Goal: Task Accomplishment & Management: Manage account settings

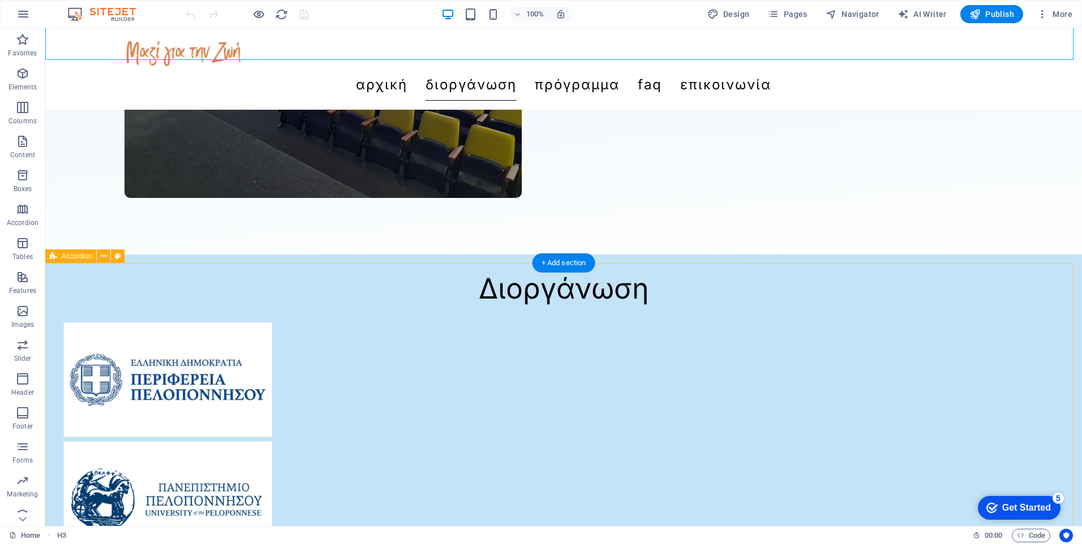
scroll to position [1003, 0]
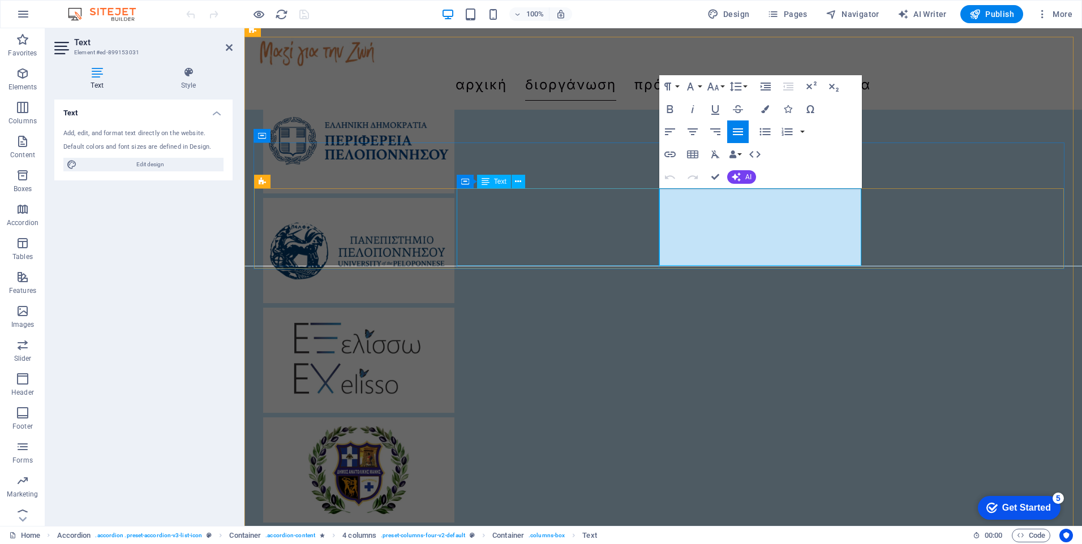
scroll to position [966, 0]
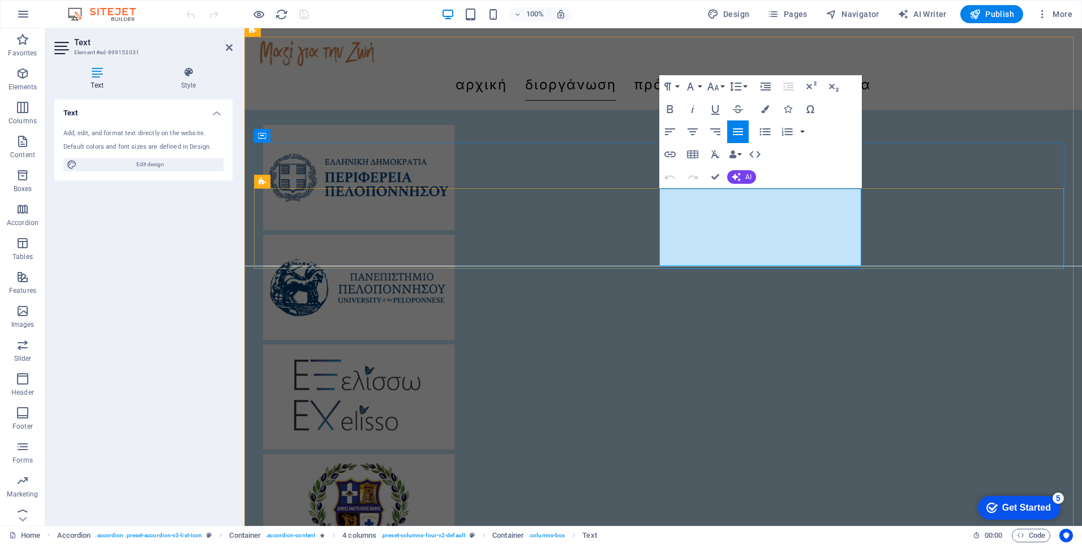
drag, startPoint x: 700, startPoint y: 194, endPoint x: 764, endPoint y: 199, distance: 64.1
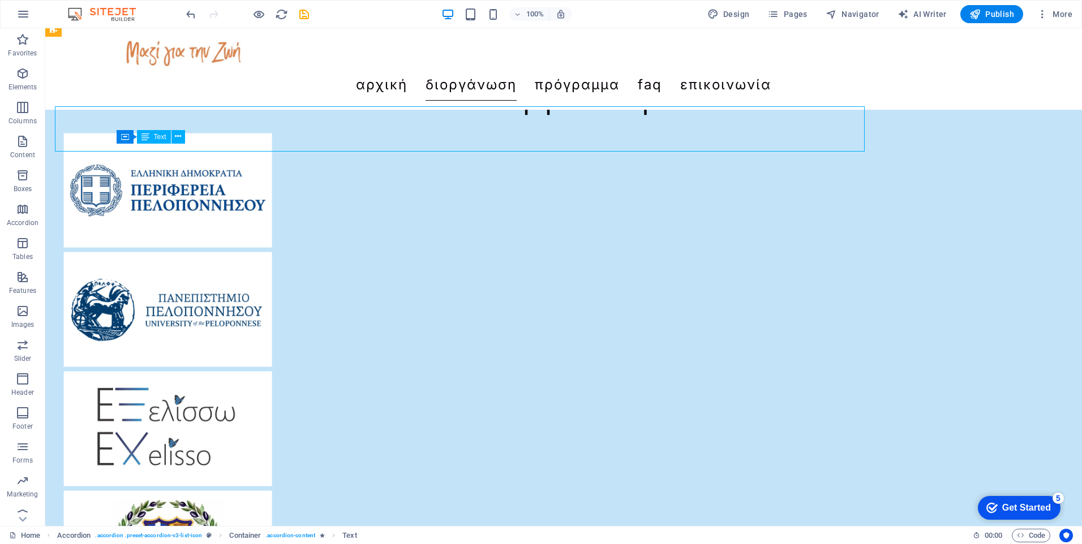
scroll to position [1003, 0]
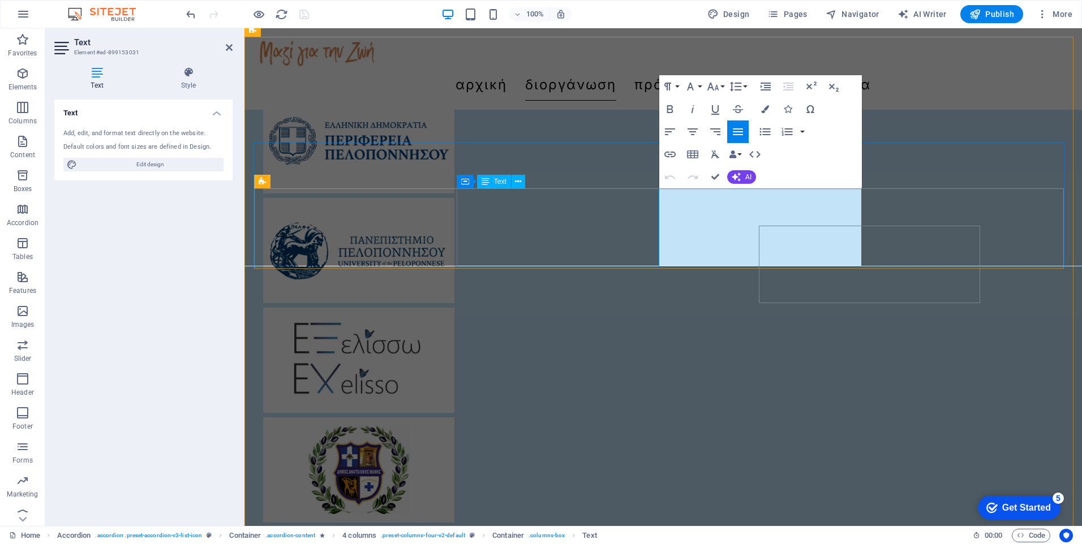
scroll to position [966, 0]
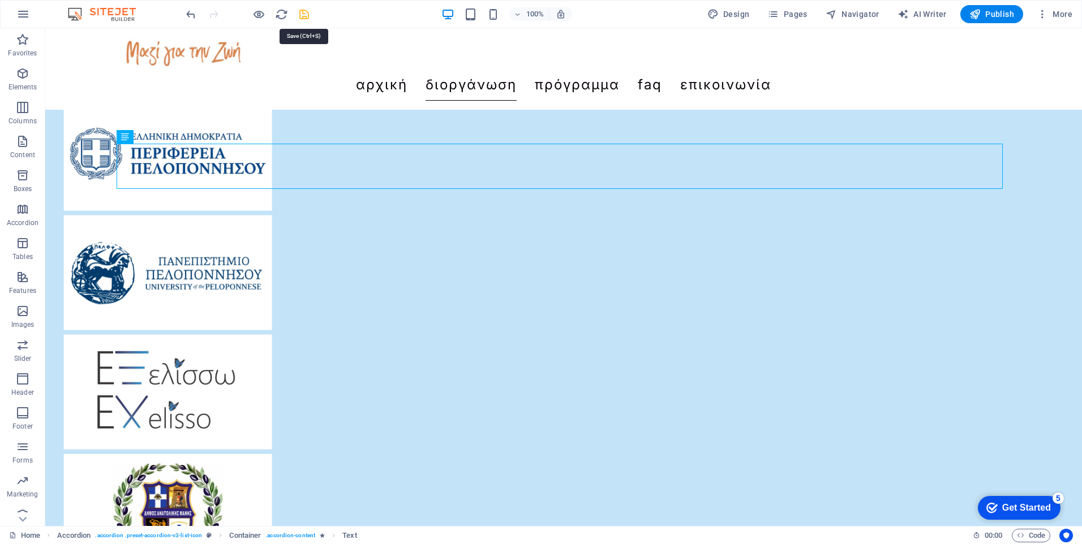
click at [306, 12] on icon "save" at bounding box center [304, 14] width 13 height 13
click at [306, 12] on div at bounding box center [247, 14] width 127 height 18
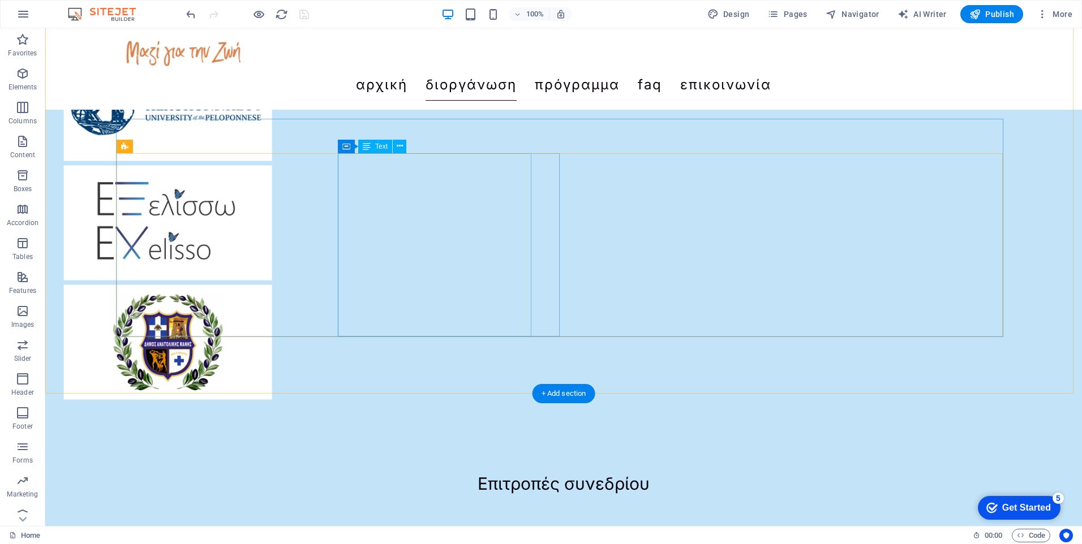
scroll to position [1172, 0]
click at [1045, 16] on icon "button" at bounding box center [1042, 13] width 11 height 11
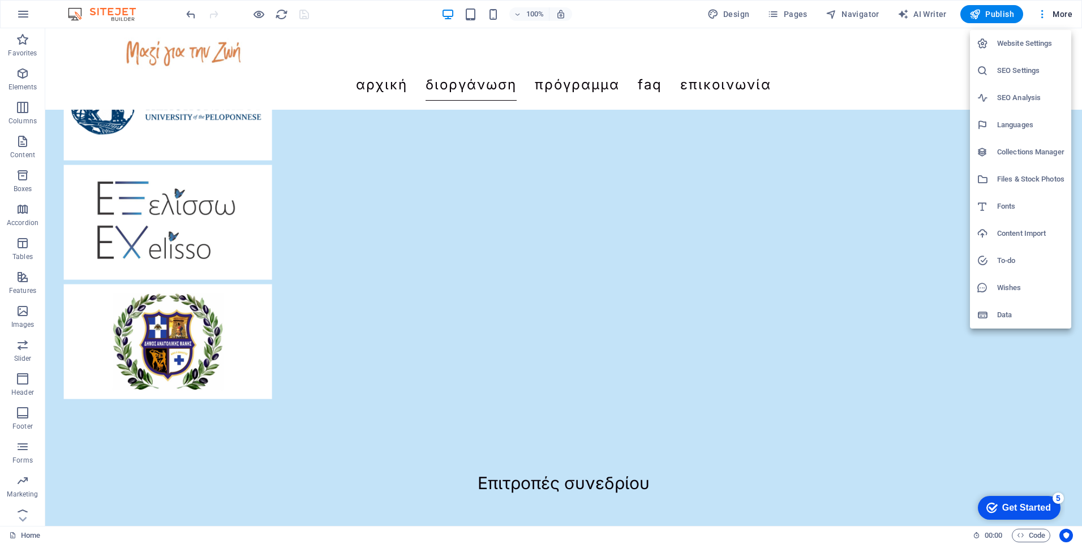
click at [1027, 40] on h6 "Website Settings" at bounding box center [1030, 44] width 67 height 14
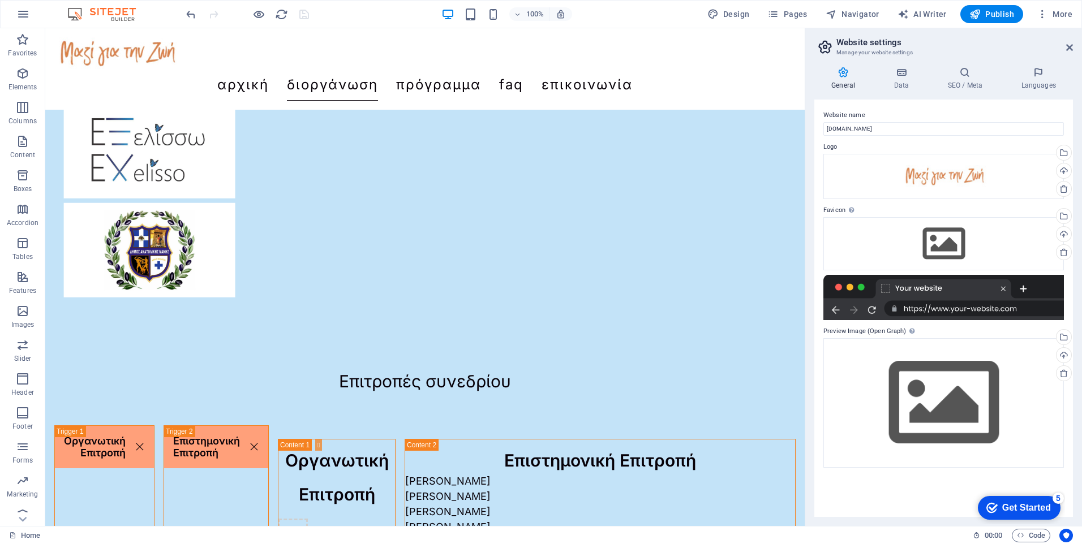
scroll to position [1099, 0]
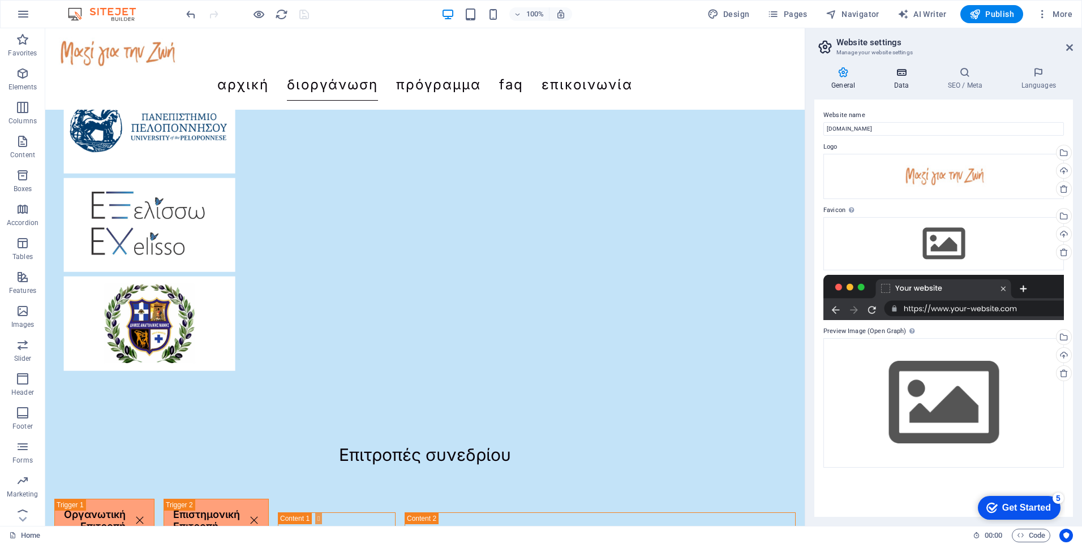
click at [902, 75] on icon at bounding box center [900, 72] width 49 height 11
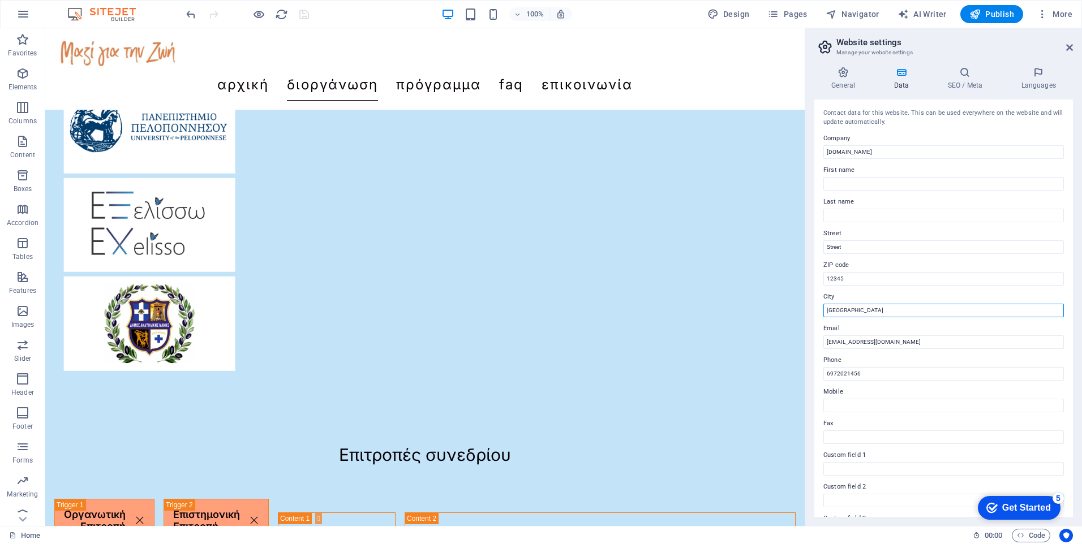
drag, startPoint x: 915, startPoint y: 336, endPoint x: 789, endPoint y: 322, distance: 127.5
click at [862, 309] on input "Berlin" at bounding box center [943, 311] width 240 height 14
type input "G"
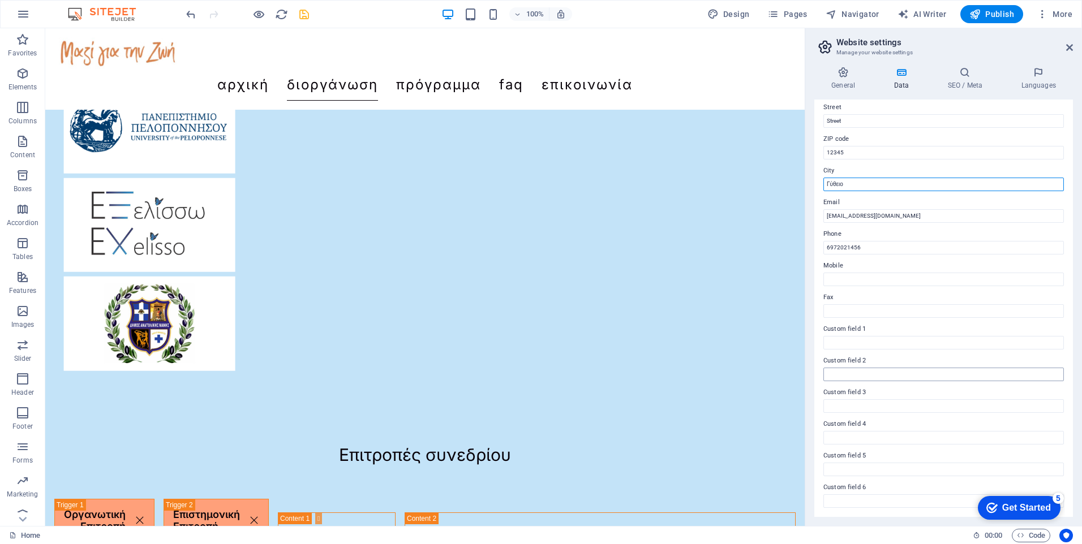
scroll to position [0, 0]
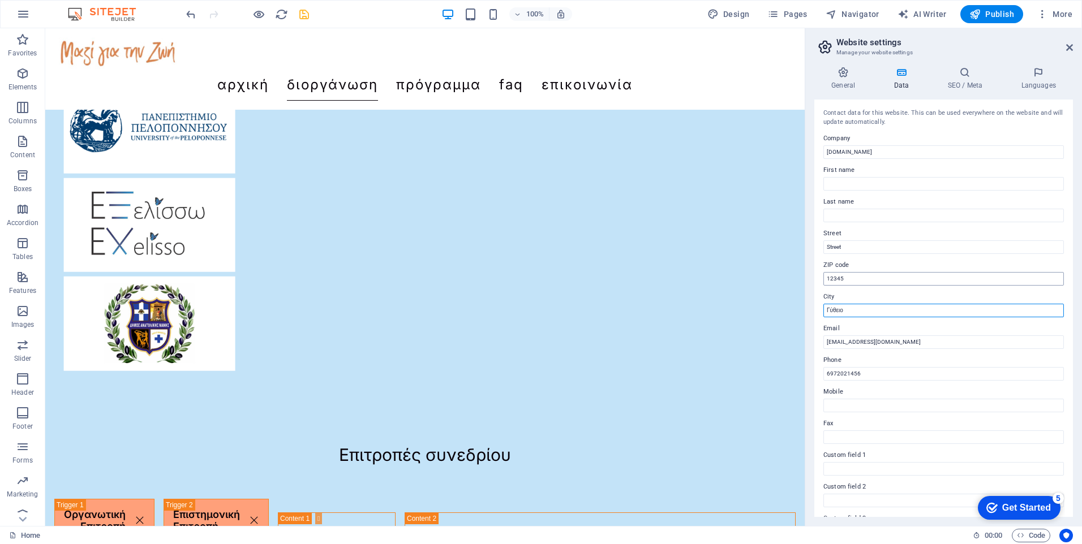
type input "Γύθειο"
drag, startPoint x: 852, startPoint y: 278, endPoint x: 807, endPoint y: 280, distance: 44.8
click at [807, 280] on div "General Data SEO / Meta Languages Website name mazigiatizoi.proforum.gr Logo Dr…" at bounding box center [943, 292] width 277 height 468
click at [304, 14] on icon "save" at bounding box center [304, 14] width 13 height 13
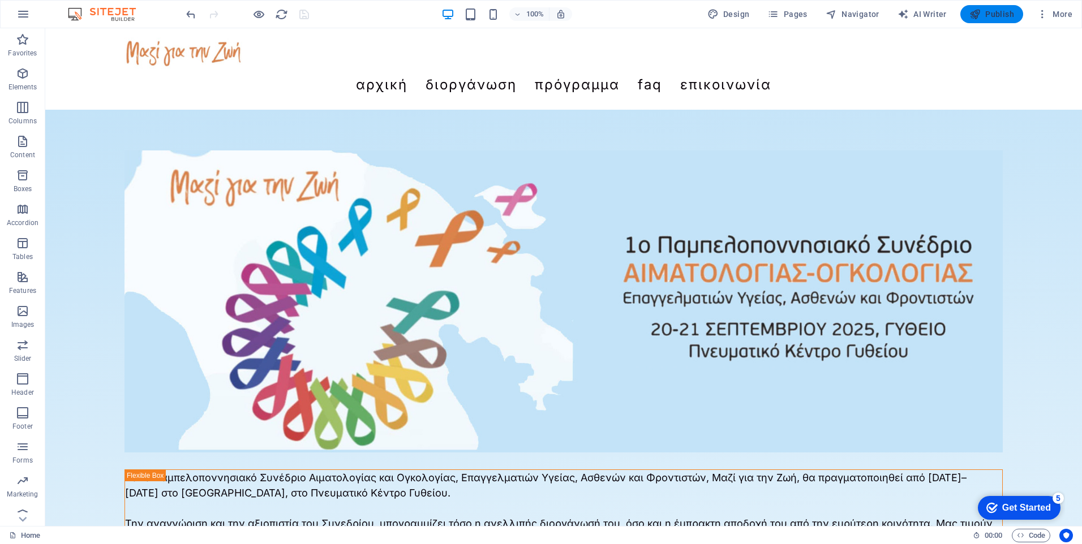
click at [0, 0] on span "Publish" at bounding box center [0, 0] width 0 height 0
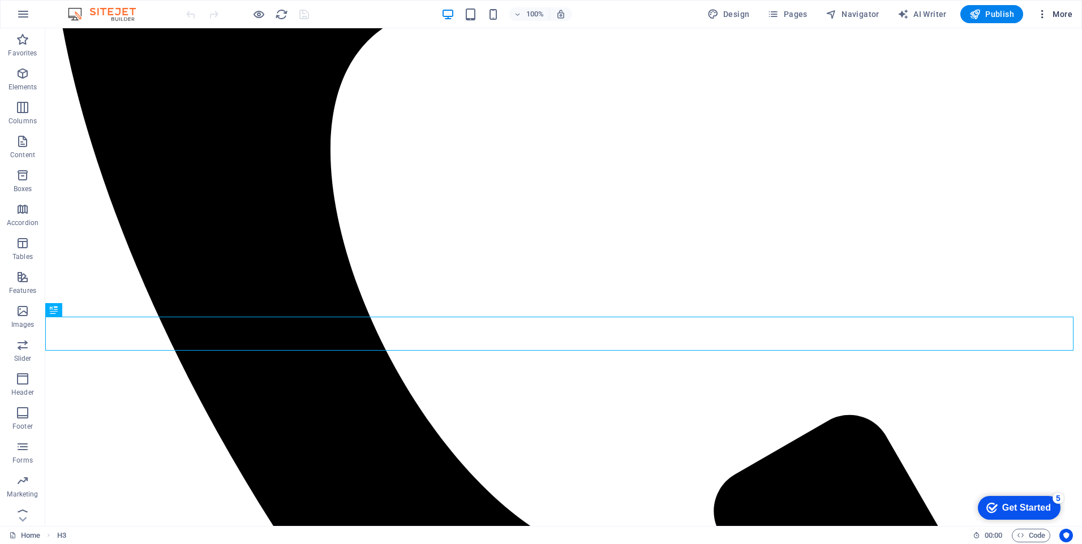
scroll to position [485, 0]
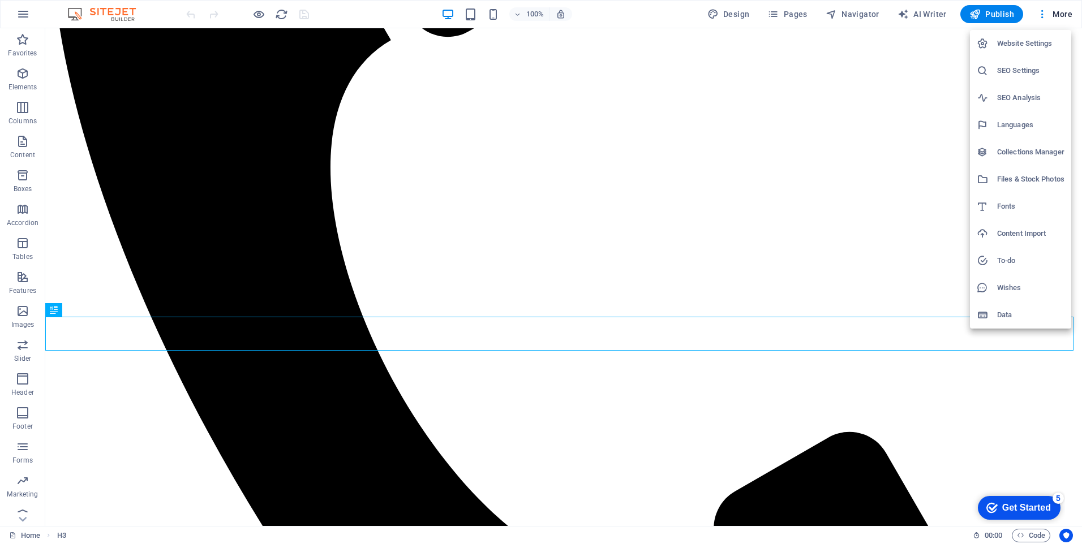
click at [1027, 41] on h6 "Website Settings" at bounding box center [1030, 44] width 67 height 14
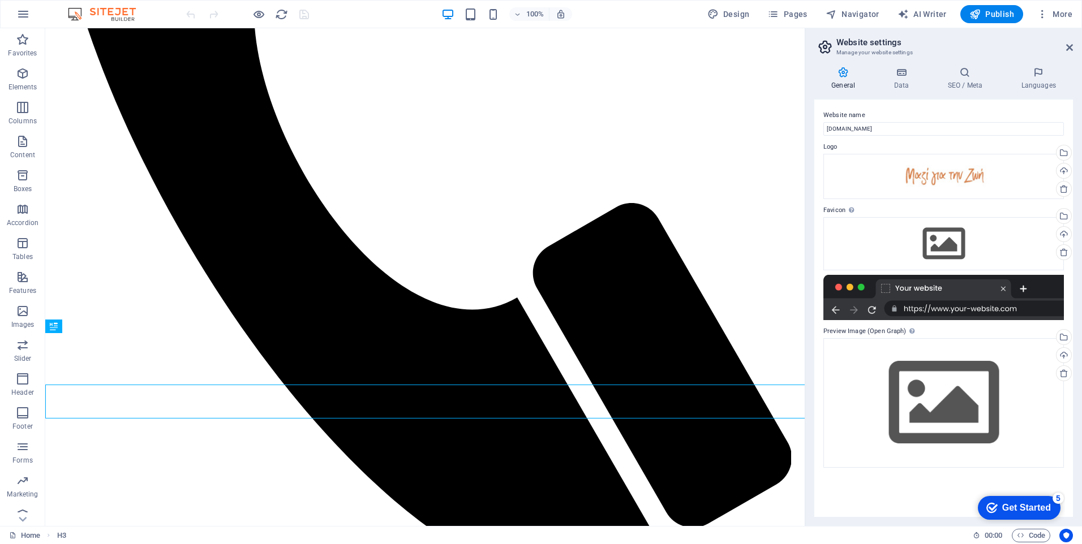
scroll to position [418, 0]
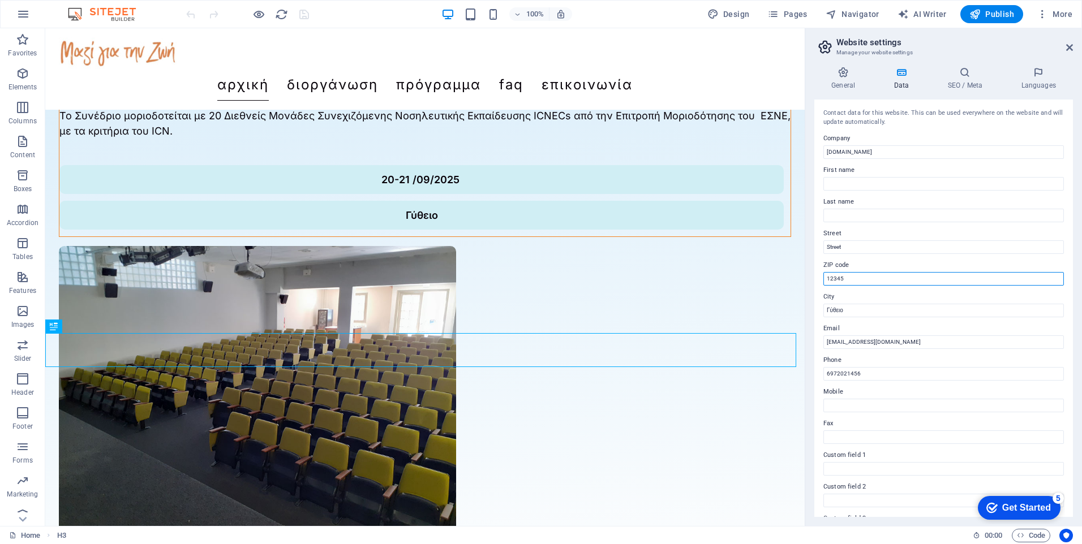
drag, startPoint x: 835, startPoint y: 278, endPoint x: 825, endPoint y: 278, distance: 9.6
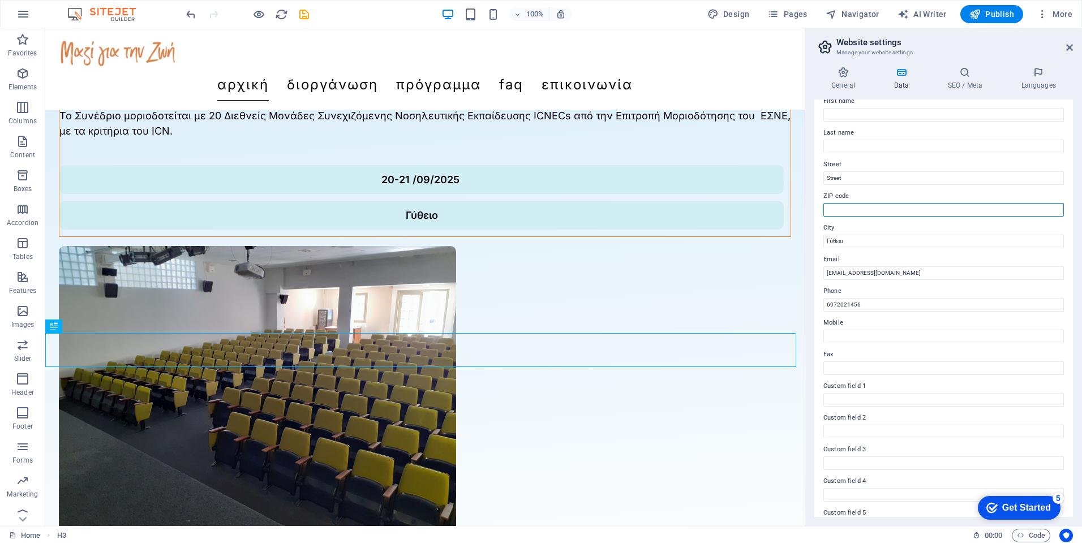
scroll to position [0, 0]
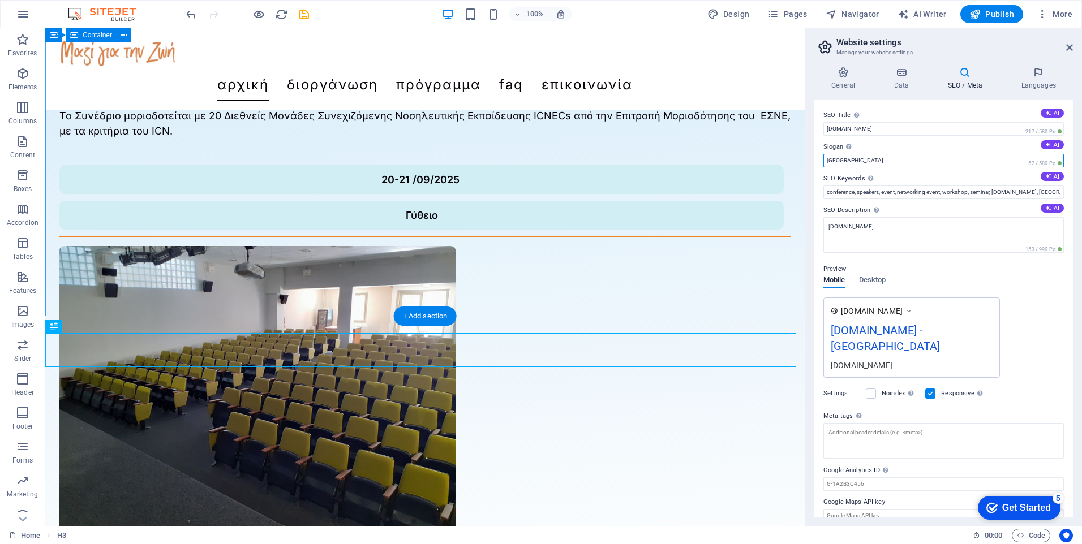
drag, startPoint x: 931, startPoint y: 186, endPoint x: 795, endPoint y: 167, distance: 137.1
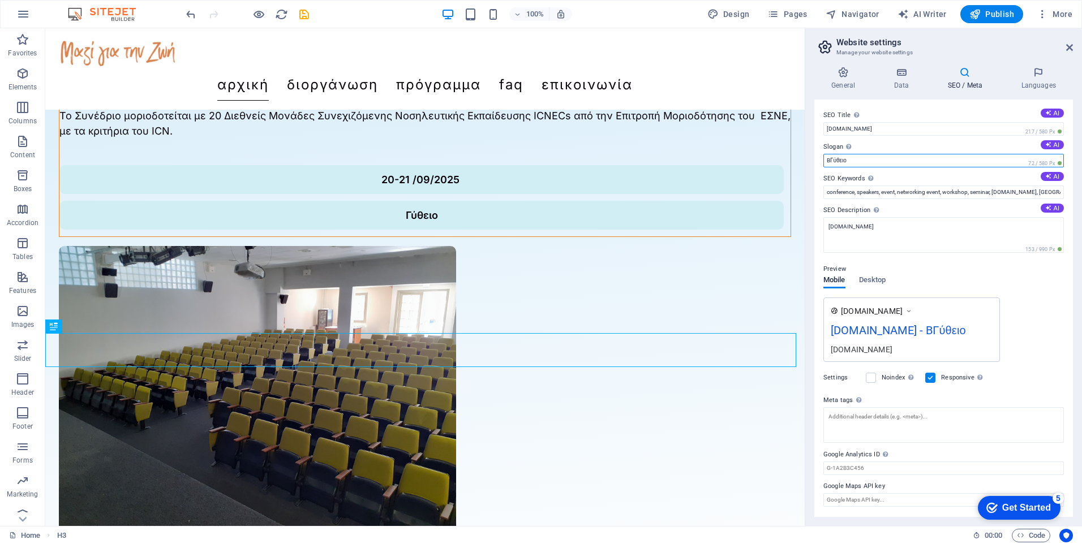
type input "Γύθειο 2025"
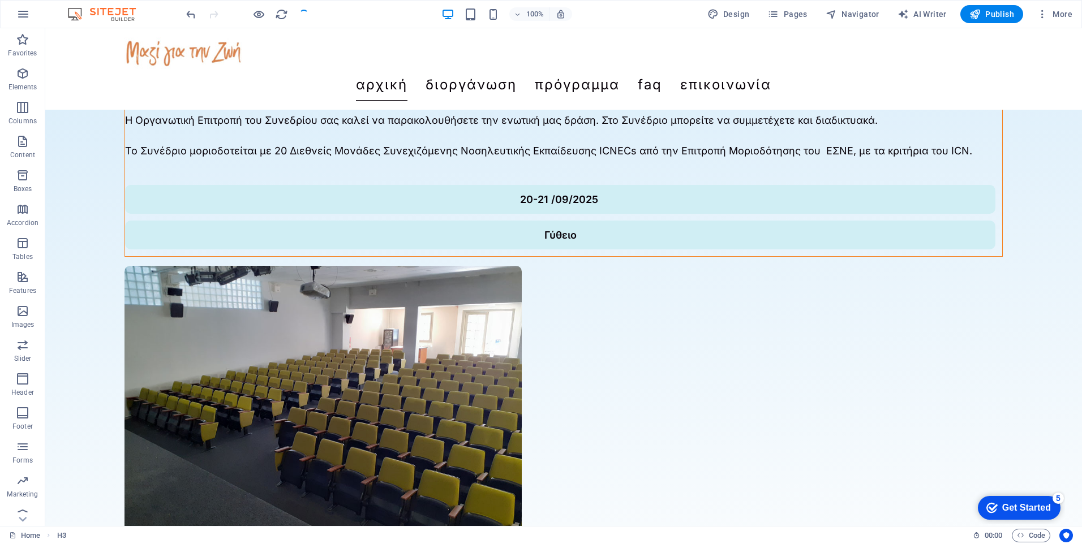
scroll to position [485, 0]
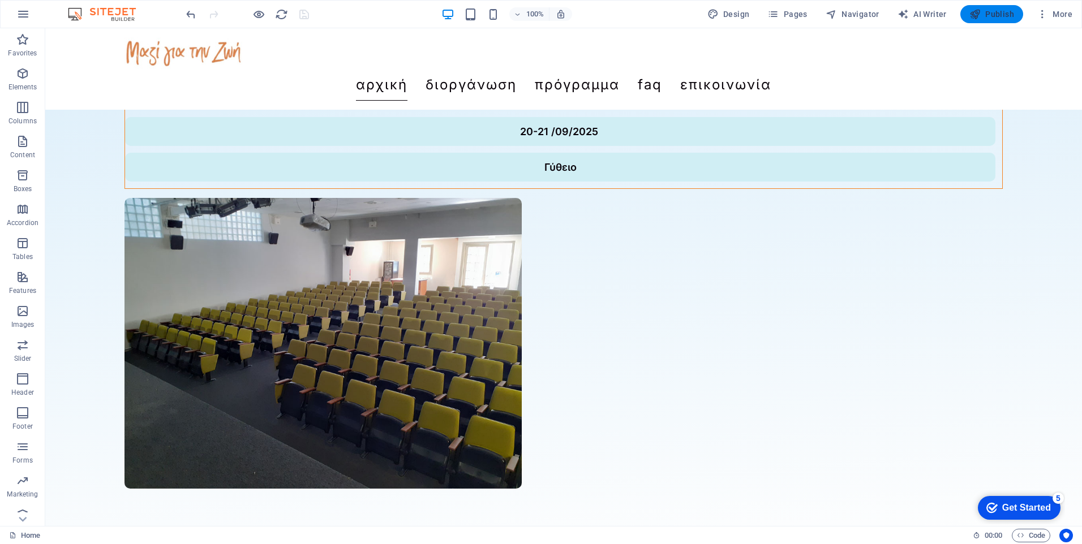
click at [997, 12] on span "Publish" at bounding box center [991, 13] width 45 height 11
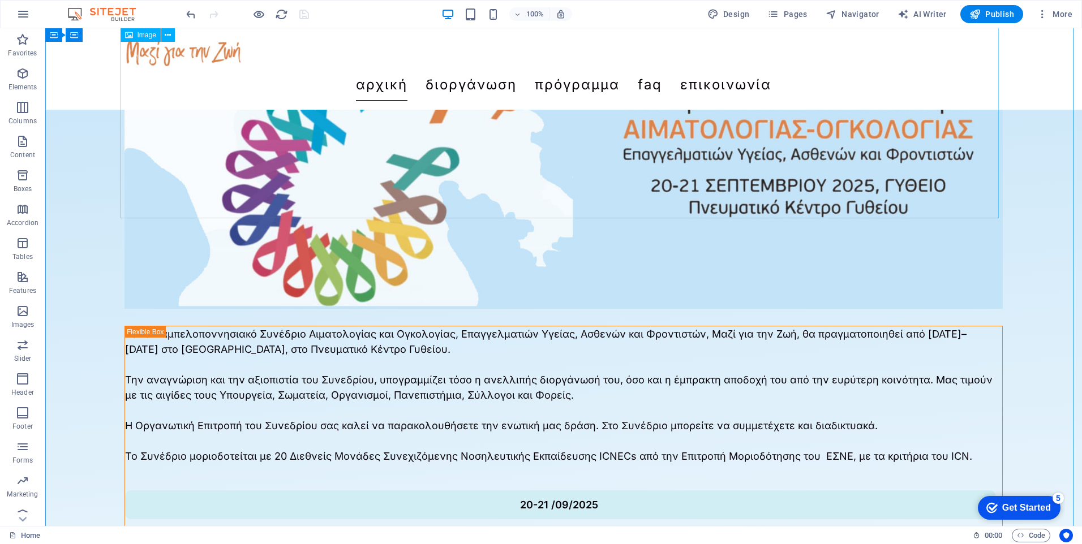
scroll to position [0, 0]
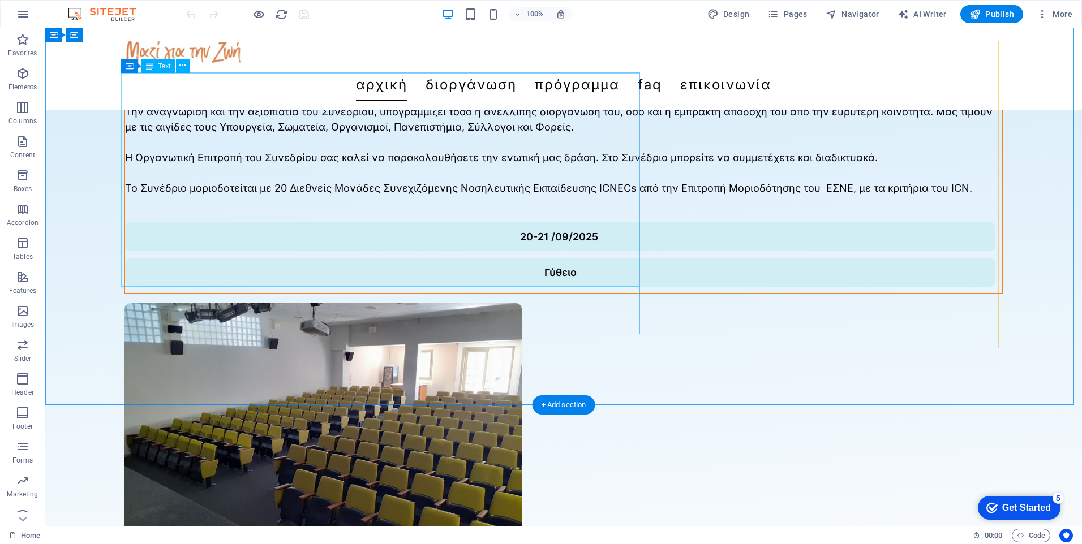
scroll to position [97, 0]
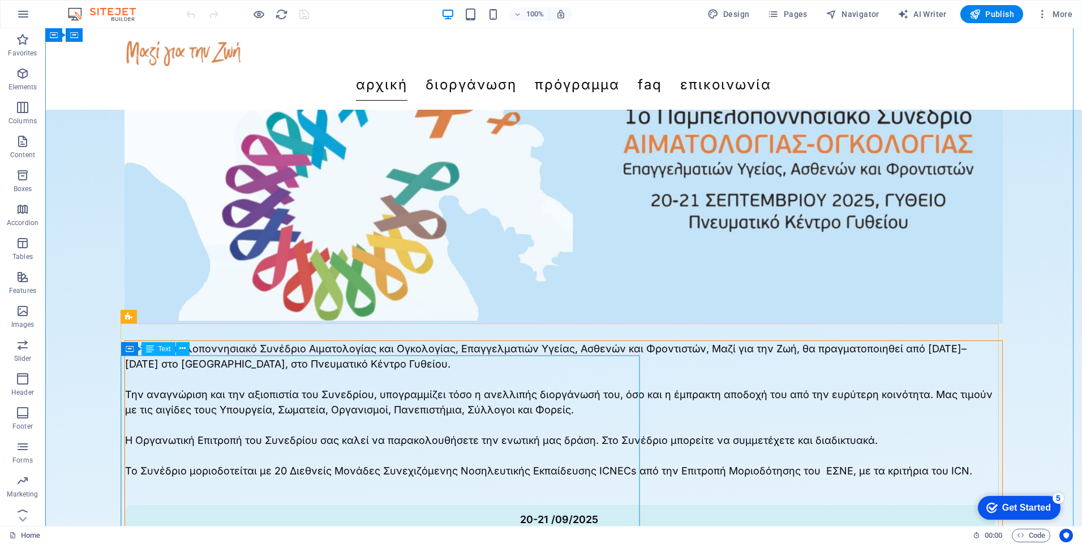
click at [333, 381] on div "Το 1ο Παμπελοποννησιακό Συνέδριο Αιματολογίας και Ογκολογίας, Επαγγελματιών Υγε…" at bounding box center [563, 417] width 877 height 153
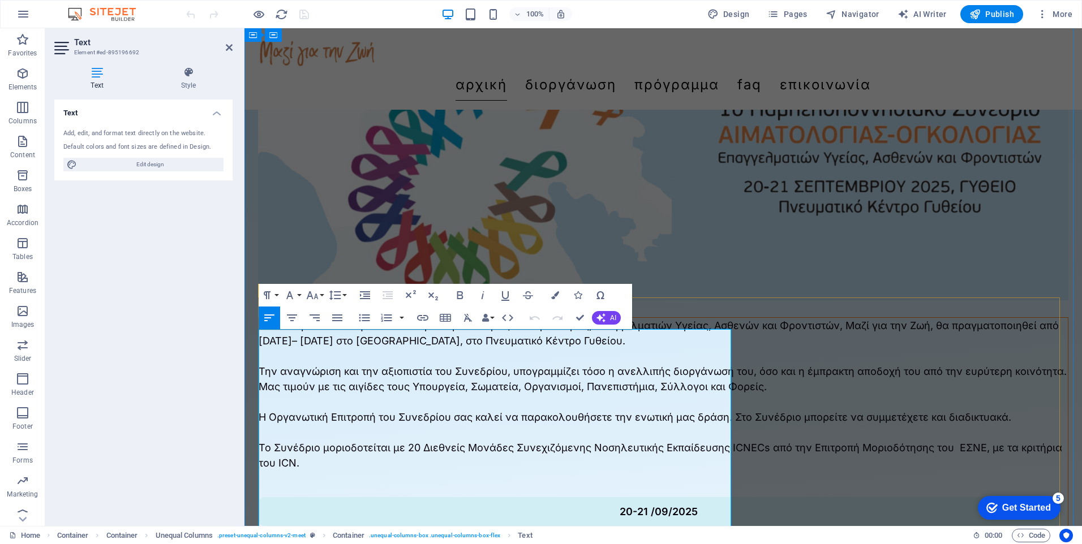
click at [356, 394] on p "Την αναγνώριση και την αξιοπιστία του Συνεδρίου, υπογραμμίζει τόσο η ανελλιπής …" at bounding box center [663, 379] width 809 height 31
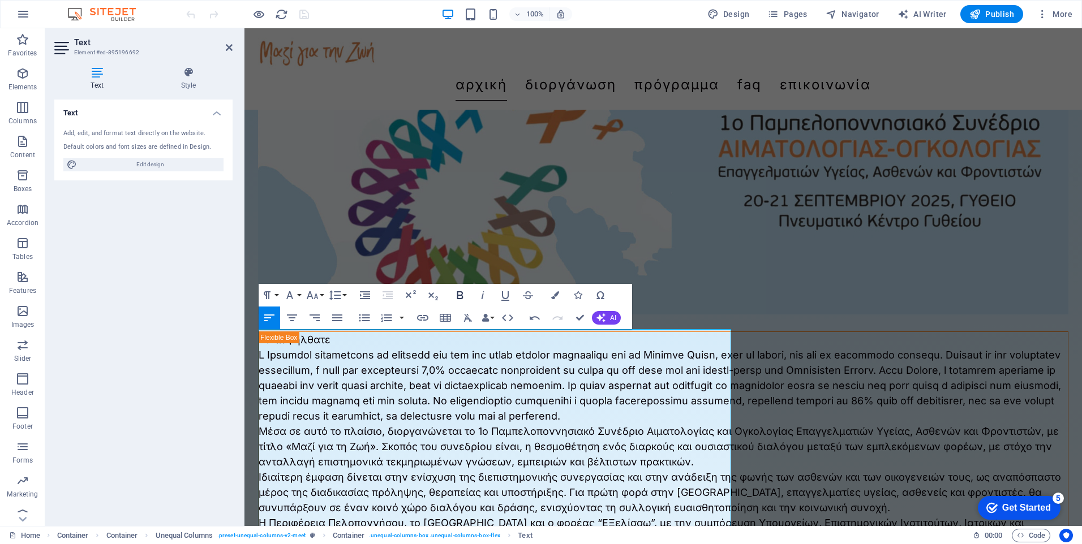
scroll to position [24569, 0]
click at [344, 336] on p "Καλώς ήλθατε" at bounding box center [663, 339] width 809 height 15
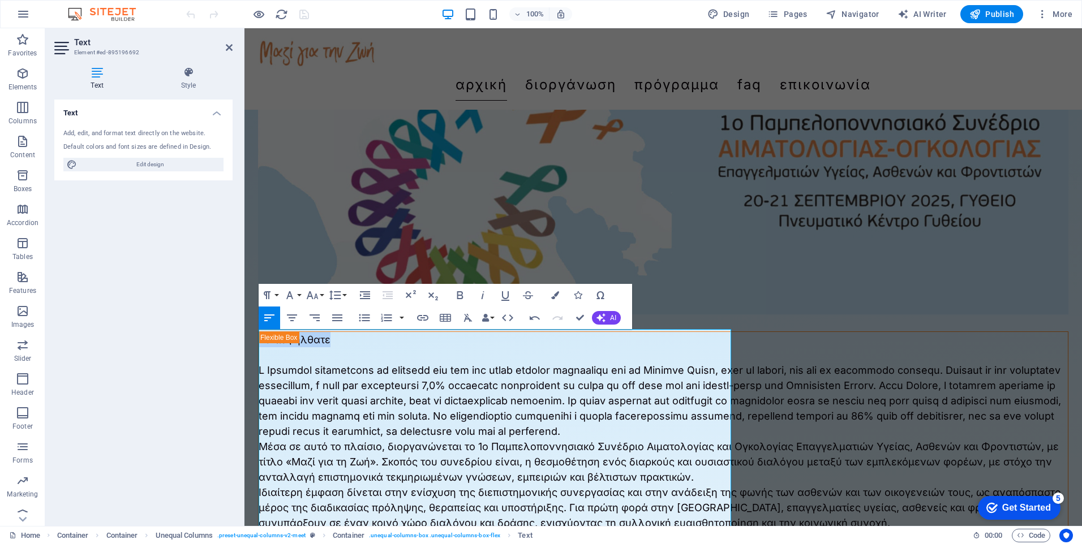
drag, startPoint x: 324, startPoint y: 335, endPoint x: 243, endPoint y: 335, distance: 80.9
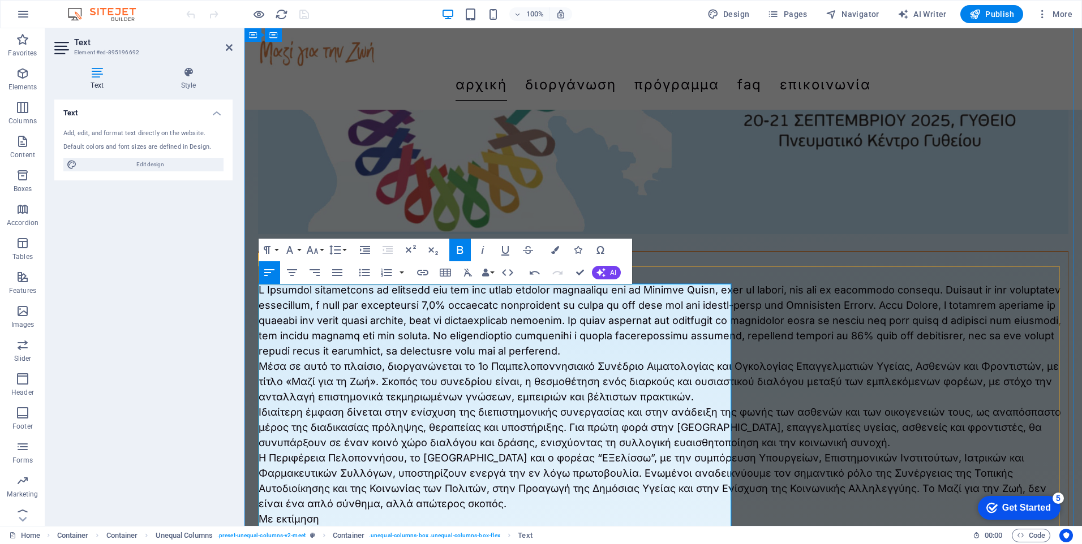
scroll to position [196, 0]
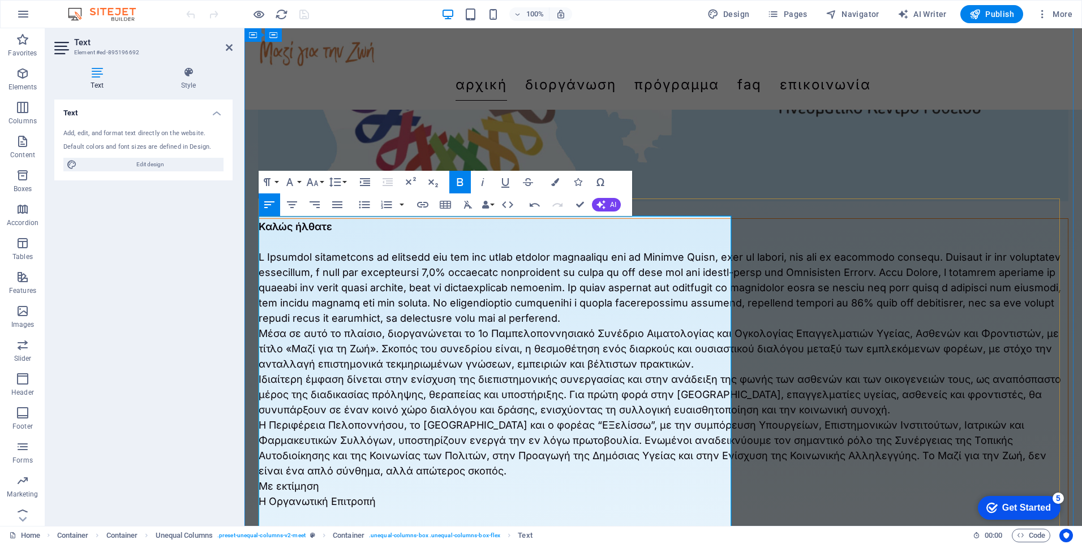
click at [343, 326] on p at bounding box center [663, 288] width 809 height 76
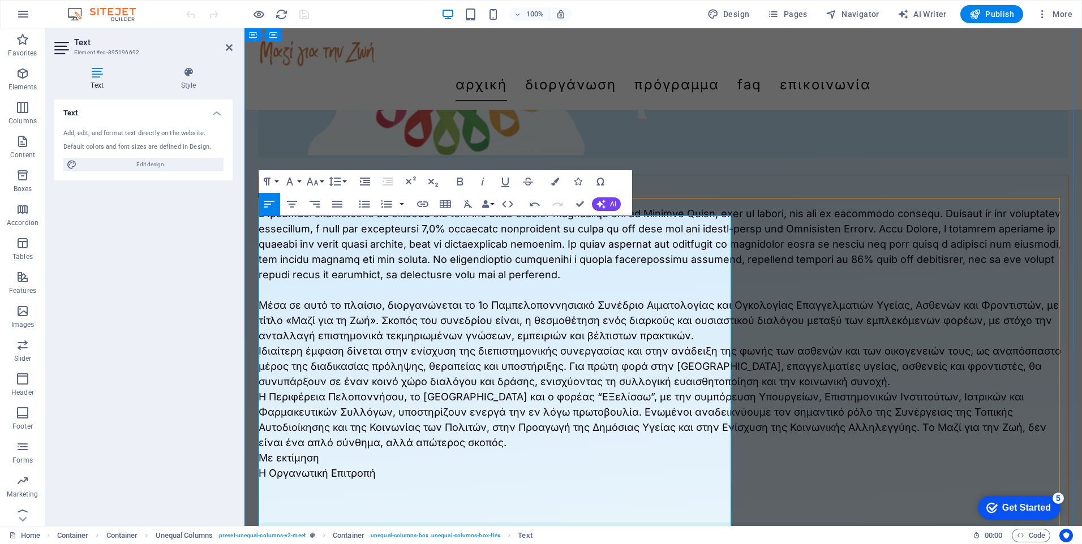
scroll to position [309, 0]
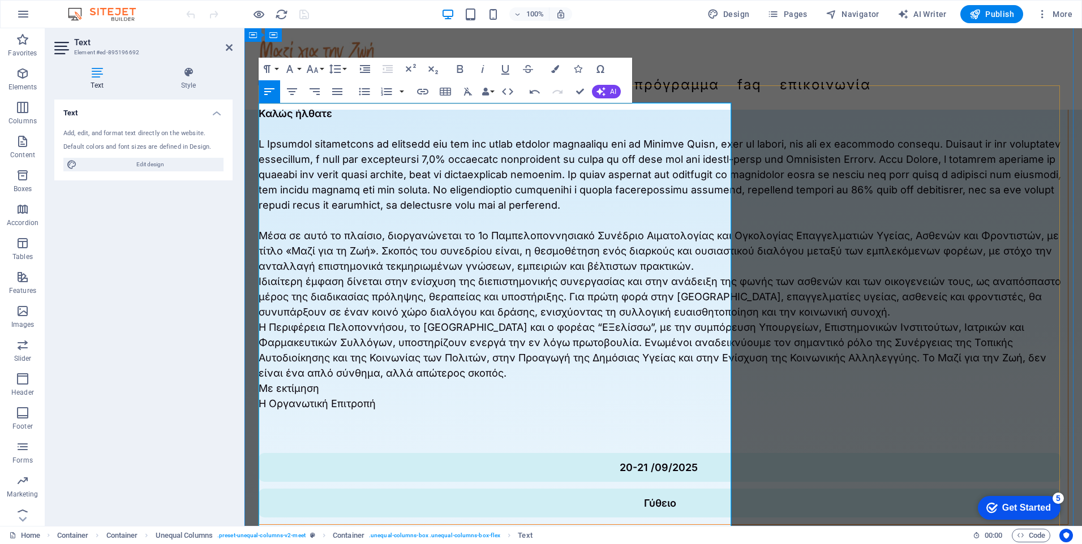
click at [438, 274] on p "Μέσα σε αυτό το πλαίσιο, διοργανώνεται το 1ο Παμπελοποννησιακό Συνέδριο Αιματολ…" at bounding box center [663, 251] width 809 height 46
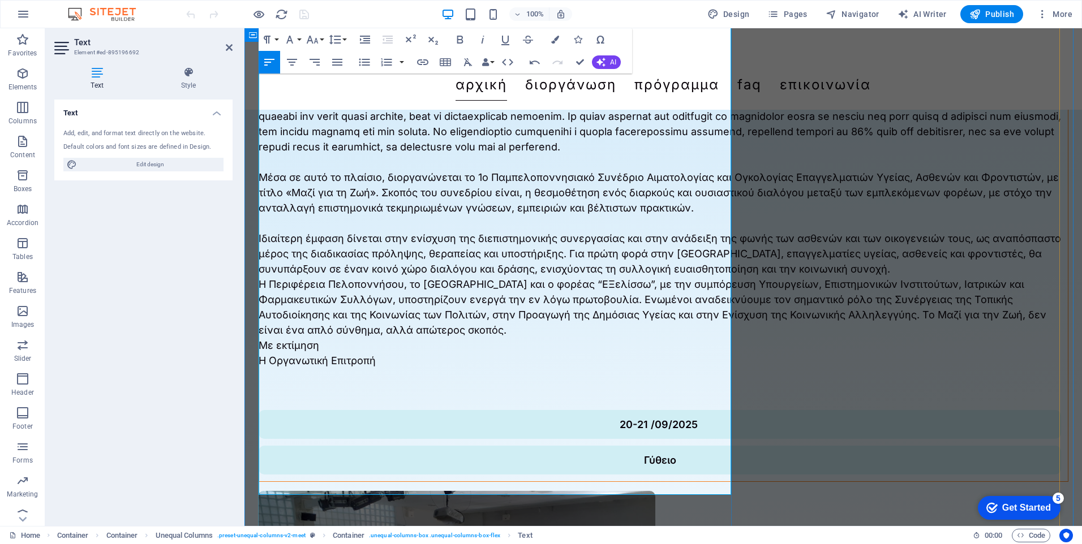
scroll to position [423, 0]
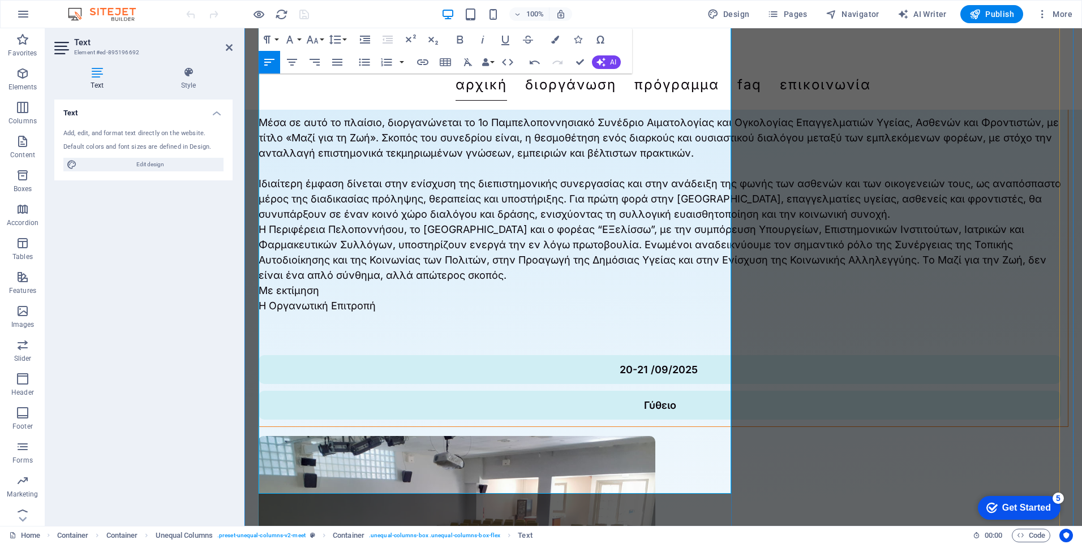
click at [612, 222] on p "Ιδιαίτερη έμφαση δίνεται στην ενίσχυση της διεπιστημονικής συνεργασίας και στην…" at bounding box center [663, 199] width 809 height 46
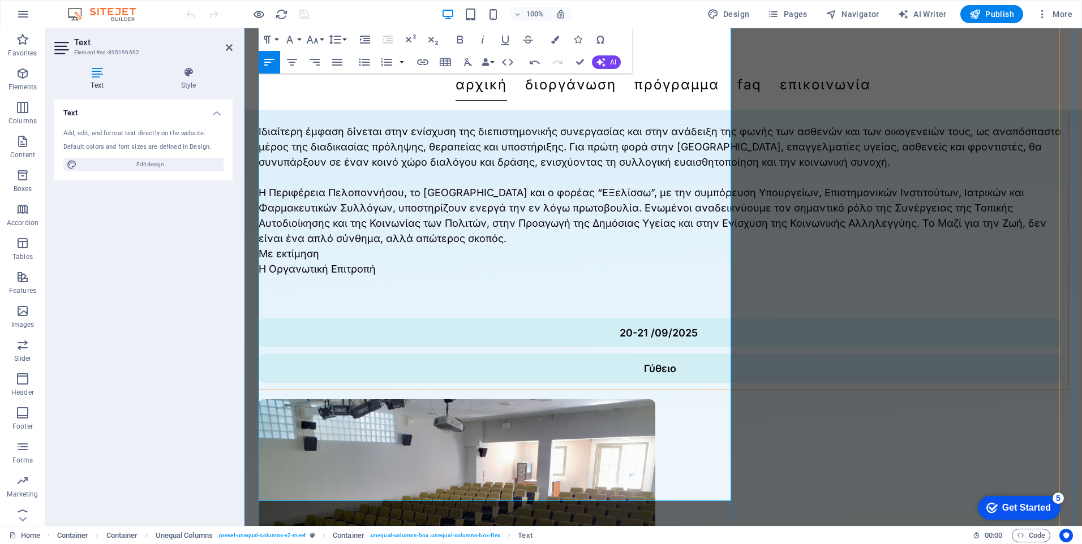
scroll to position [536, 0]
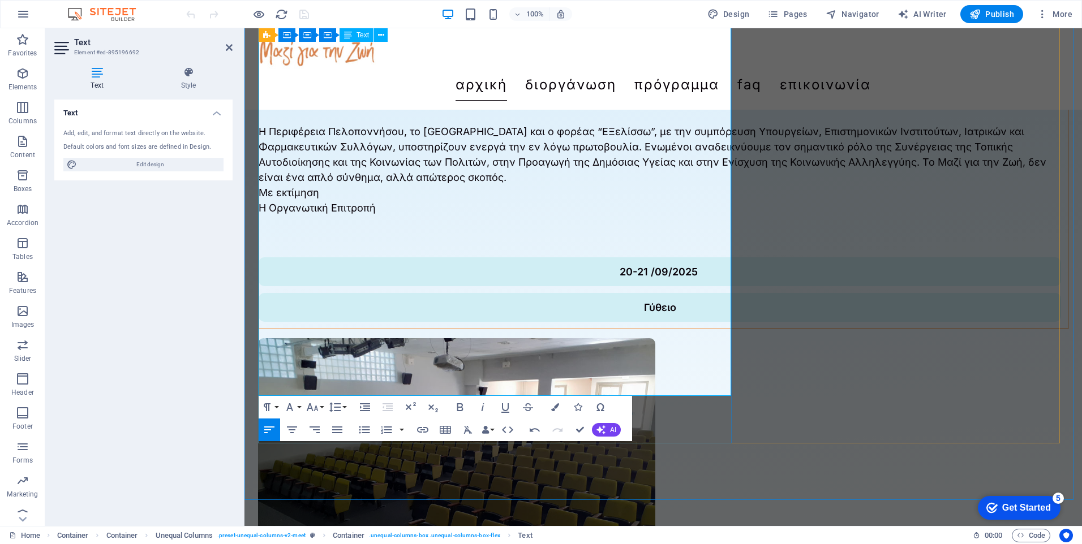
click at [529, 185] on p "Η Περιφέρεια Πελοποννήσου, το Πανεπιστήμιο Πελοποννήσου και ο φορέας “ΕΞελίσσω”…" at bounding box center [663, 154] width 809 height 61
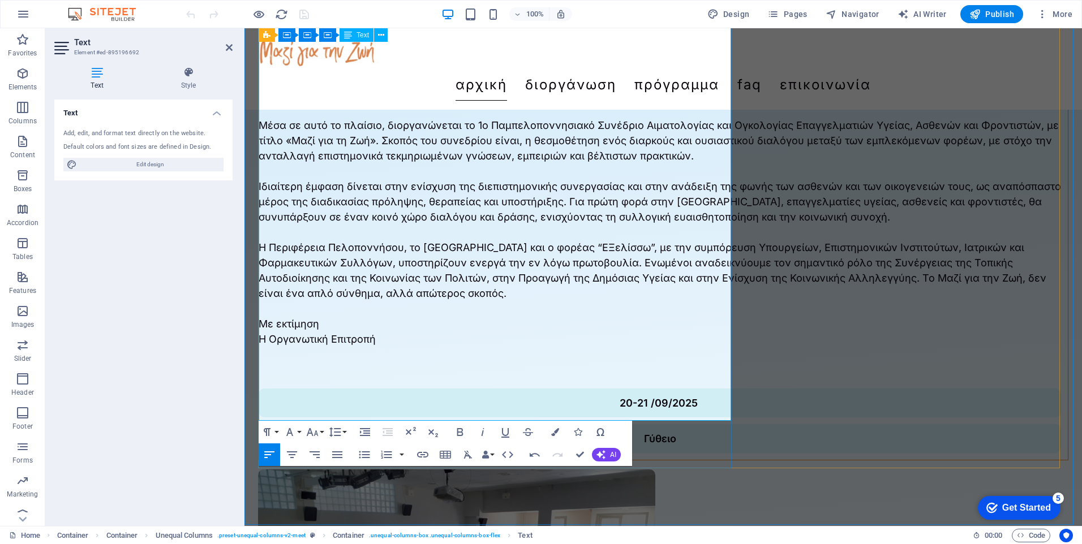
scroll to position [309, 0]
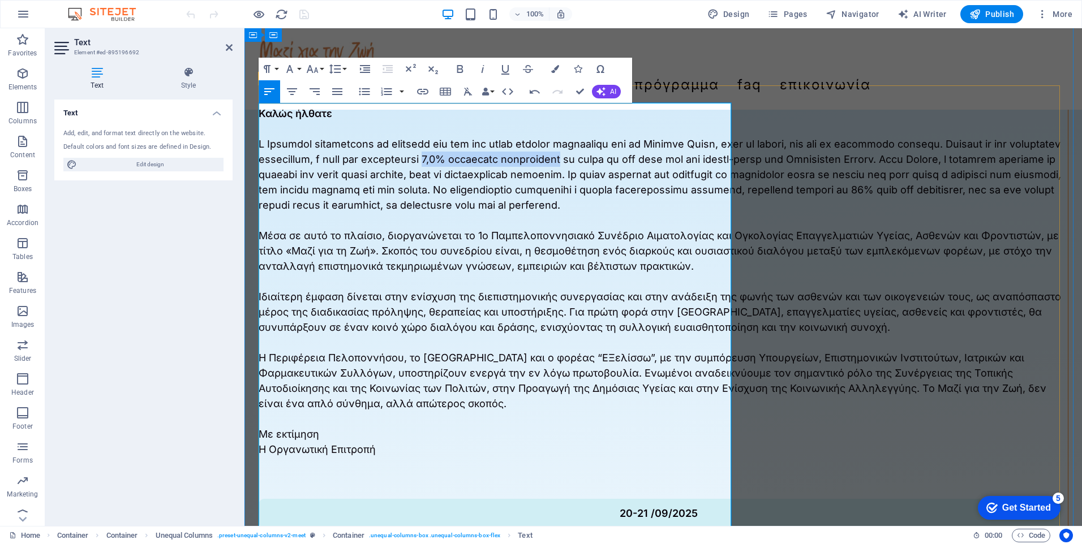
drag, startPoint x: 373, startPoint y: 167, endPoint x: 519, endPoint y: 173, distance: 146.6
click at [519, 173] on p at bounding box center [663, 174] width 809 height 76
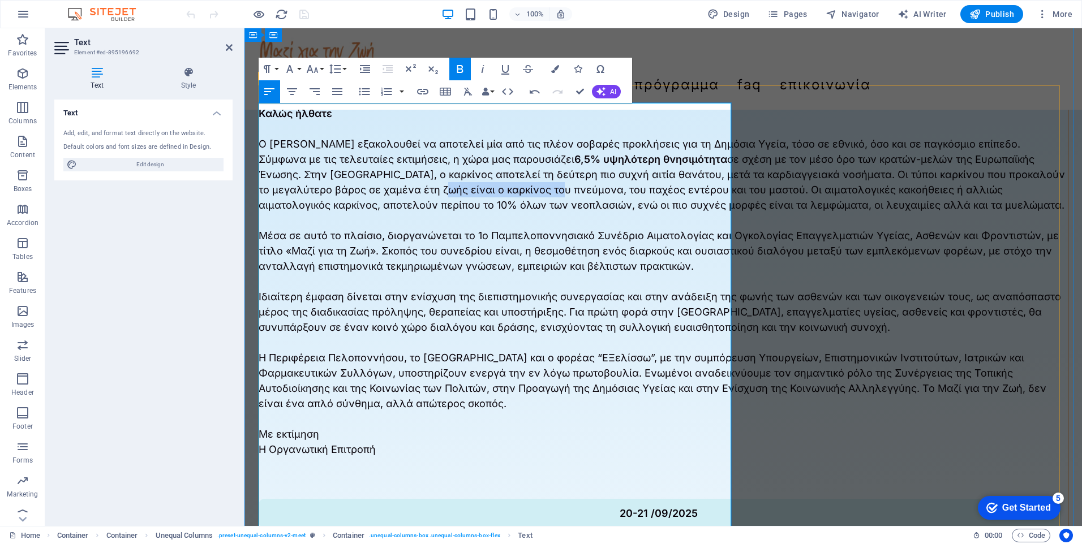
drag, startPoint x: 419, startPoint y: 218, endPoint x: 543, endPoint y: 217, distance: 123.9
click at [543, 213] on p "Ο Καρκίνος εξακολουθεί να αποτελεί μία από τις πλέον σοβαρές προκλήσεις για τη …" at bounding box center [663, 174] width 809 height 76
drag, startPoint x: 571, startPoint y: 218, endPoint x: 651, endPoint y: 218, distance: 79.8
click at [651, 213] on p "Ο Καρκίνος εξακολουθεί να αποτελεί μία από τις πλέον σοβαρές προκλήσεις για τη …" at bounding box center [663, 174] width 809 height 76
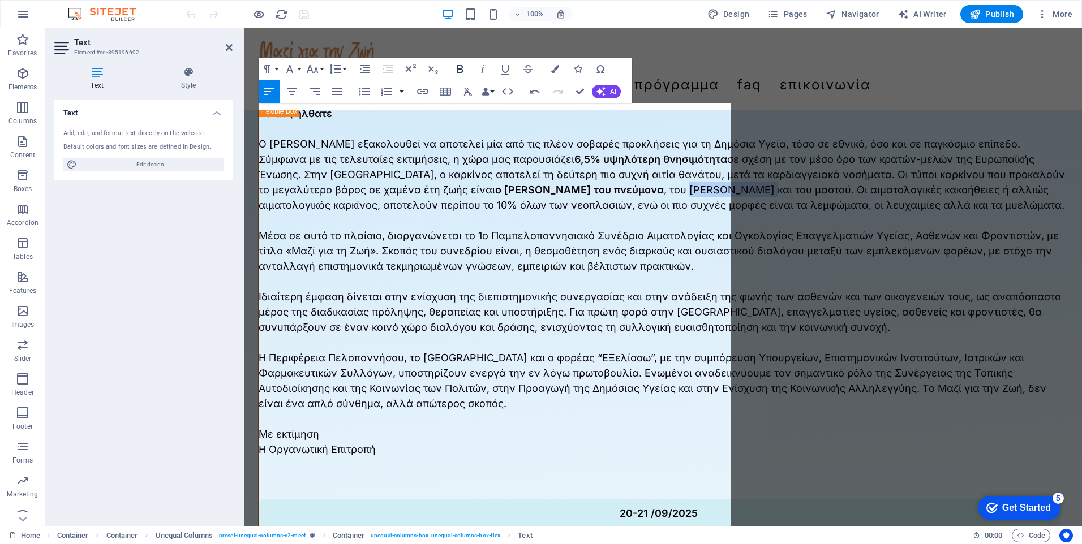
drag, startPoint x: 293, startPoint y: 234, endPoint x: 259, endPoint y: 234, distance: 34.0
click at [259, 213] on p "Ο Καρκίνος εξακολουθεί να αποτελεί μία από τις πλέον σοβαρές προκλήσεις για τη …" at bounding box center [663, 174] width 809 height 76
drag, startPoint x: 570, startPoint y: 248, endPoint x: 625, endPoint y: 247, distance: 55.5
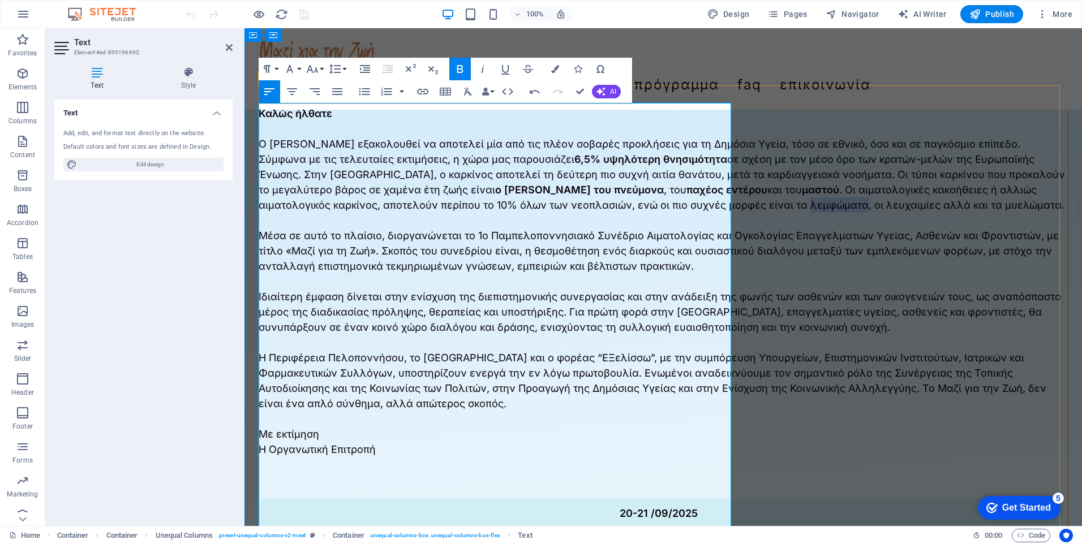
click at [625, 213] on p "Ο Καρκίνος εξακολουθεί να αποτελεί μία από τις πλέον σοβαρές προκλήσεις για τη …" at bounding box center [663, 174] width 809 height 76
drag, startPoint x: 648, startPoint y: 247, endPoint x: 700, endPoint y: 250, distance: 51.6
click at [700, 213] on p "Ο Καρκίνος εξακολουθεί να αποτελεί μία από τις πλέον σοβαρές προκλήσεις για τη …" at bounding box center [663, 174] width 809 height 76
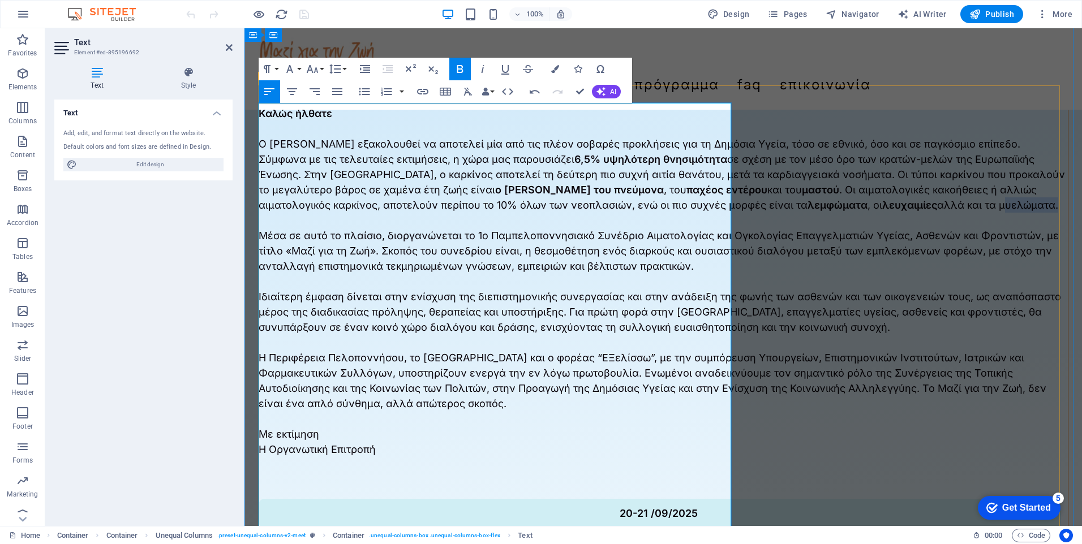
drag, startPoint x: 375, startPoint y: 264, endPoint x: 320, endPoint y: 260, distance: 54.5
click at [320, 213] on p "Ο Καρκίνος εξακολουθεί να αποτελεί μία από τις πλέον σοβαρές προκλήσεις για τη …" at bounding box center [663, 174] width 809 height 76
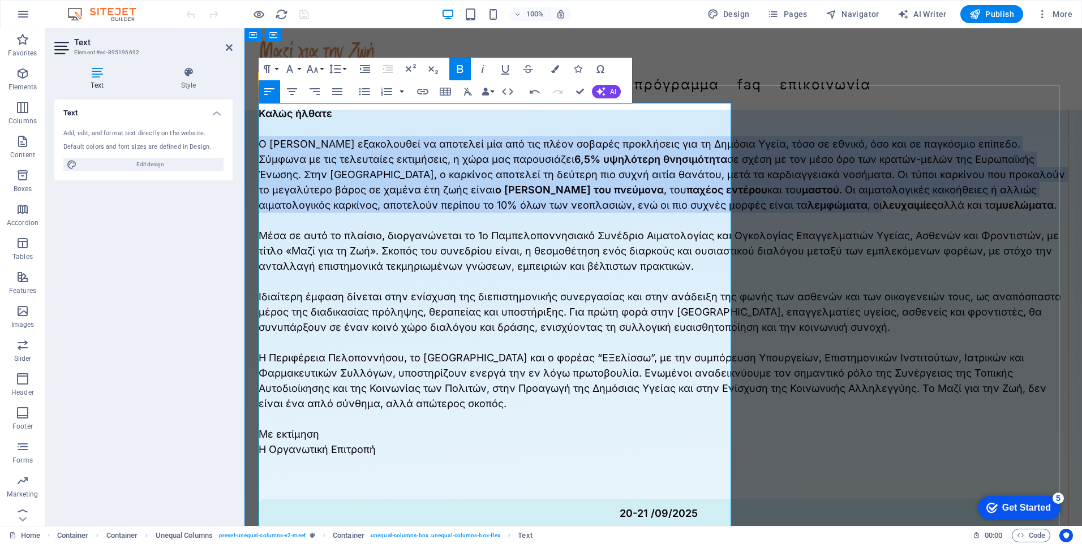
scroll to position [423, 0]
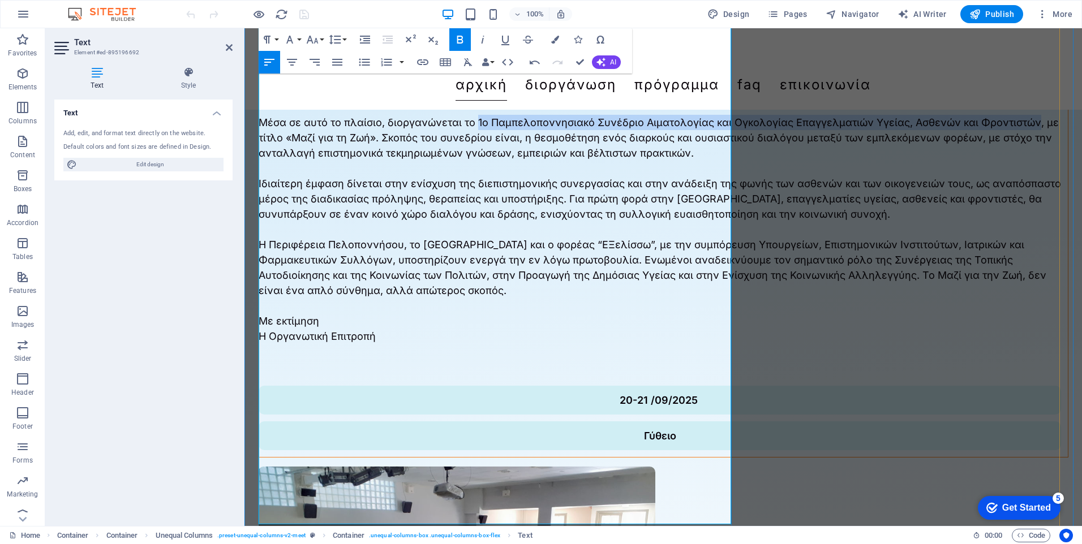
drag, startPoint x: 476, startPoint y: 180, endPoint x: 566, endPoint y: 196, distance: 91.4
click at [566, 161] on p "Μέσα σε αυτό το πλαίσιο, διοργανώνεται το 1ο Παμπελοποννησιακό Συνέδριο Αιματολ…" at bounding box center [663, 138] width 809 height 46
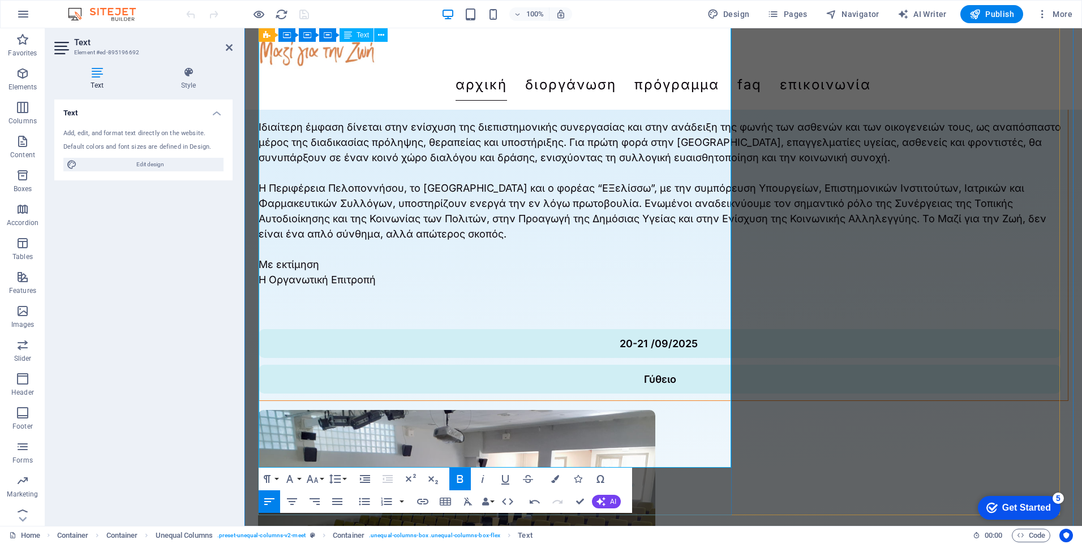
scroll to position [536, 0]
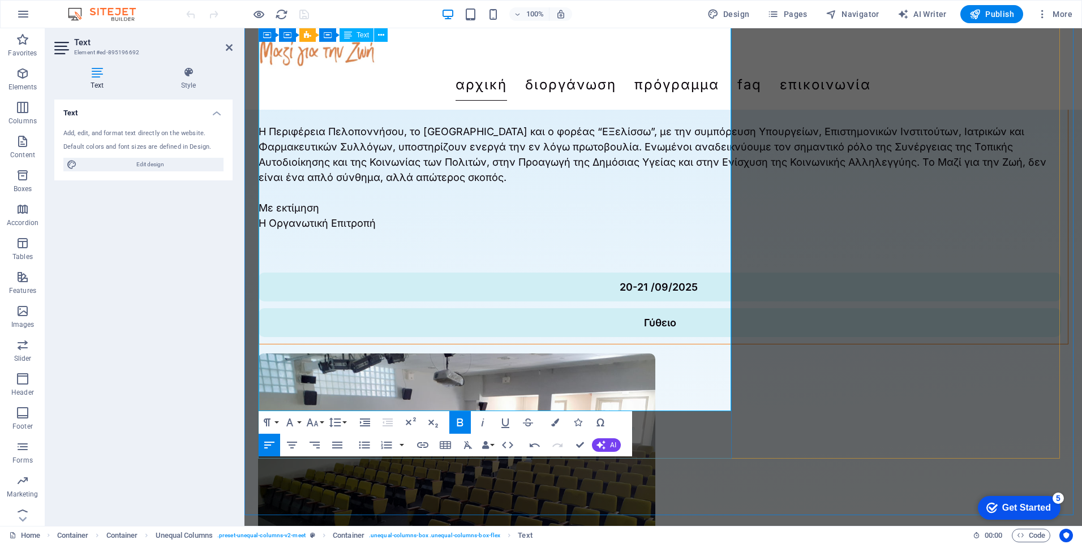
click at [608, 185] on p "Η Περιφέρεια Πελοποννήσου, το Πανεπιστήμιο Πελοποννήσου και ο φορέας “ΕΞελίσσω”…" at bounding box center [663, 154] width 809 height 61
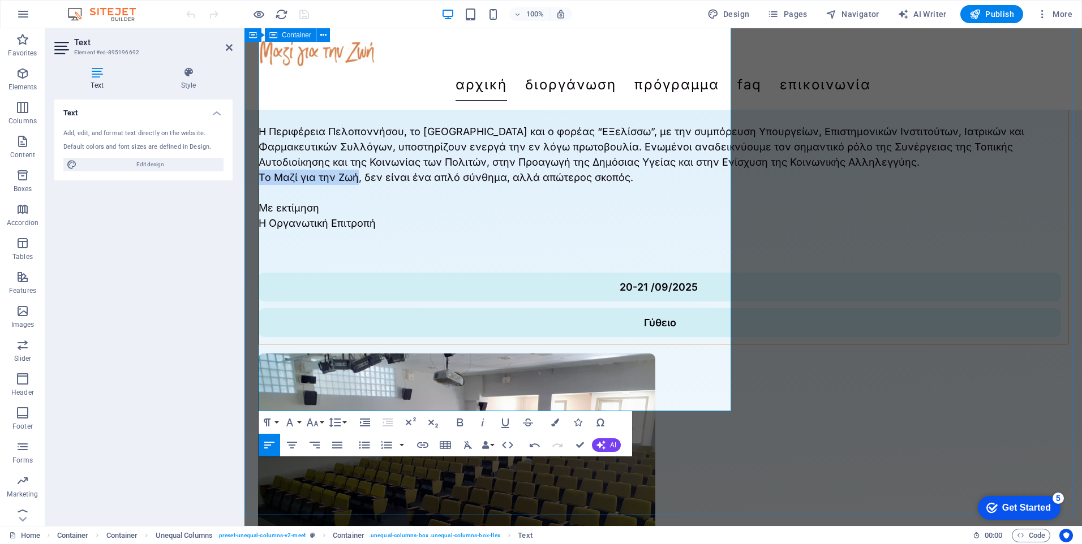
drag, startPoint x: 358, startPoint y: 330, endPoint x: 254, endPoint y: 330, distance: 104.1
click at [254, 330] on div "Καλώς ήλθατε Ο Καρκίνος εξακολουθεί να αποτελεί μία από τις πλέον σοβαρές προκλ…" at bounding box center [662, 121] width 837 height 1159
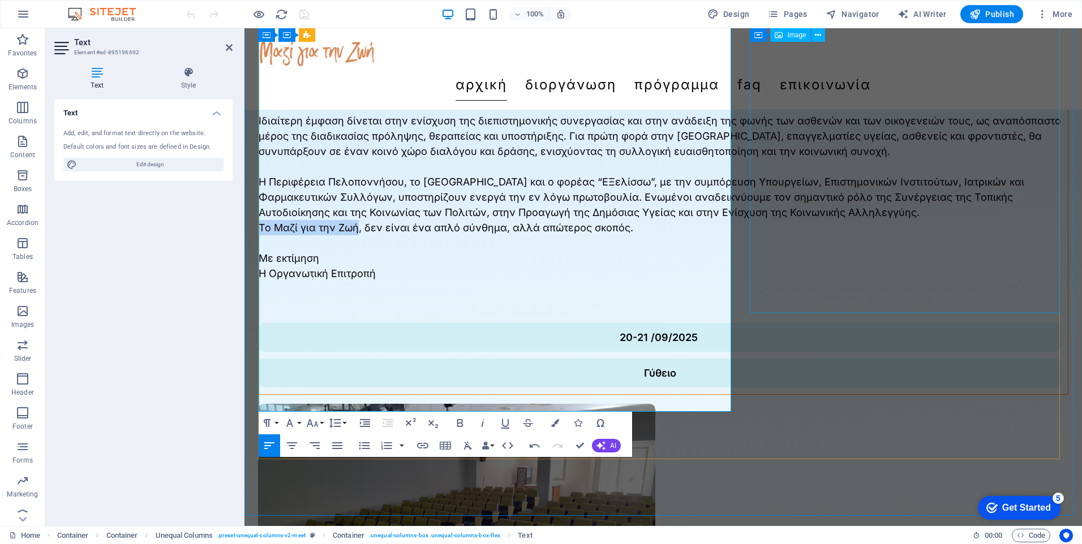
scroll to position [423, 0]
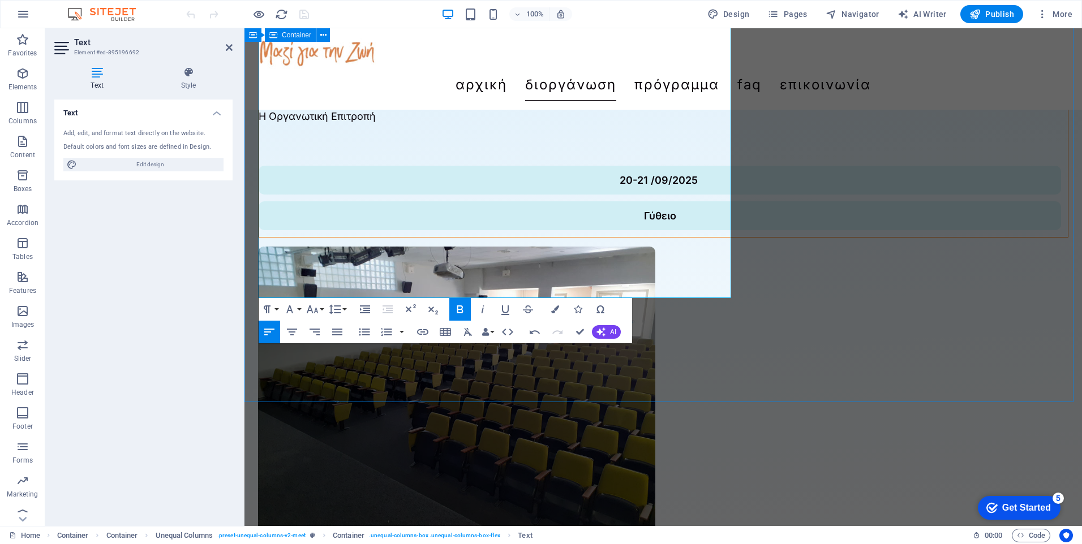
scroll to position [649, 0]
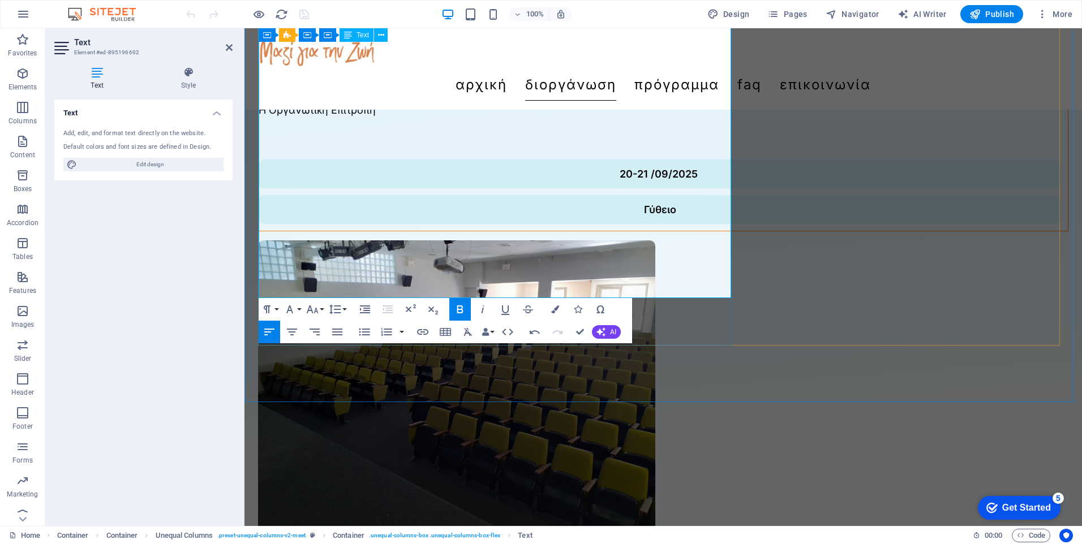
click at [380, 118] on p "Η Οργανωτική Επιτροπή" at bounding box center [663, 109] width 809 height 15
drag, startPoint x: 362, startPoint y: 256, endPoint x: 248, endPoint y: 242, distance: 115.2
click at [248, 242] on div "Καλώς ήλθατε Ο Καρκίνος εξακολουθεί να αποτελεί μία από τις πλέον σοβαρές προκλ…" at bounding box center [662, 8] width 837 height 1159
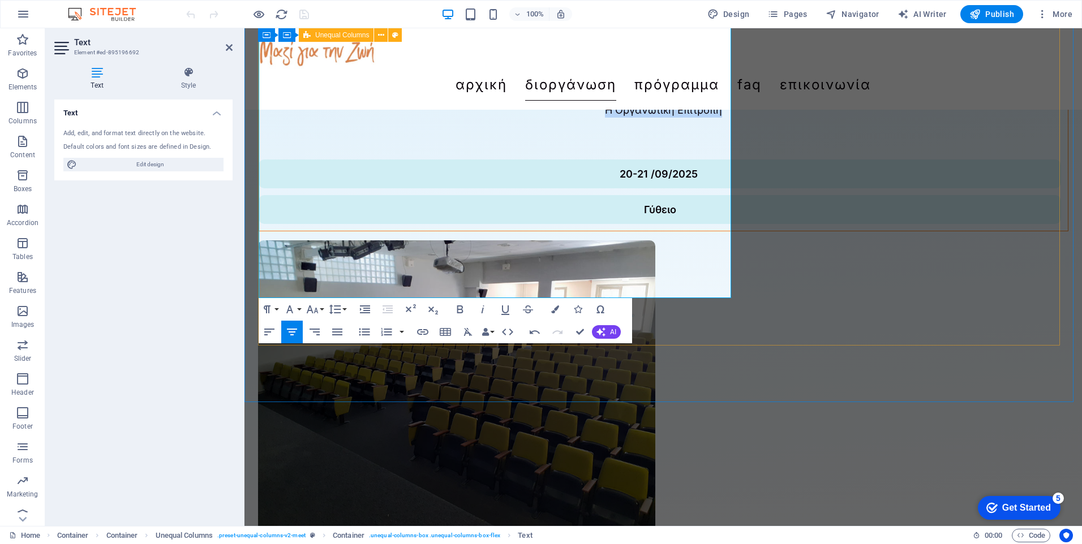
click at [800, 298] on div "Καλώς ήλθατε Ο Καρκίνος εξακολουθεί να αποτελεί μία από τις πλέον σοβαρές προκλ…" at bounding box center [663, 140] width 810 height 782
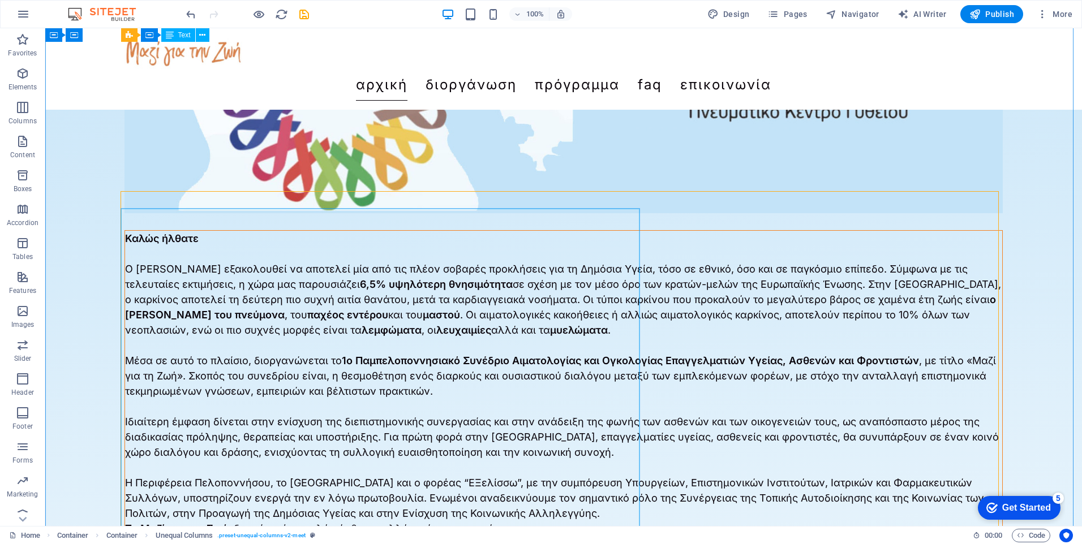
scroll to position [207, 0]
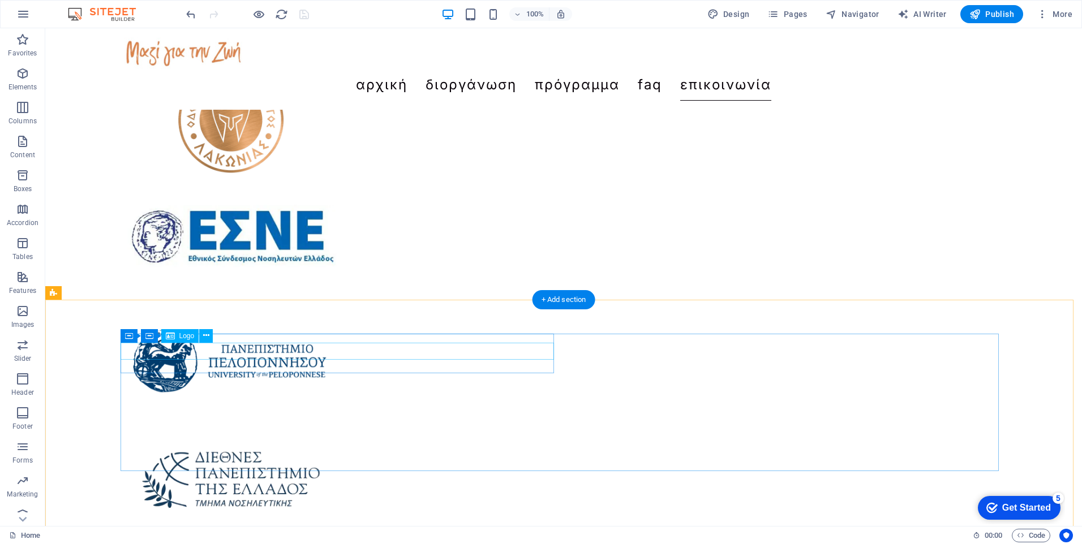
scroll to position [5851, 0]
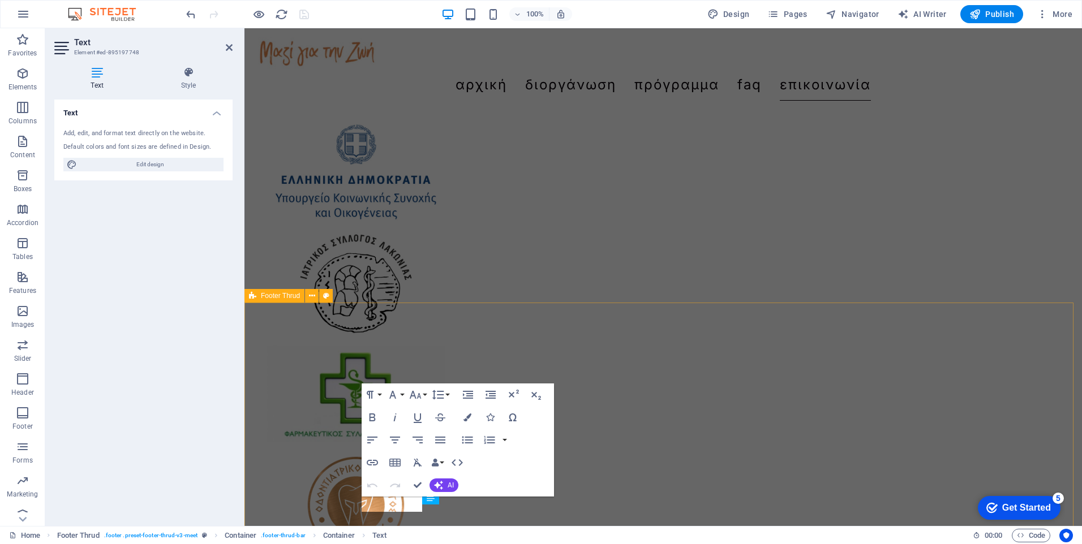
scroll to position [5780, 0]
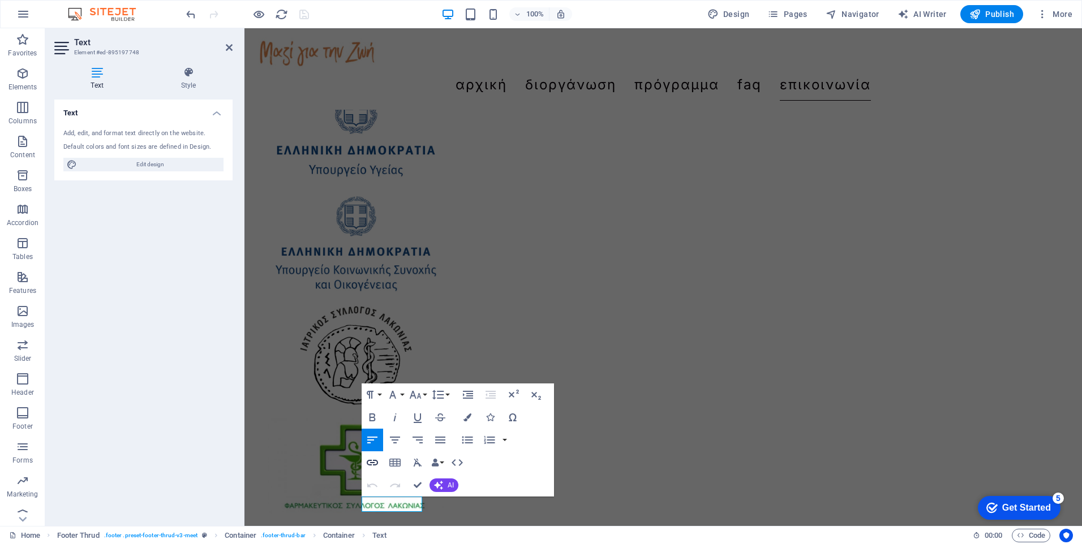
click at [375, 464] on icon "button" at bounding box center [372, 463] width 14 height 14
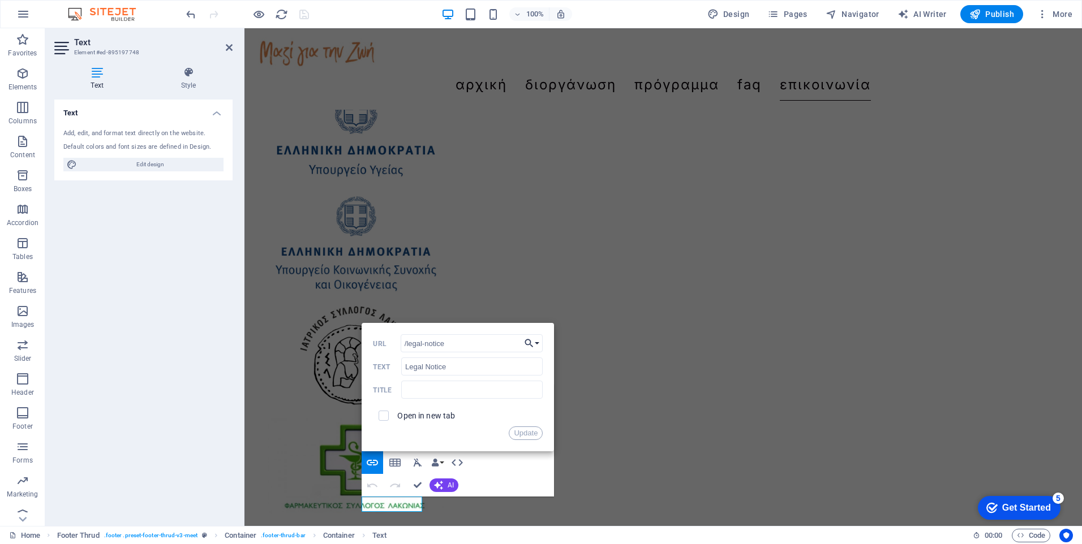
click at [538, 339] on button "Choose Link" at bounding box center [531, 343] width 21 height 18
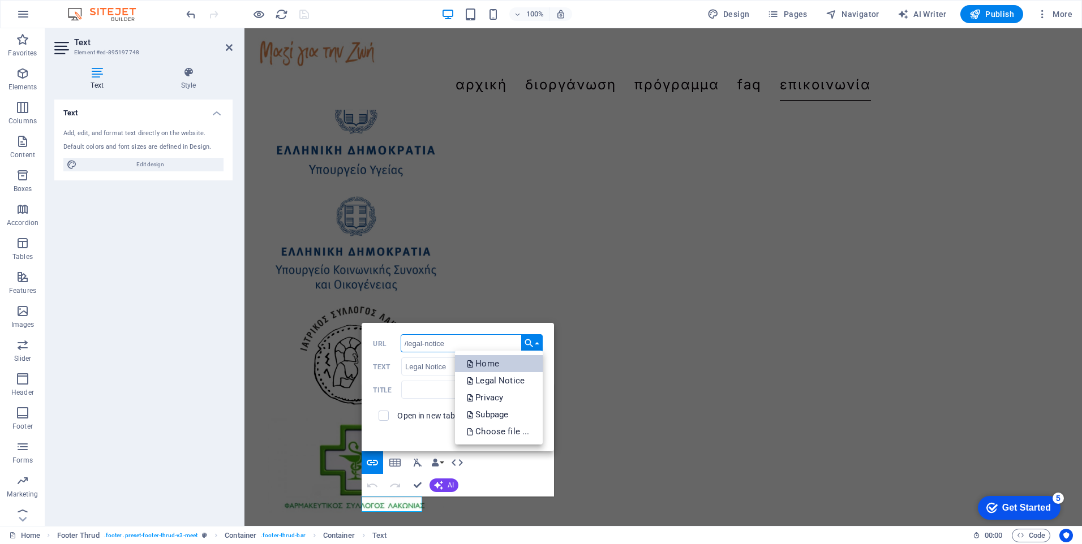
click at [496, 364] on p "Home" at bounding box center [483, 363] width 35 height 17
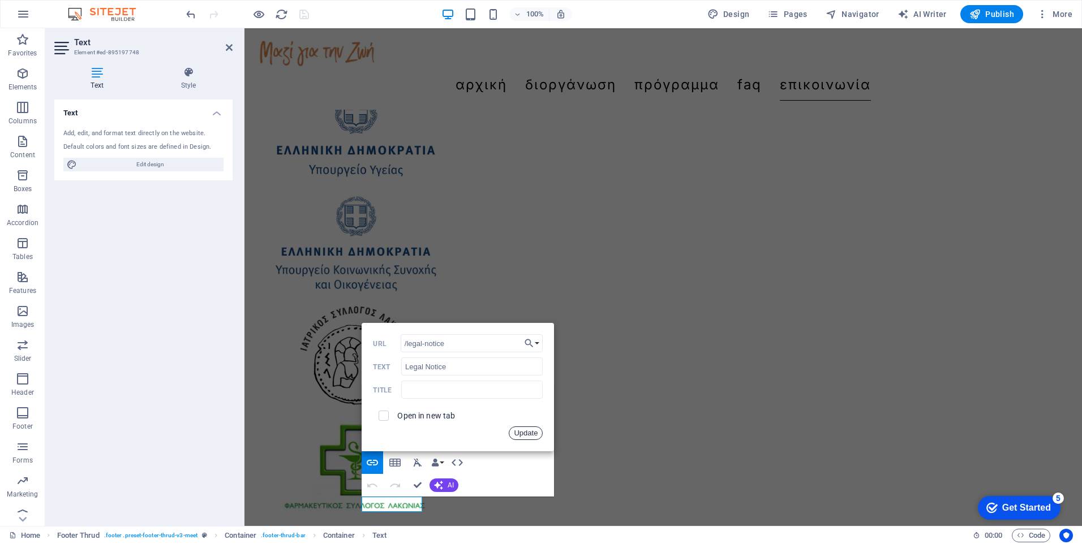
click at [523, 431] on button "Update" at bounding box center [526, 434] width 34 height 14
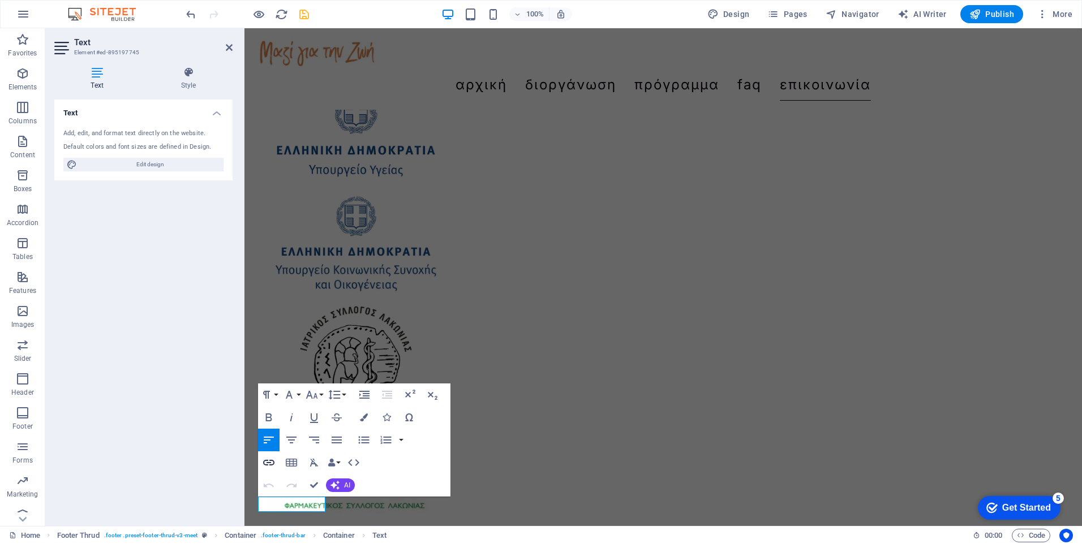
click at [277, 459] on button "Insert Link" at bounding box center [268, 462] width 21 height 23
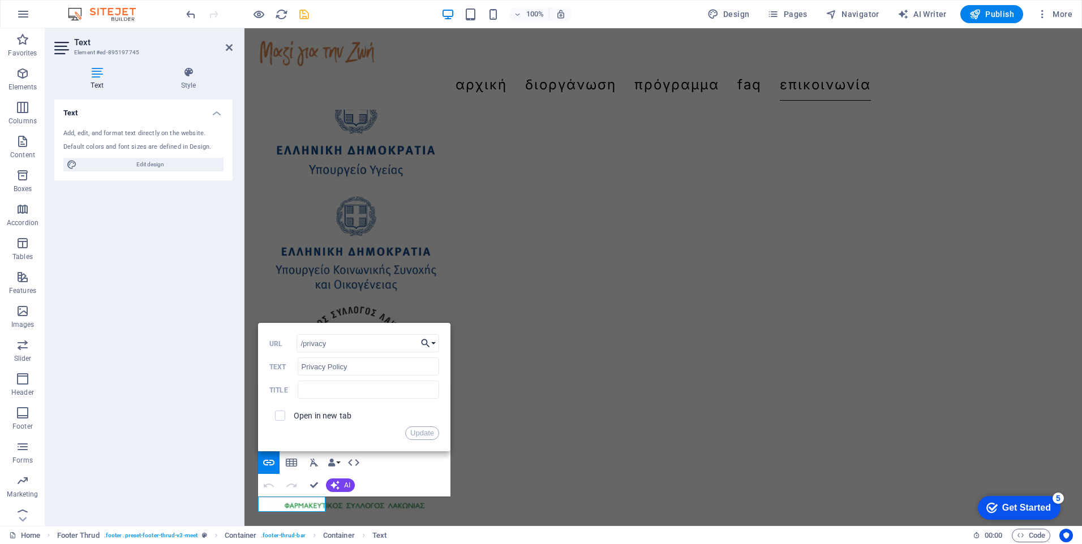
click at [436, 345] on button "Choose Link" at bounding box center [428, 343] width 21 height 18
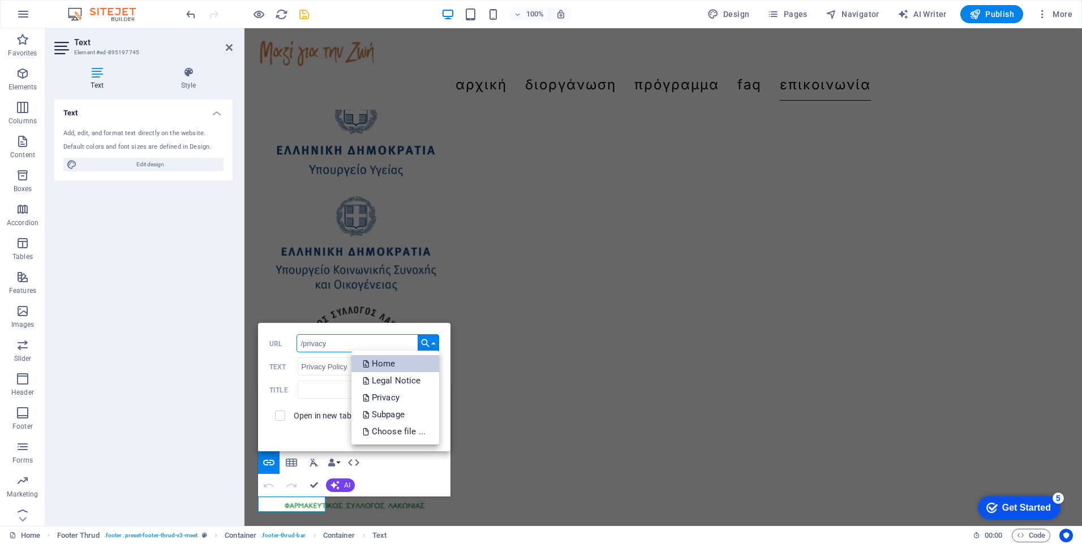
click at [415, 363] on link "Home" at bounding box center [395, 363] width 88 height 17
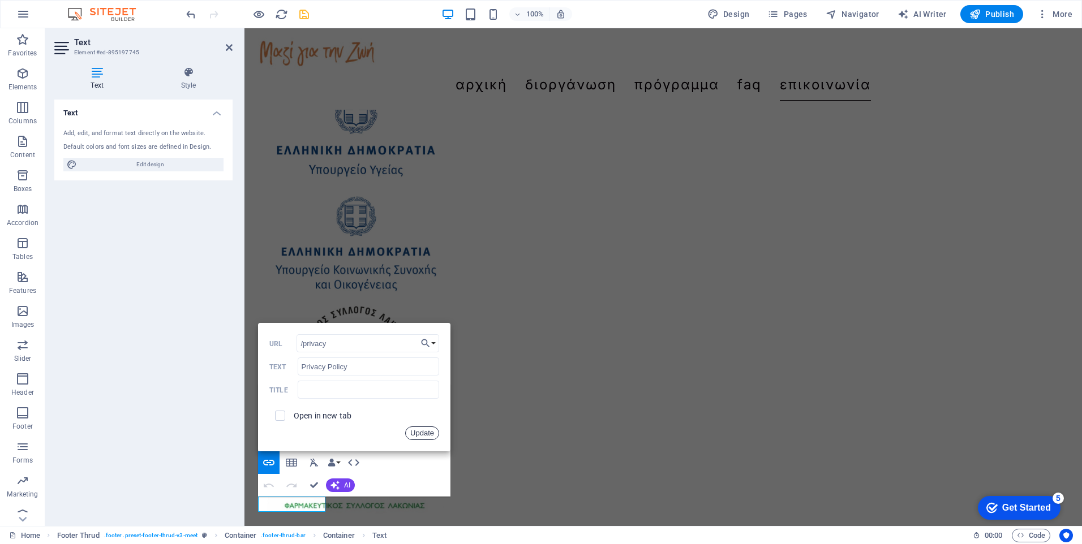
click at [429, 432] on button "Update" at bounding box center [422, 434] width 34 height 14
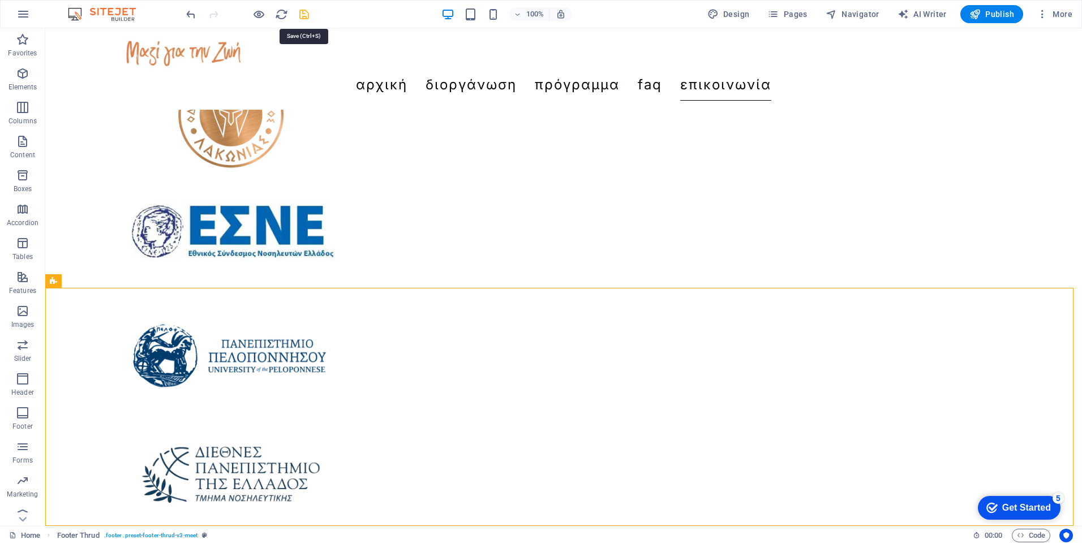
click at [300, 17] on icon "save" at bounding box center [304, 14] width 13 height 13
click at [785, 69] on nav "Αρχική Διοργάνωση Πρόγραμμα FAQ Επικοινωνία" at bounding box center [563, 85] width 887 height 32
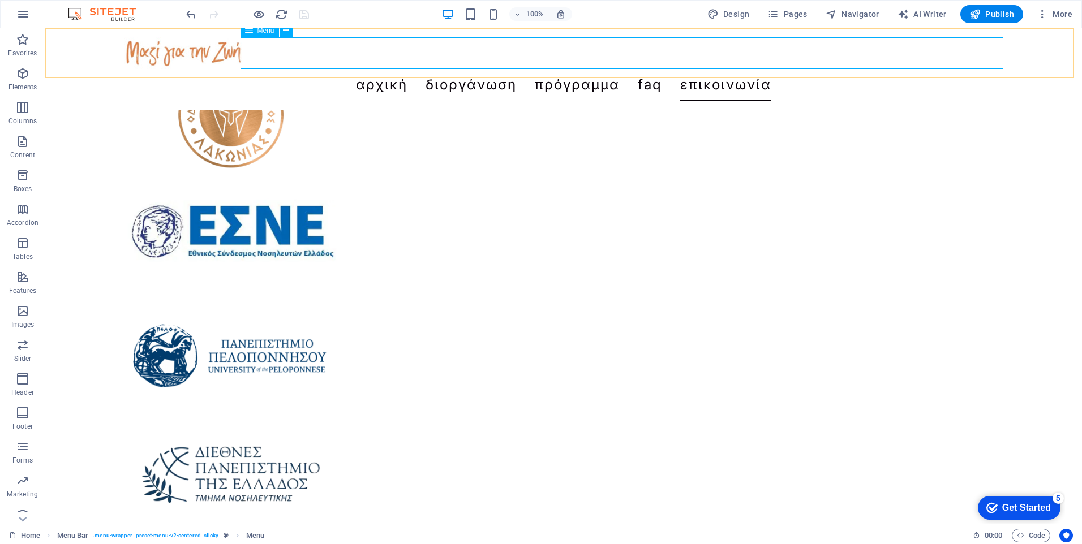
click at [711, 69] on nav "Αρχική Διοργάνωση Πρόγραμμα FAQ Επικοινωνία" at bounding box center [563, 85] width 887 height 32
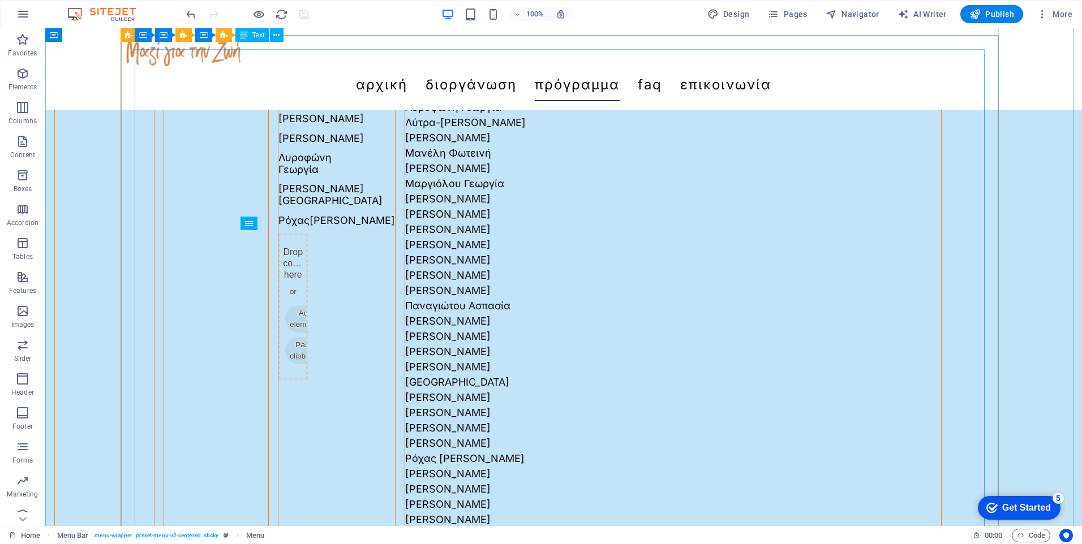
scroll to position [2117, 0]
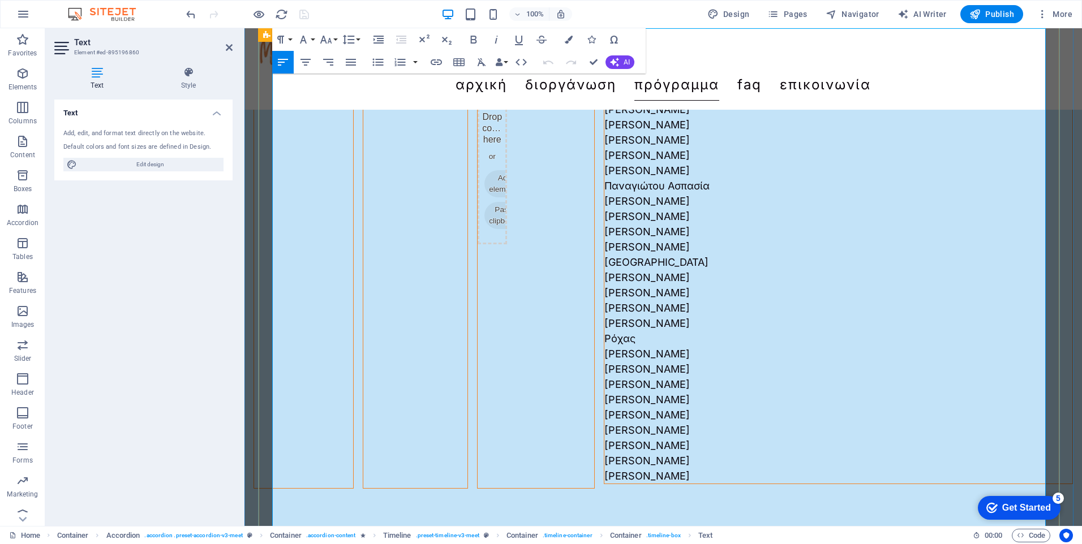
click at [312, 38] on button "Font Family" at bounding box center [305, 39] width 21 height 23
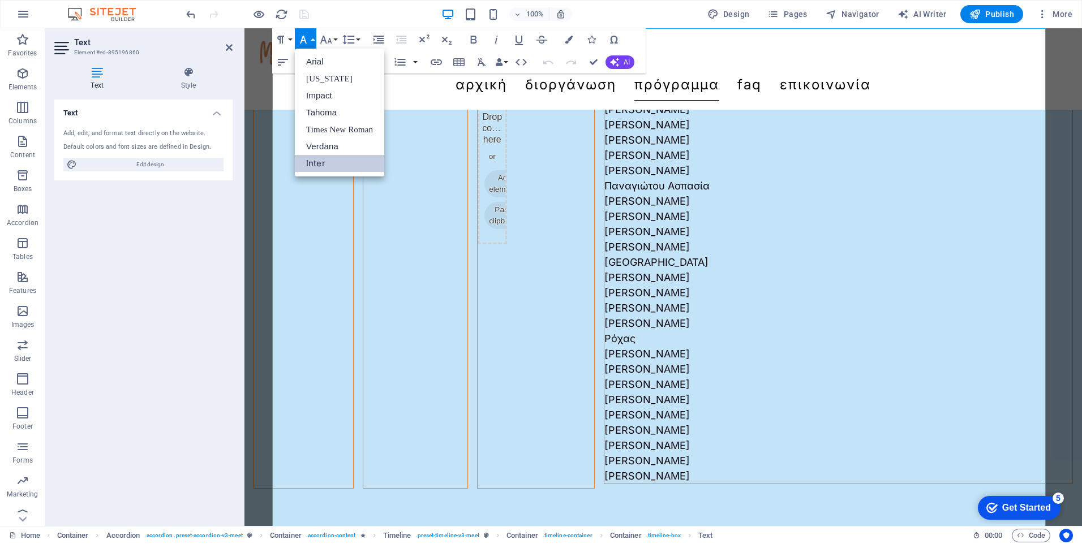
scroll to position [0, 0]
click at [312, 38] on button "Font Family" at bounding box center [305, 39] width 21 height 23
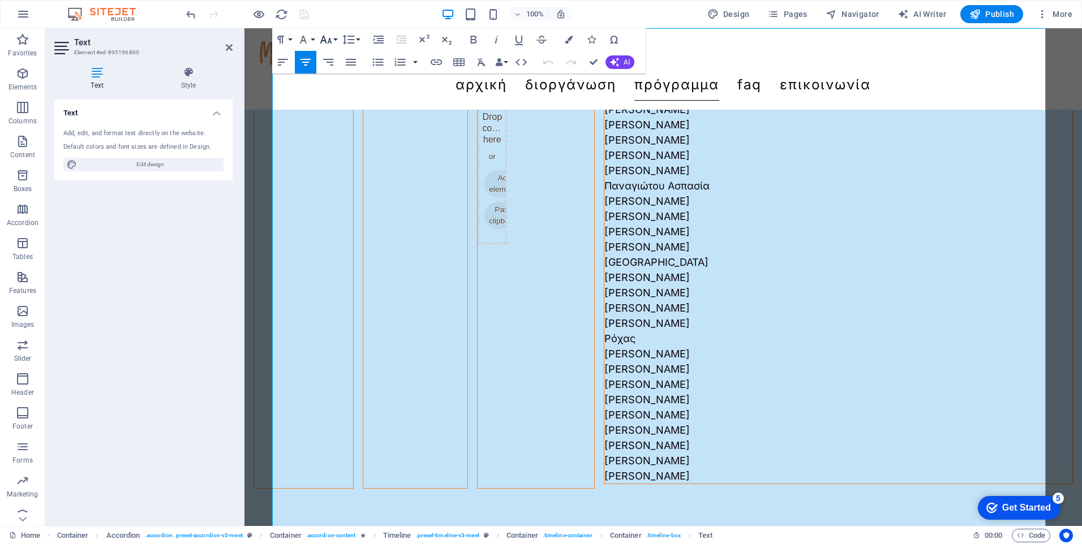
click at [337, 39] on button "Font Size" at bounding box center [327, 39] width 21 height 23
click at [337, 83] on link "24" at bounding box center [337, 89] width 41 height 17
click at [336, 39] on button "Font Size" at bounding box center [327, 39] width 21 height 23
click at [336, 72] on link "18" at bounding box center [337, 72] width 41 height 17
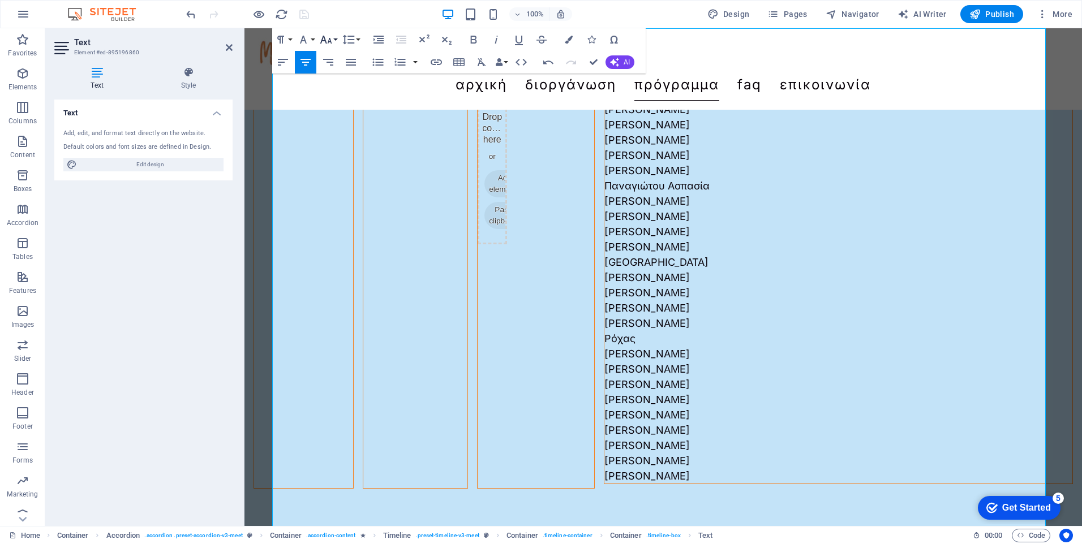
click at [335, 37] on button "Font Size" at bounding box center [327, 39] width 21 height 23
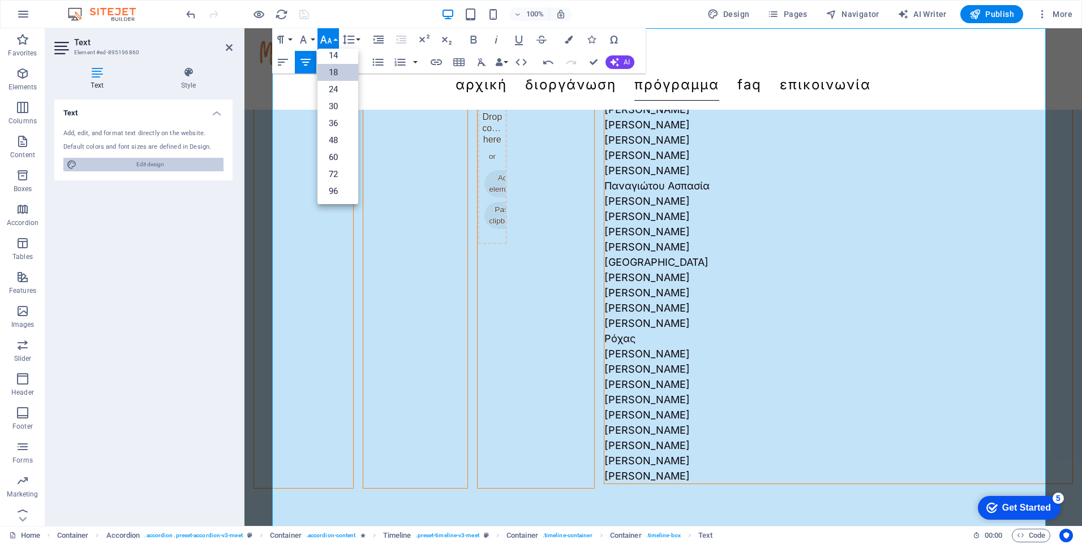
click at [200, 166] on span "Edit design" at bounding box center [150, 165] width 140 height 14
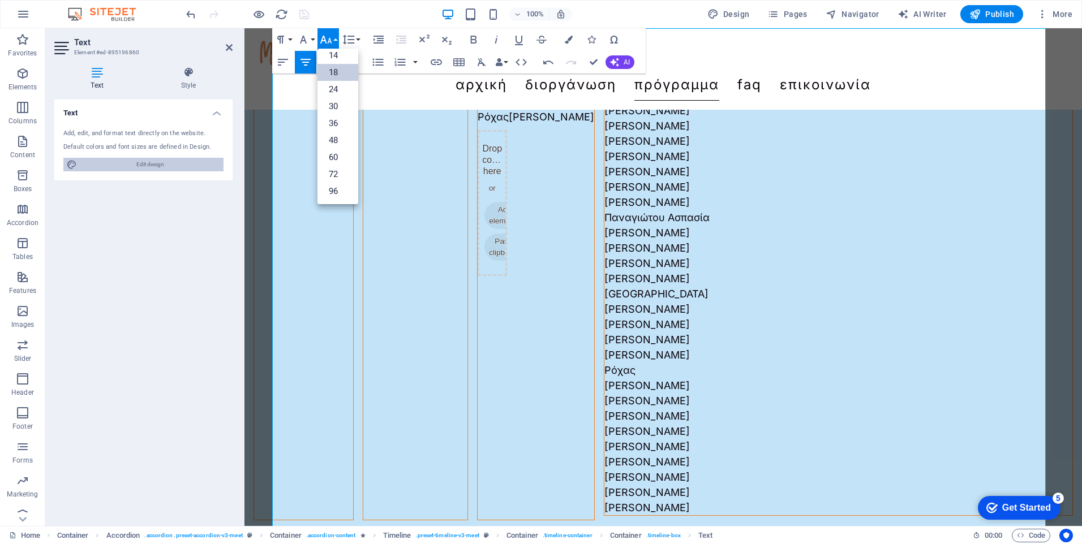
select select "600"
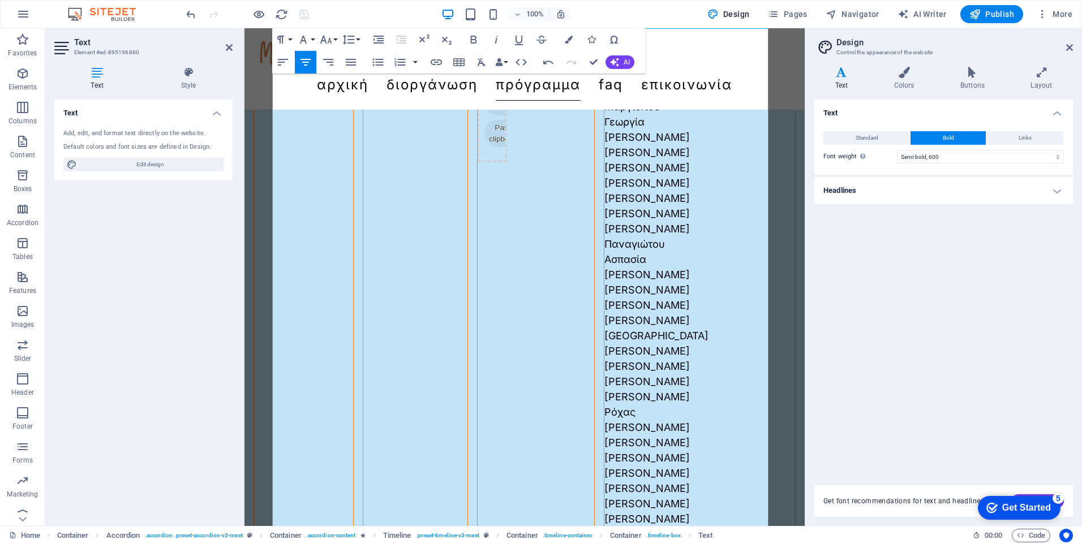
scroll to position [2453, 0]
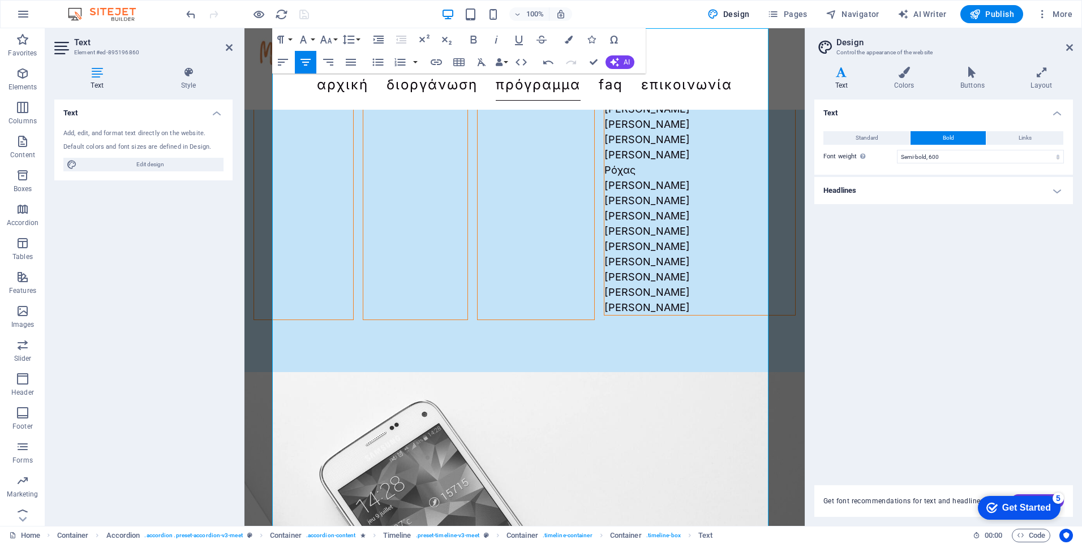
click at [844, 72] on icon at bounding box center [841, 72] width 54 height 11
click at [975, 195] on h4 "Headlines" at bounding box center [943, 190] width 259 height 27
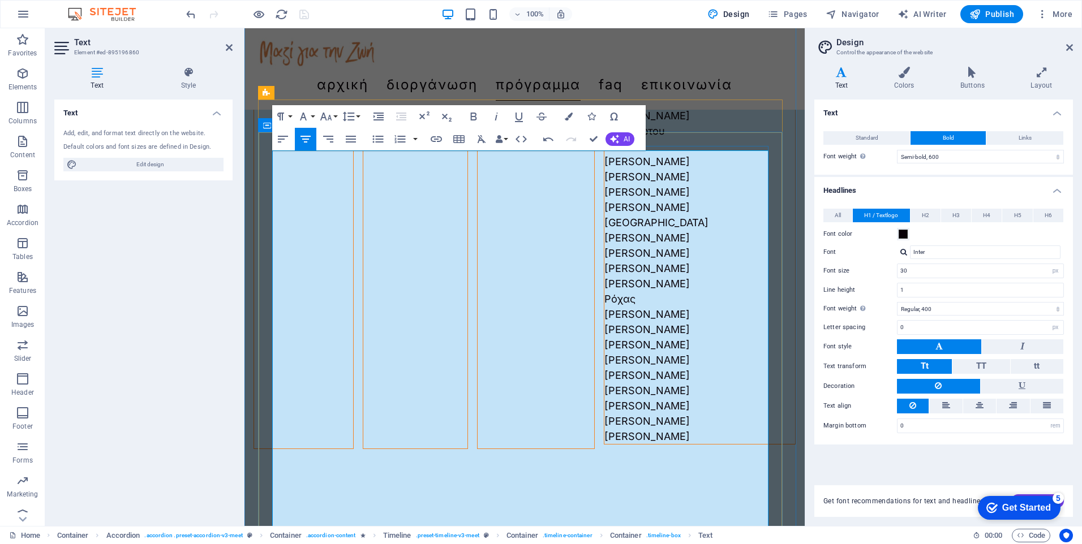
scroll to position [2340, 0]
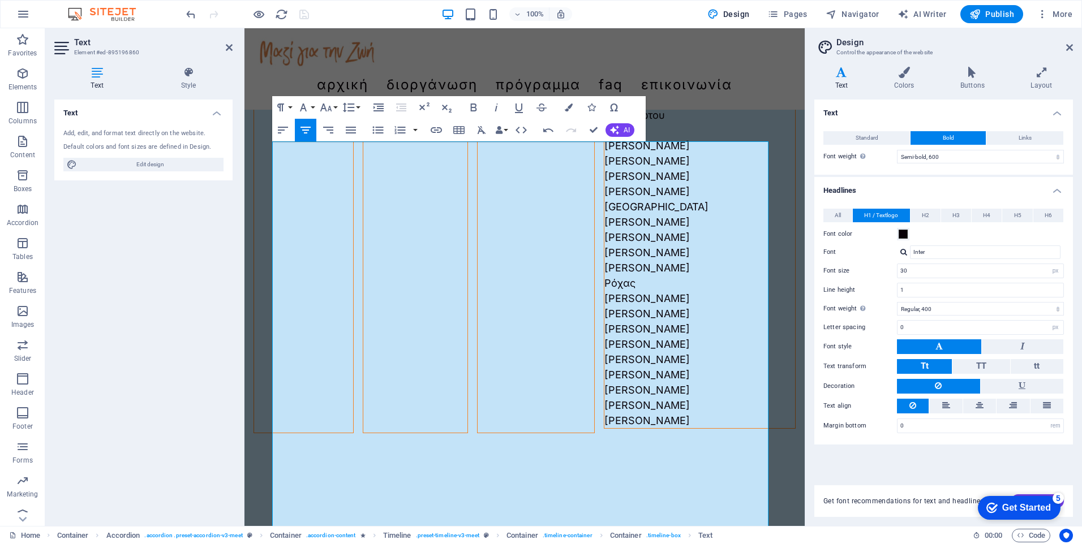
click at [941, 469] on div "Text Standard Bold Links Font color Font Inter Font size 18 rem px Line height …" at bounding box center [943, 286] width 259 height 372
click at [1070, 48] on icon at bounding box center [1069, 47] width 7 height 9
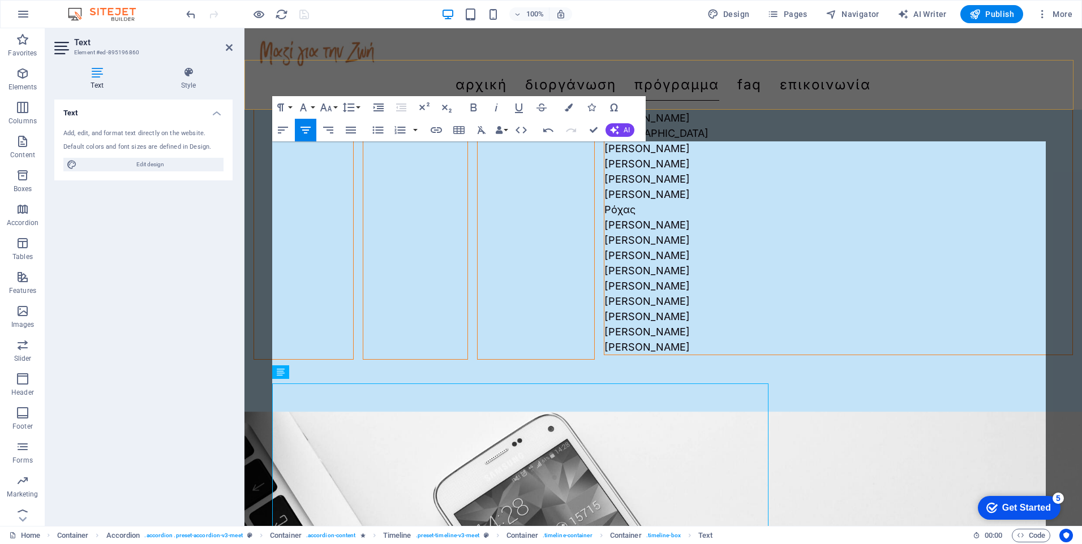
scroll to position [2097, 0]
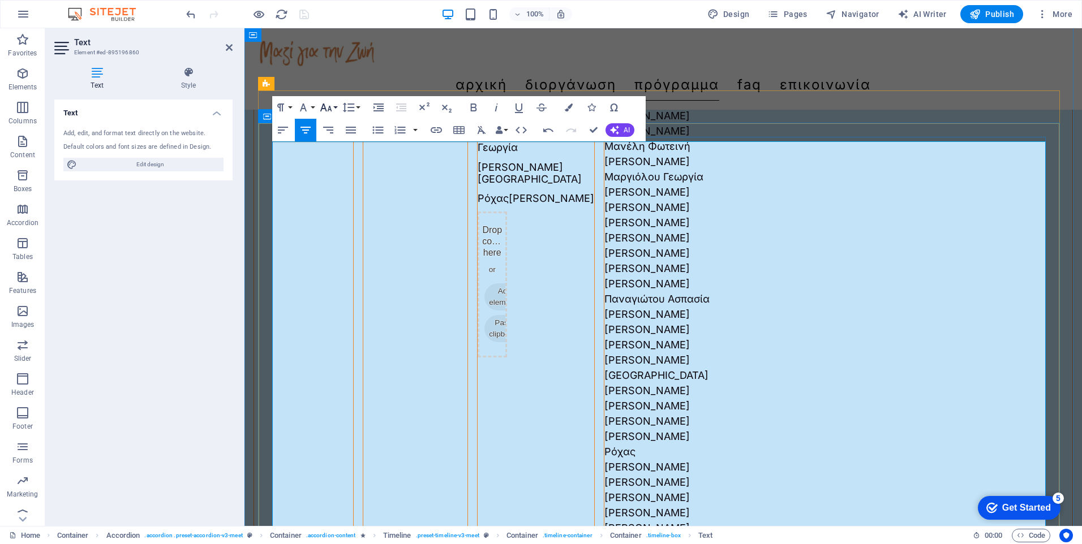
drag, startPoint x: 238, startPoint y: 180, endPoint x: 333, endPoint y: 108, distance: 119.2
click at [333, 108] on button "Font Size" at bounding box center [327, 107] width 21 height 23
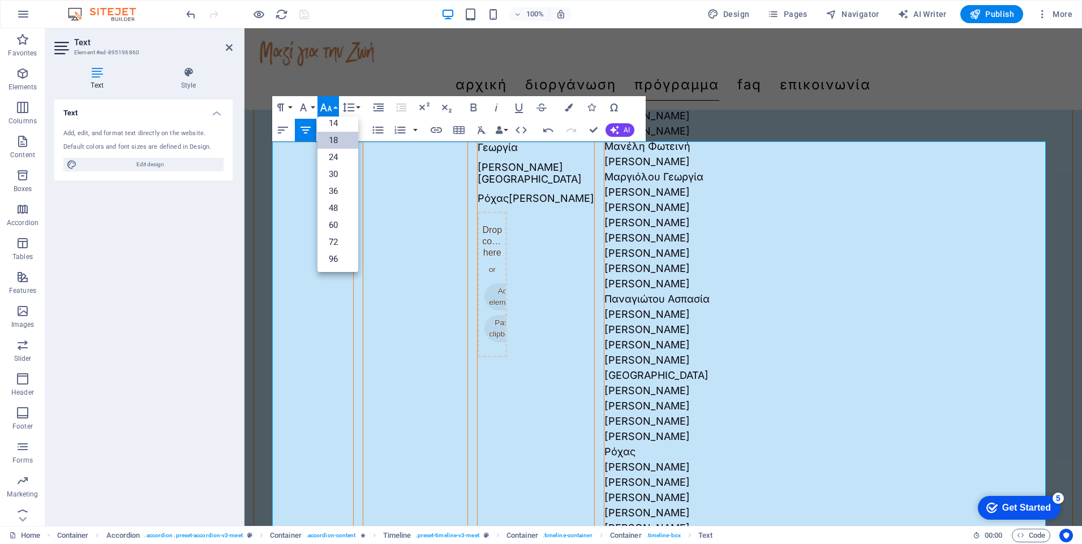
scroll to position [91, 0]
click at [335, 152] on link "24" at bounding box center [337, 157] width 41 height 17
click at [312, 107] on button "Font Family" at bounding box center [305, 107] width 21 height 23
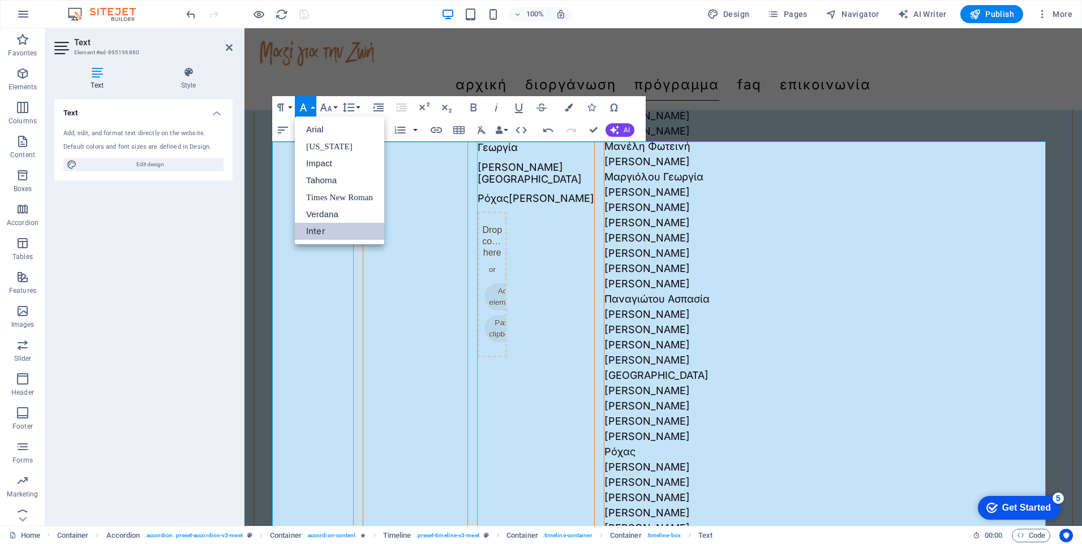
scroll to position [0, 0]
click at [312, 107] on button "Font Family" at bounding box center [305, 107] width 21 height 23
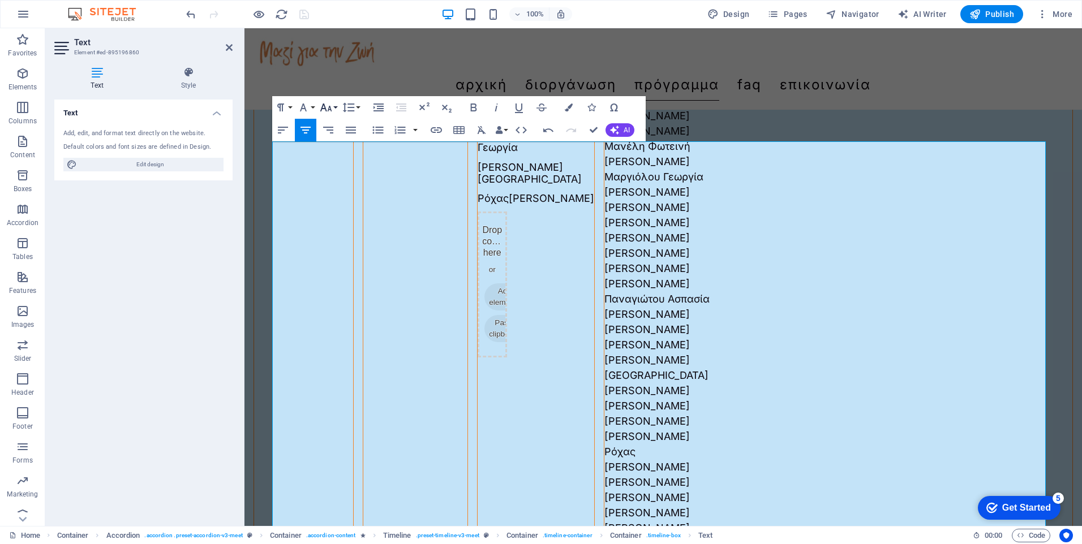
click at [334, 107] on button "Font Size" at bounding box center [327, 107] width 21 height 23
click at [341, 140] on link "18" at bounding box center [337, 140] width 41 height 17
click at [188, 79] on h4 "Style" at bounding box center [188, 79] width 88 height 24
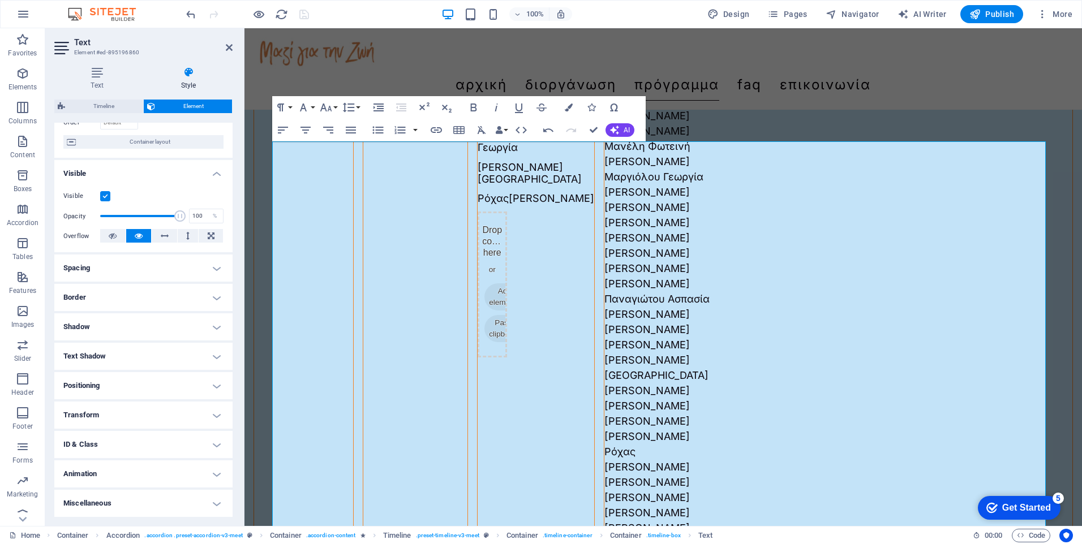
scroll to position [0, 0]
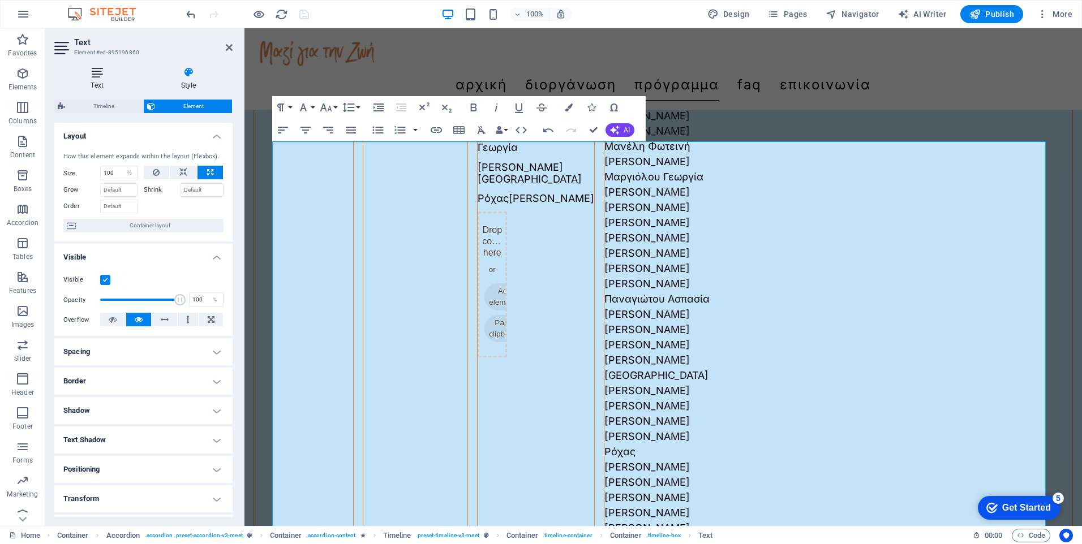
click at [98, 78] on icon at bounding box center [96, 72] width 85 height 11
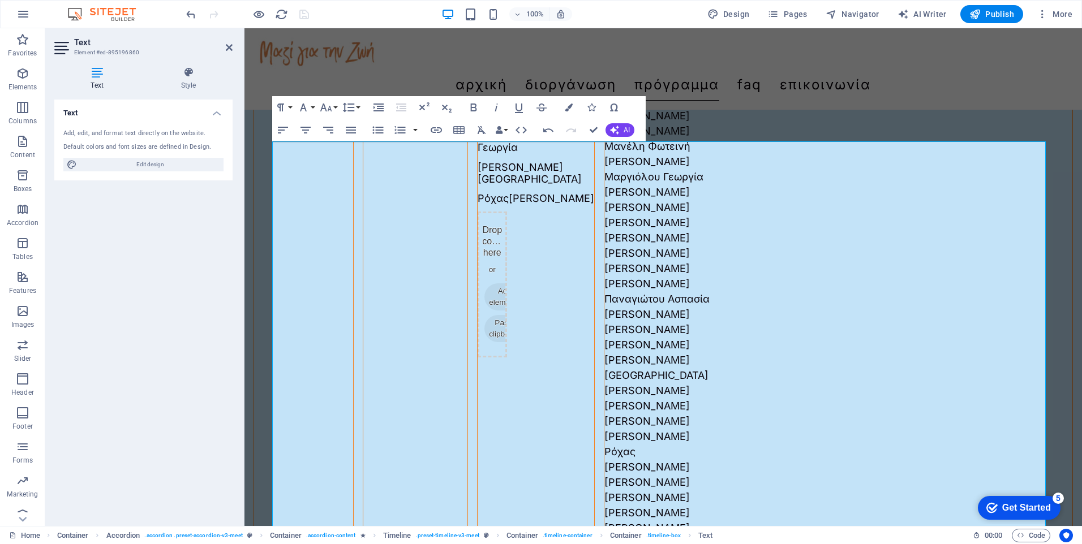
click at [191, 235] on div "Text Add, edit, and format text directly on the website. Default colors and fon…" at bounding box center [143, 309] width 178 height 418
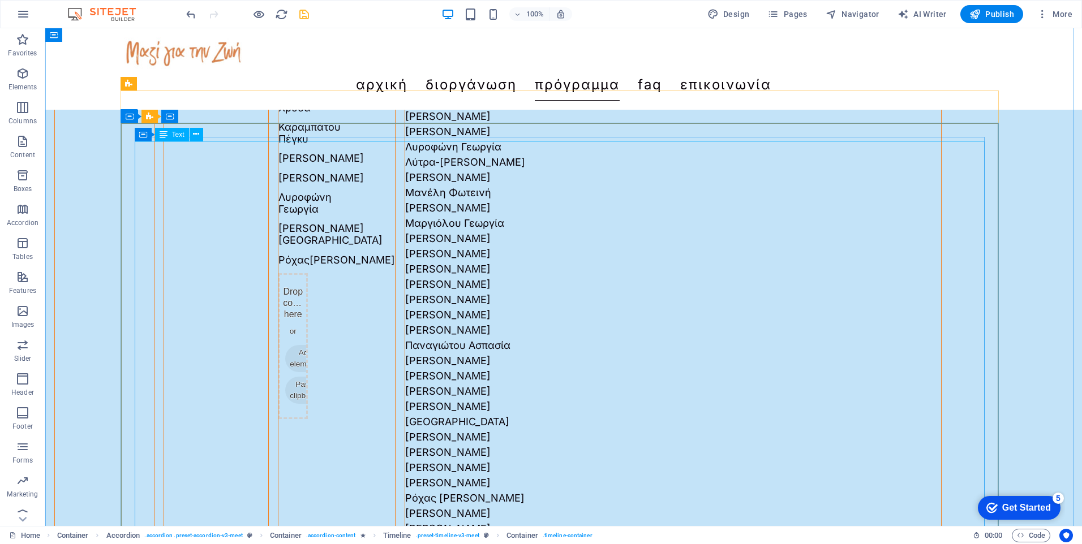
scroll to position [2119, 0]
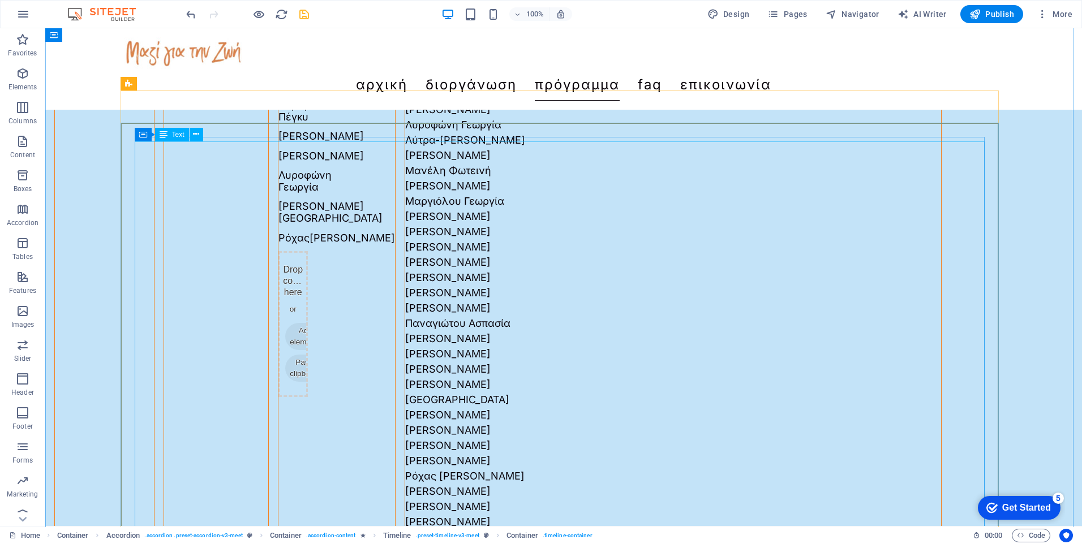
click at [177, 135] on span "Text" at bounding box center [178, 134] width 12 height 7
click at [195, 132] on icon at bounding box center [196, 134] width 6 height 12
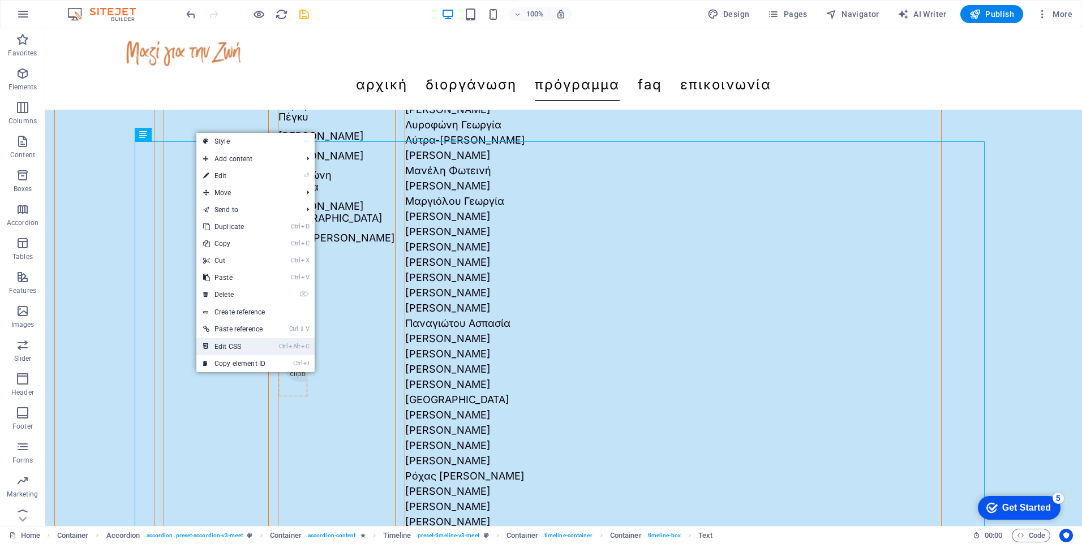
click at [243, 341] on link "Ctrl Alt C Edit CSS" at bounding box center [234, 346] width 76 height 17
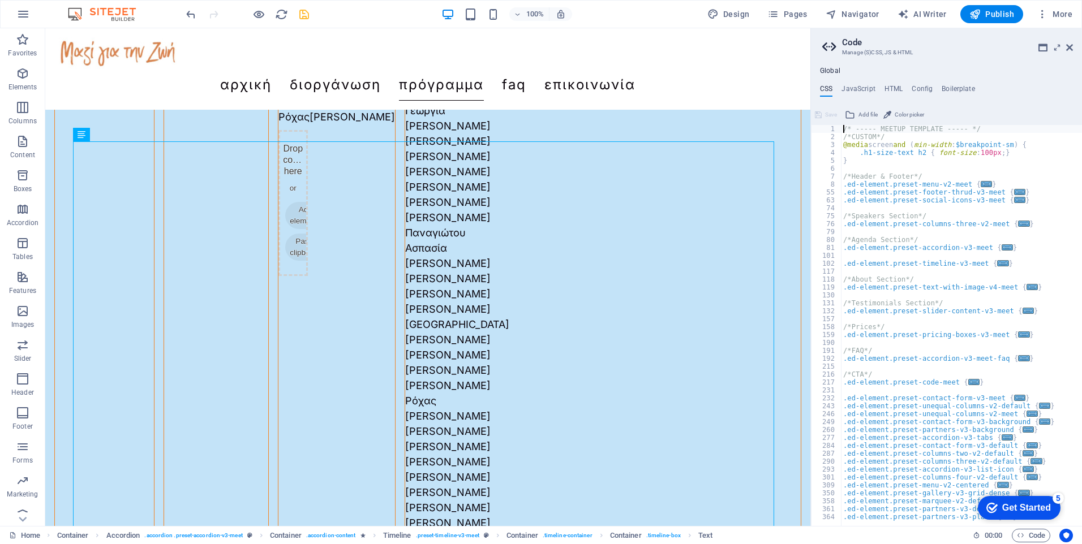
click at [898, 369] on div "/* ----- MEETUP TEMPLATE ----- */ /*CUSTOM*/ @media screen and ( min-width : $b…" at bounding box center [961, 333] width 241 height 417
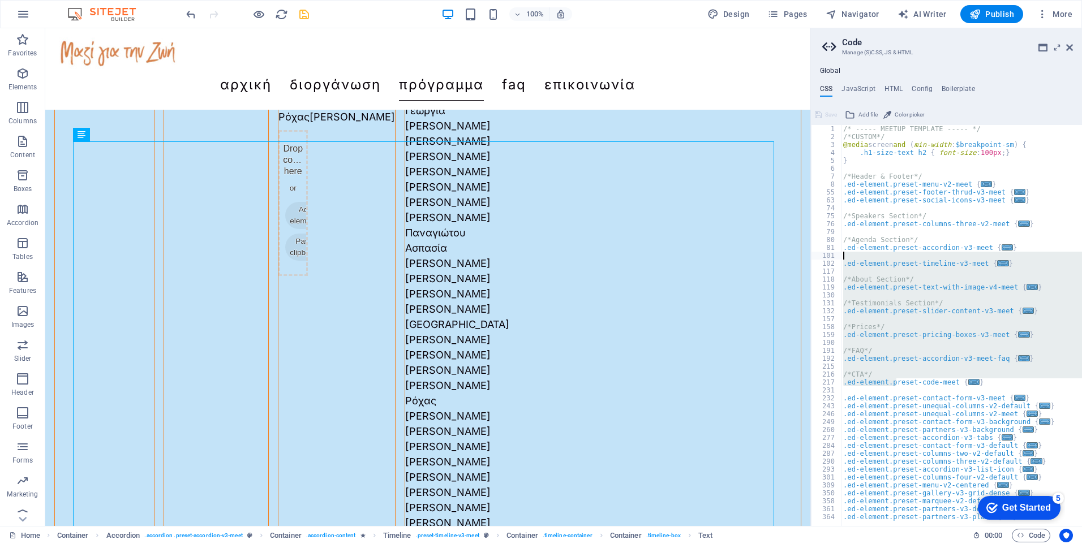
drag, startPoint x: 898, startPoint y: 385, endPoint x: 905, endPoint y: 260, distance: 125.2
click at [905, 260] on div "/* ----- MEETUP TEMPLATE ----- */ /*CUSTOM*/ @media screen and ( min-width : $b…" at bounding box center [961, 333] width 241 height 417
type textarea ".ed-element.preset-timeline-v3-meet {"
click at [1072, 46] on icon at bounding box center [1069, 47] width 7 height 9
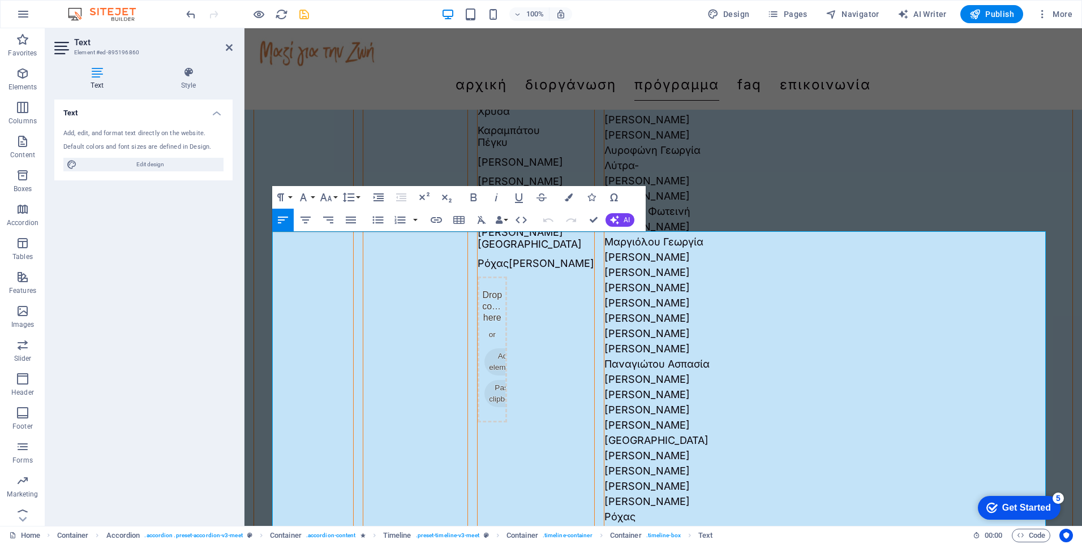
scroll to position [2097, 0]
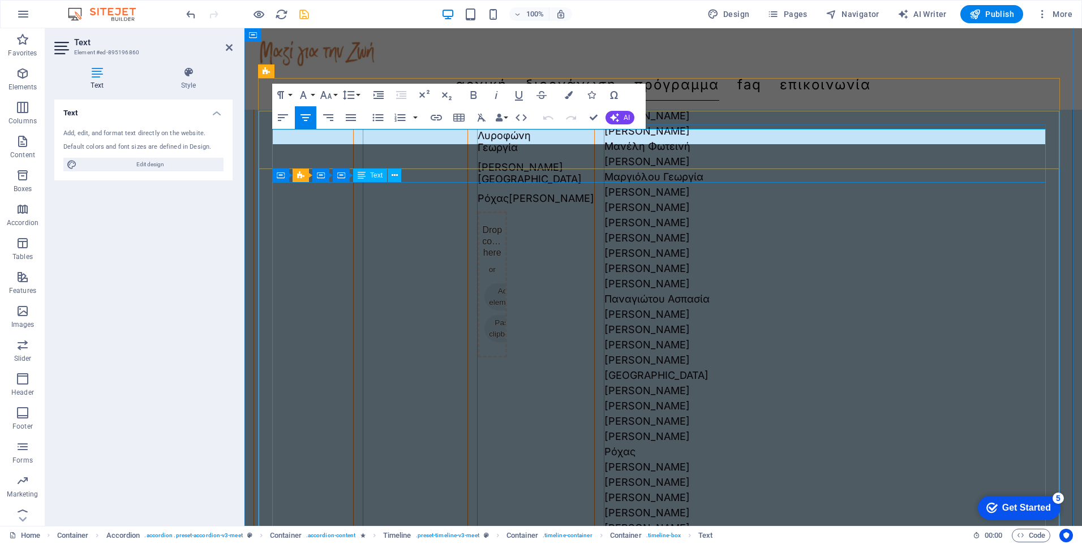
scroll to position [2110, 0]
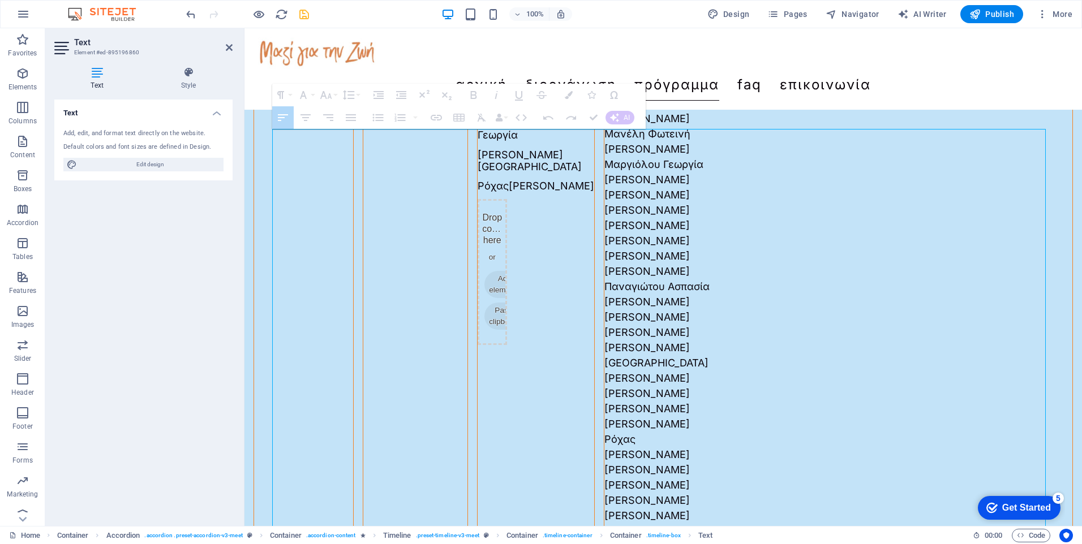
drag, startPoint x: 644, startPoint y: 207, endPoint x: 1044, endPoint y: 256, distance: 403.0
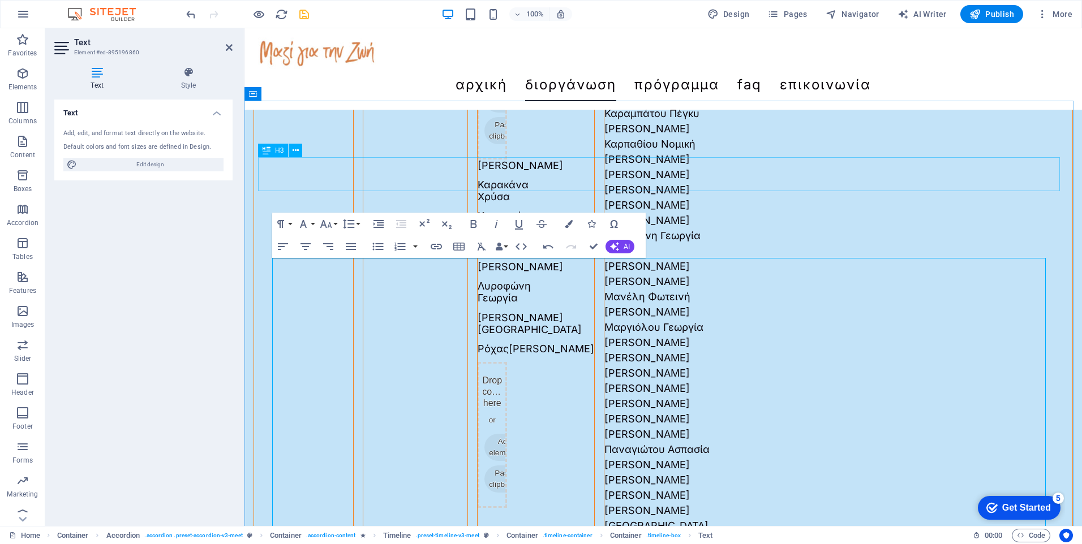
scroll to position [1940, 0]
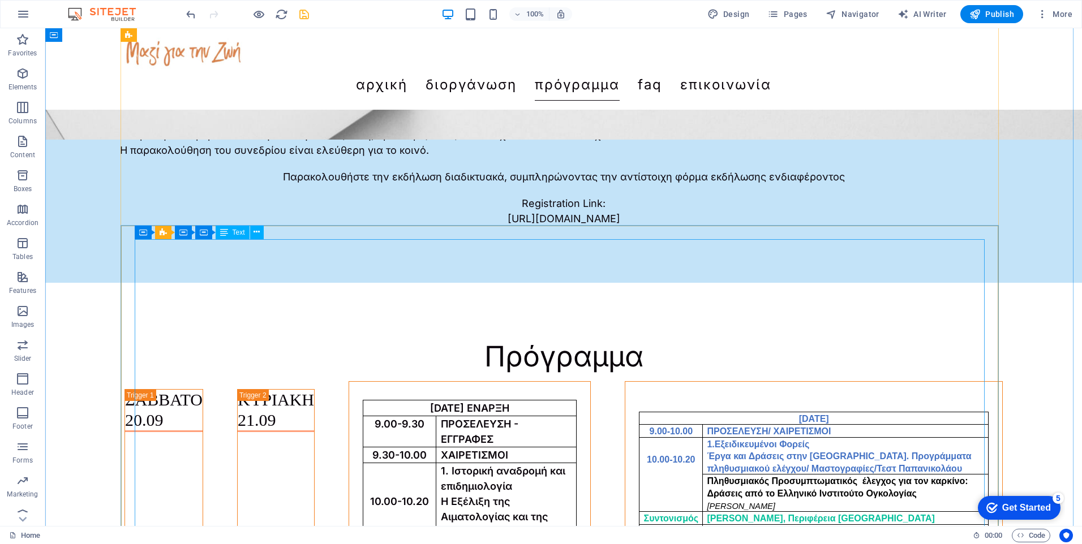
scroll to position [3298, 0]
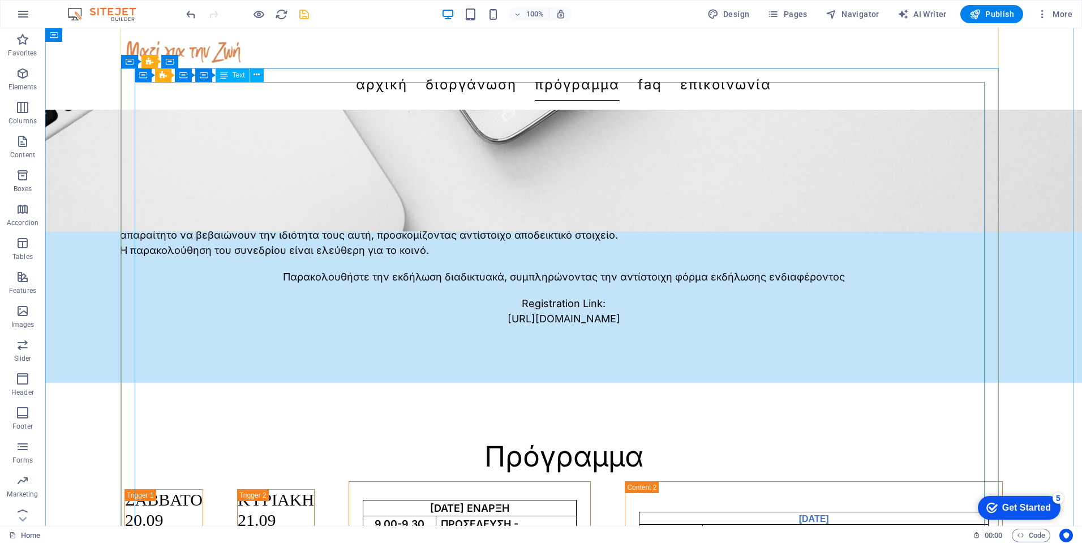
scroll to position [3185, 0]
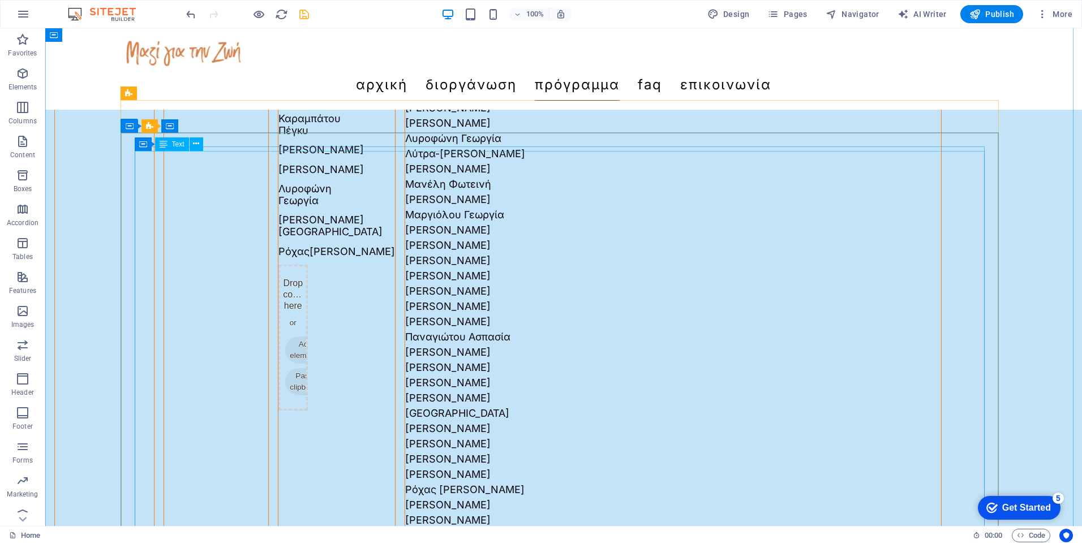
scroll to position [2110, 0]
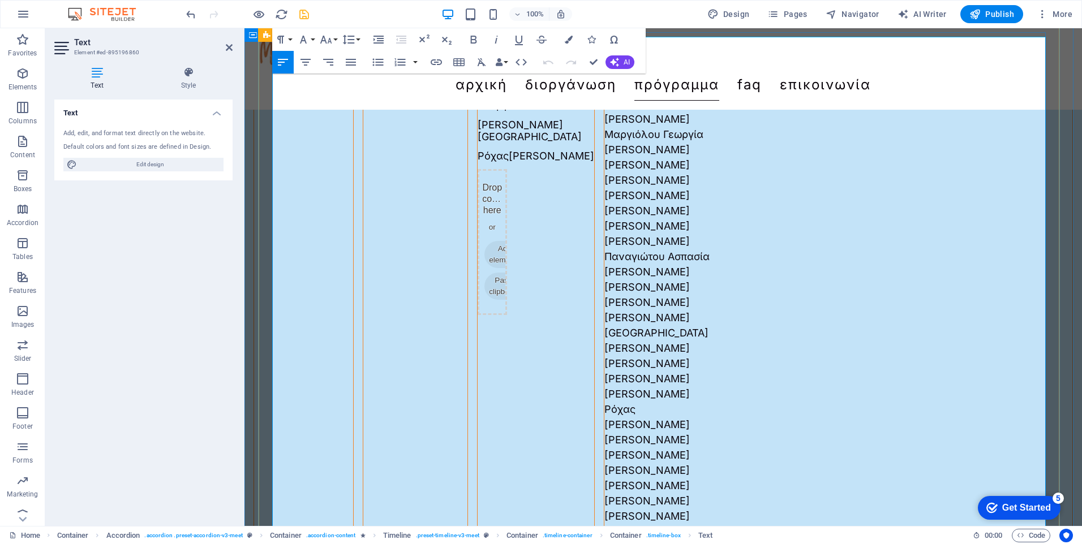
scroll to position [2097, 0]
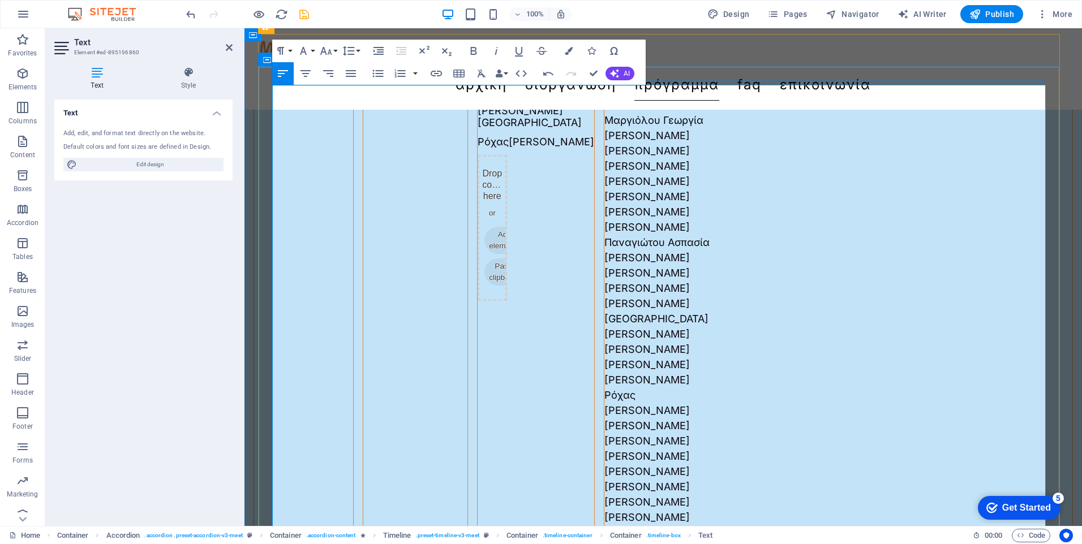
scroll to position [1928, 0]
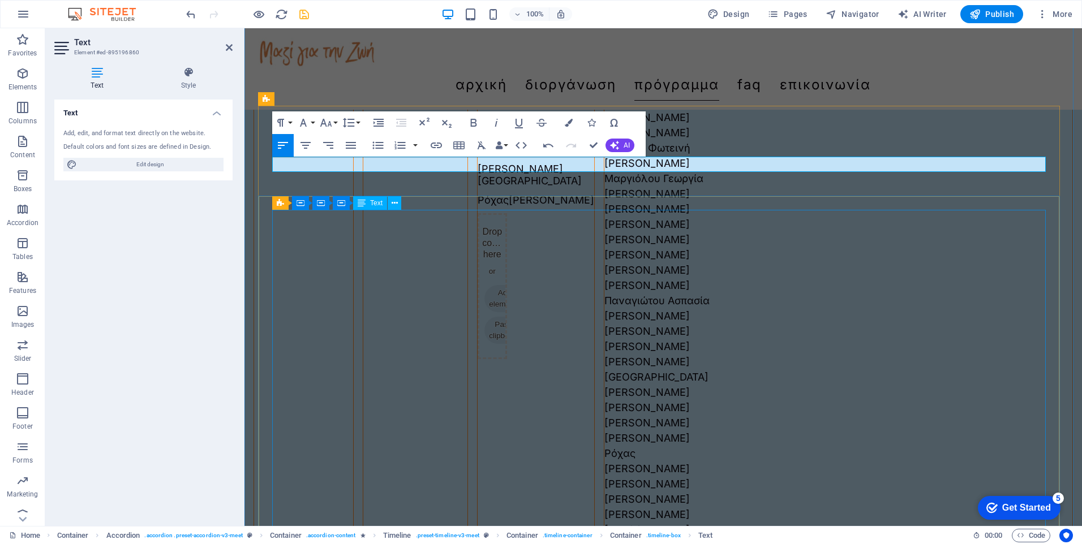
scroll to position [2097, 0]
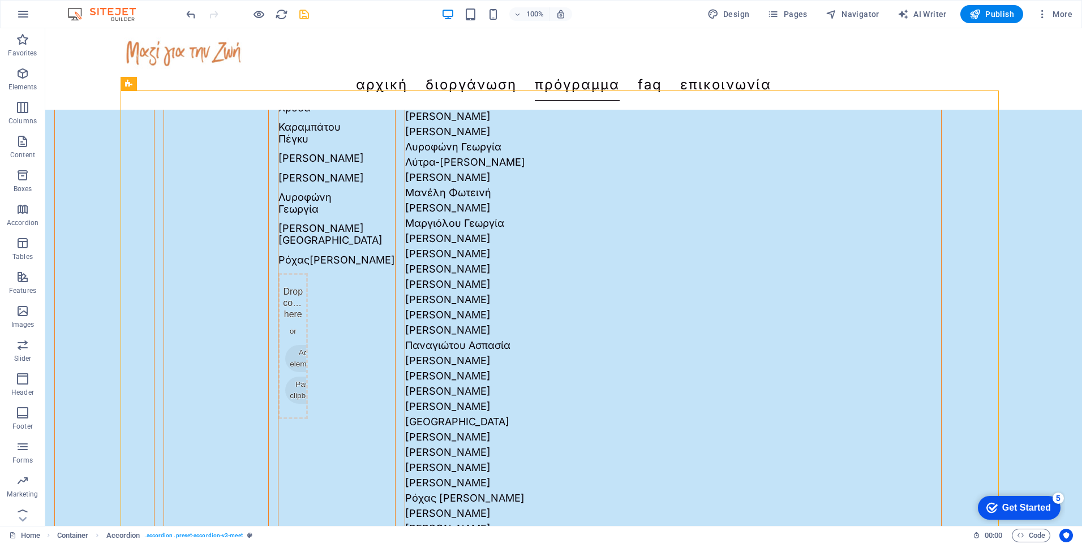
scroll to position [2119, 0]
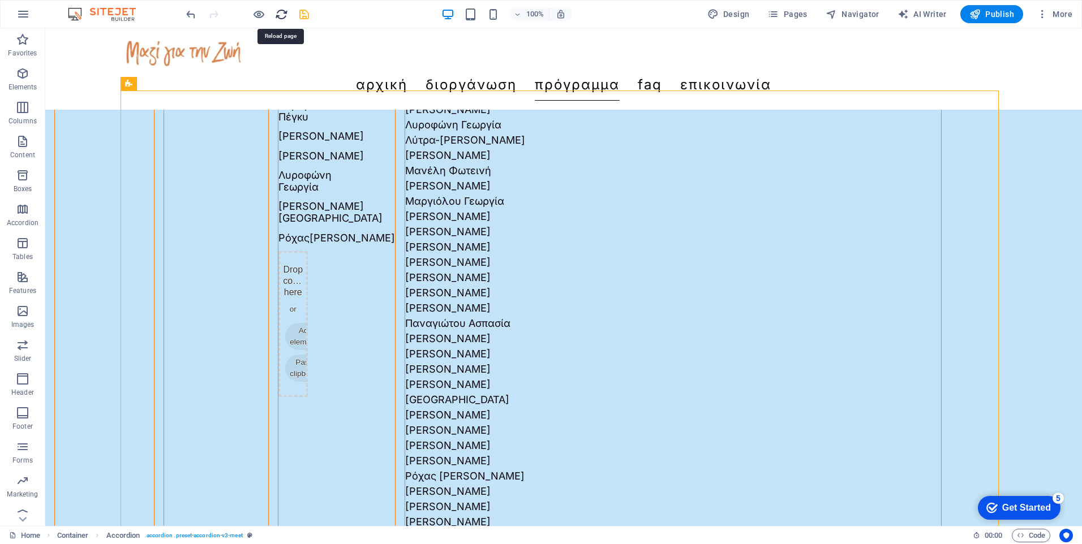
click at [0, 0] on icon "reload" at bounding box center [0, 0] width 0 height 0
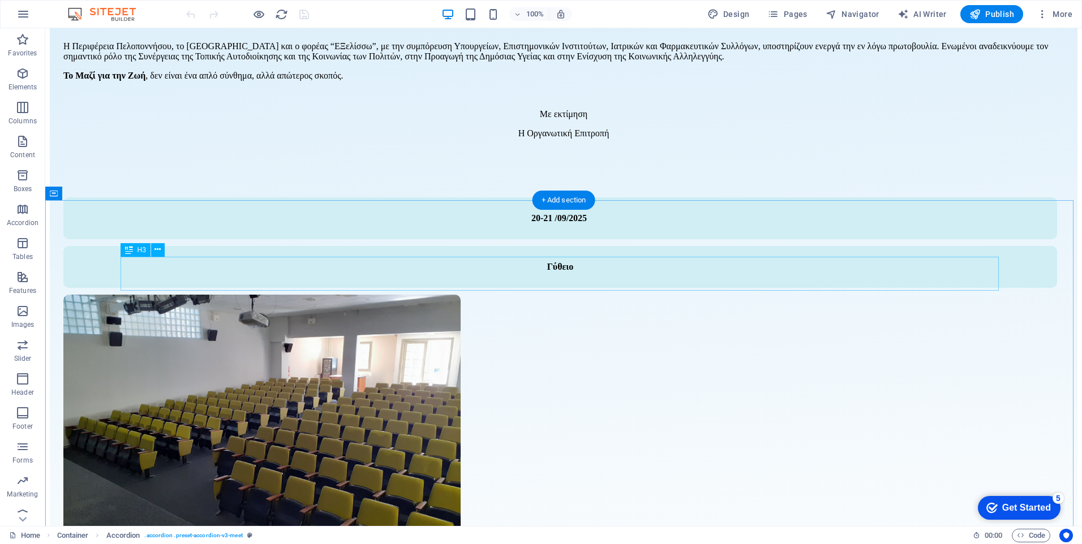
scroll to position [2150, 0]
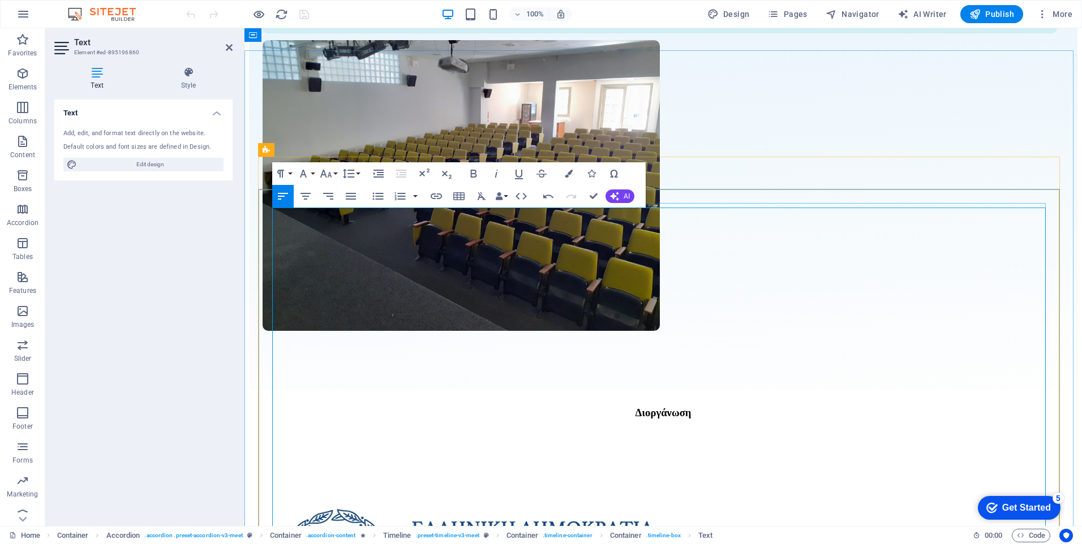
scroll to position [1928, 0]
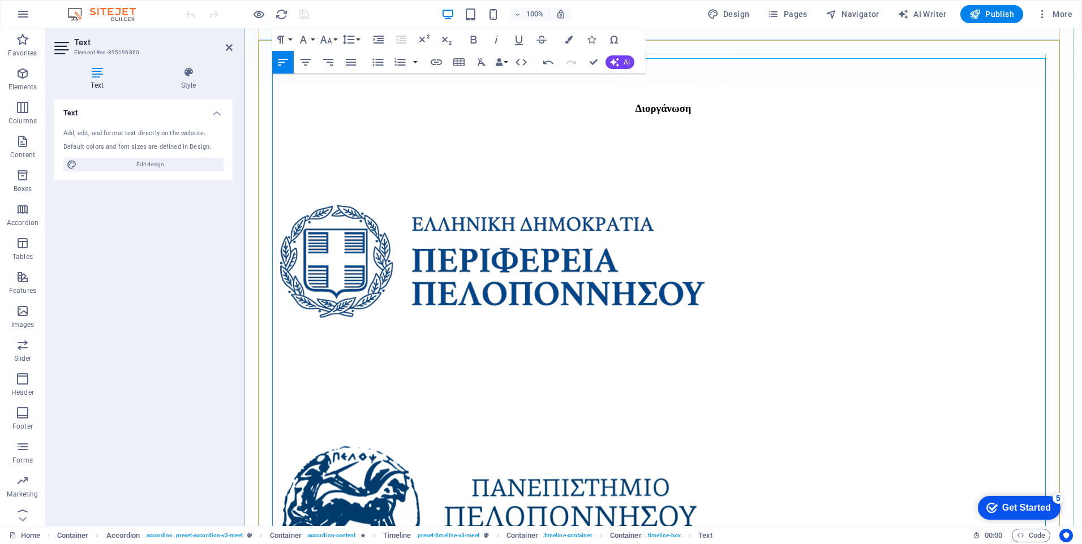
scroll to position [2154, 0]
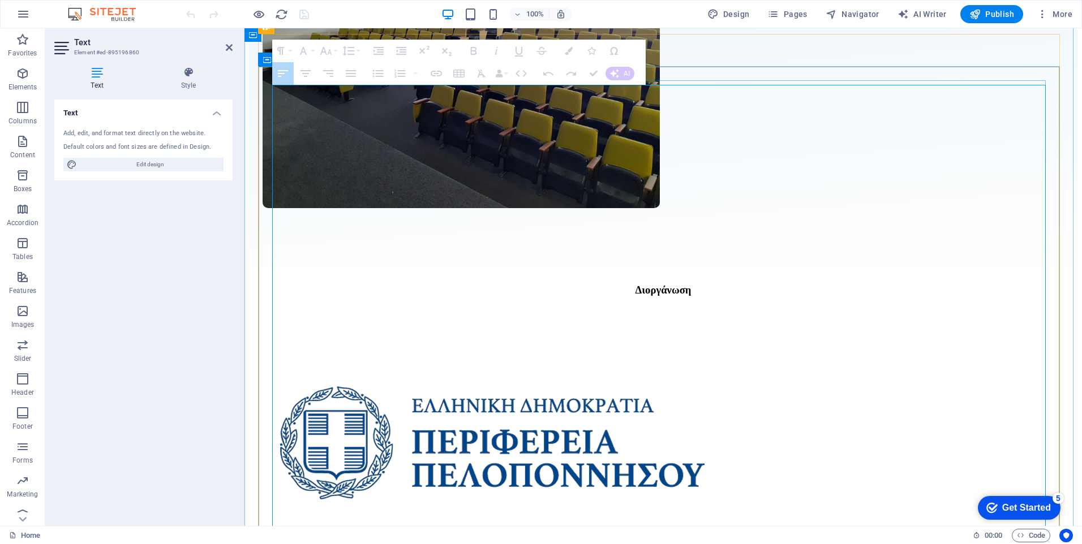
drag, startPoint x: 656, startPoint y: 260, endPoint x: 1045, endPoint y: 277, distance: 389.7
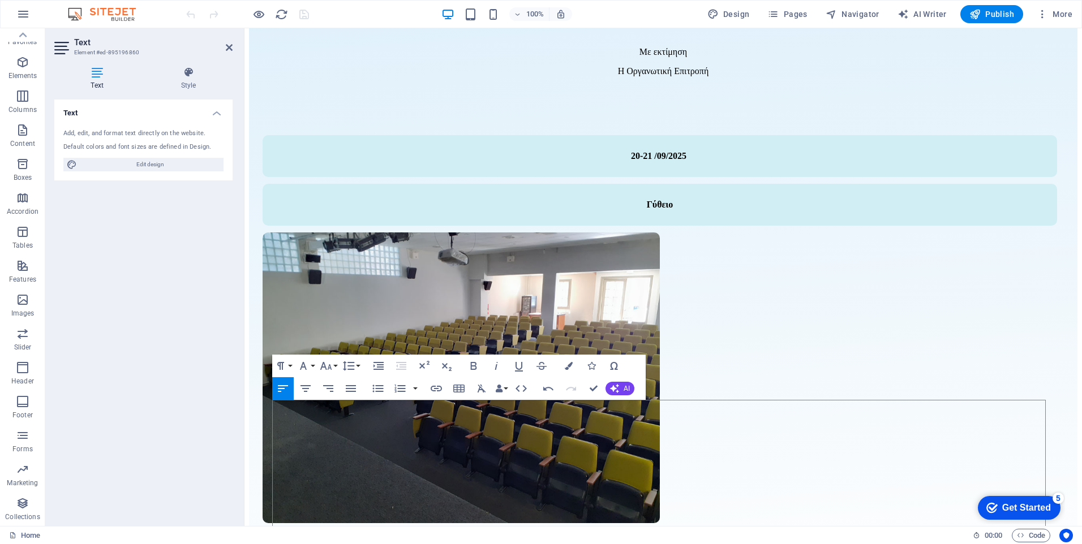
scroll to position [1758, 0]
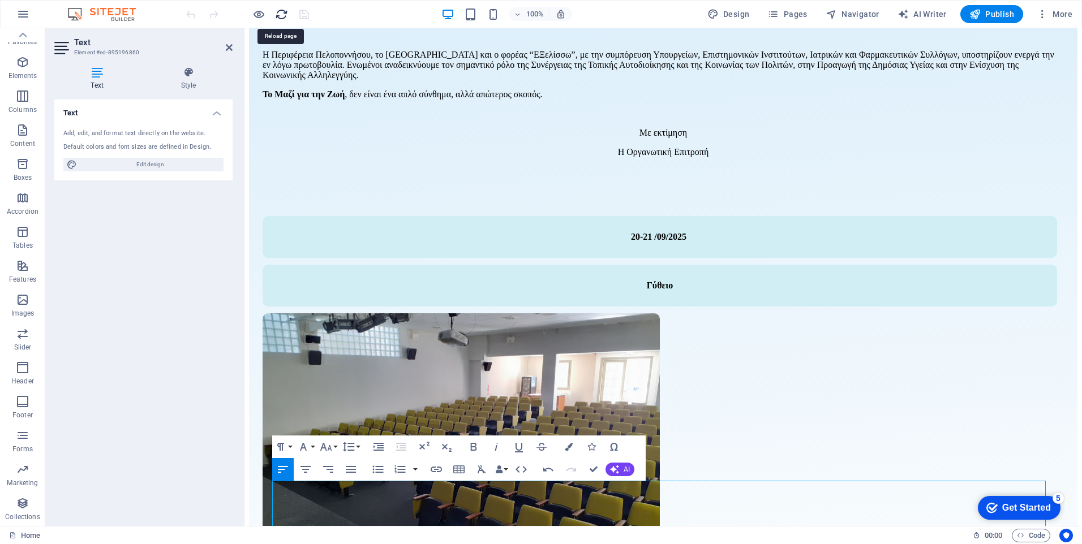
click at [279, 12] on icon "reload" at bounding box center [281, 14] width 13 height 13
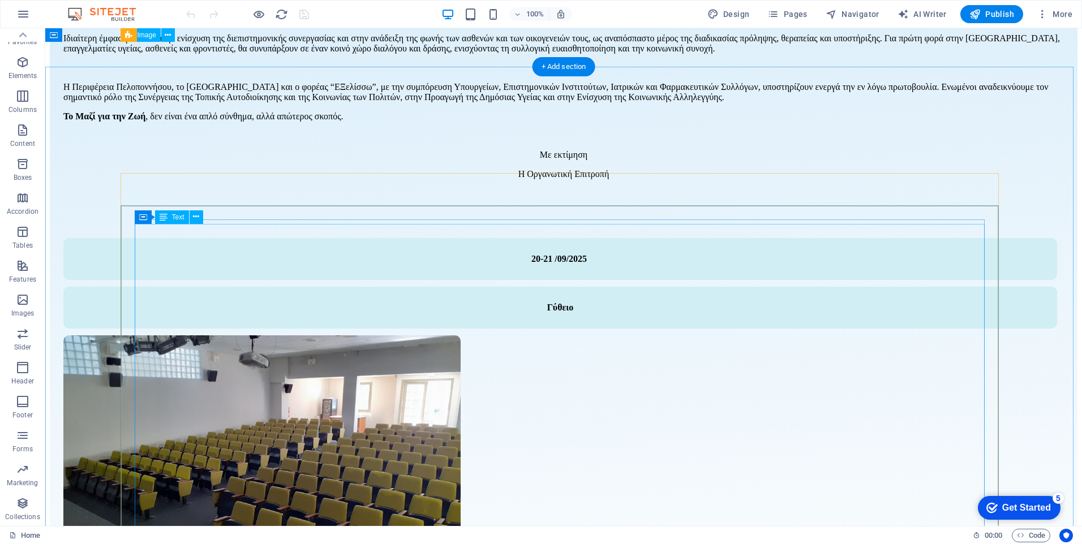
scroll to position [2037, 0]
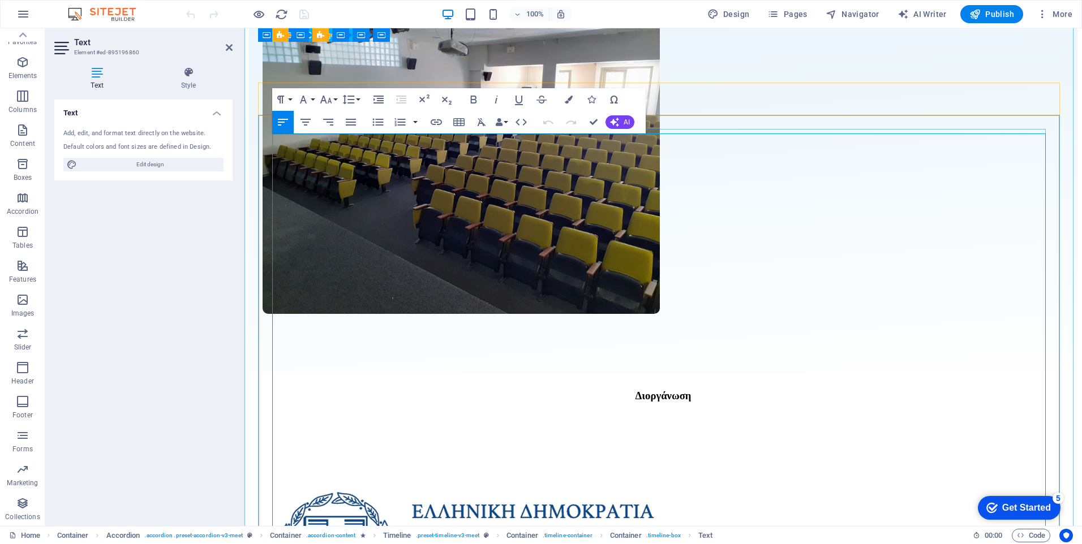
scroll to position [2041, 0]
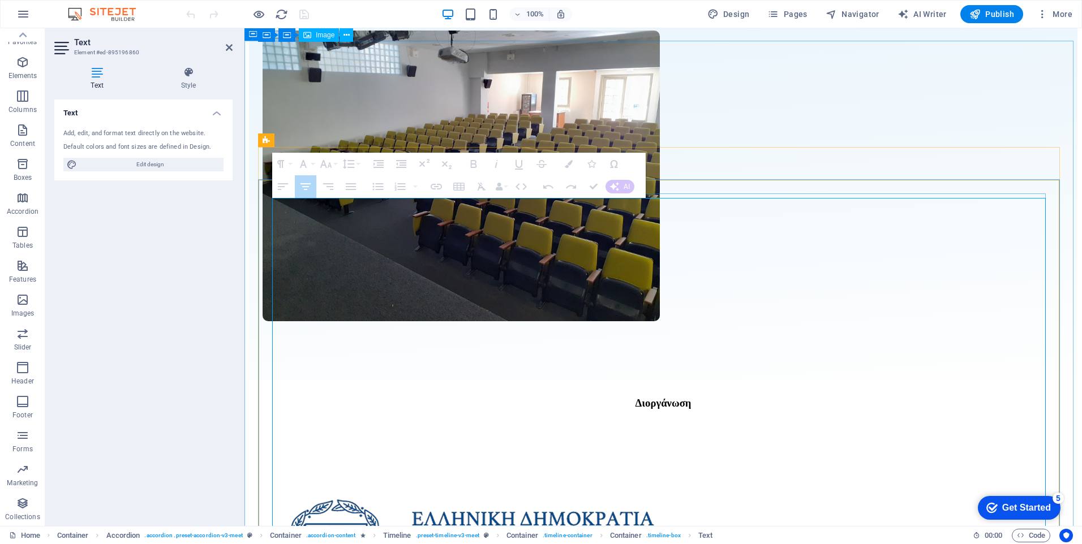
drag, startPoint x: 288, startPoint y: 221, endPoint x: 443, endPoint y: 329, distance: 188.7
drag, startPoint x: 286, startPoint y: 224, endPoint x: 440, endPoint y: 444, distance: 267.8
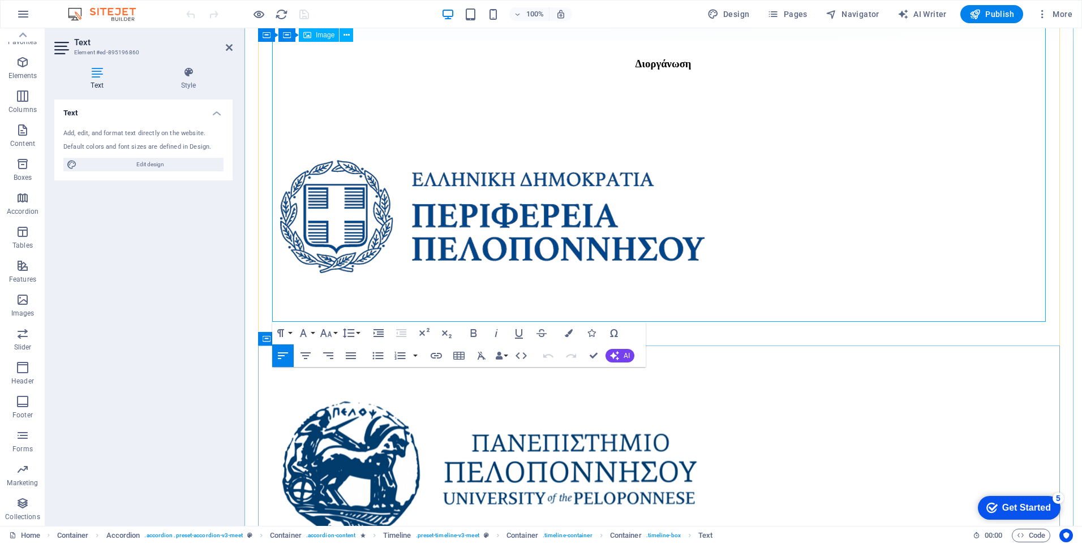
scroll to position [2720, 0]
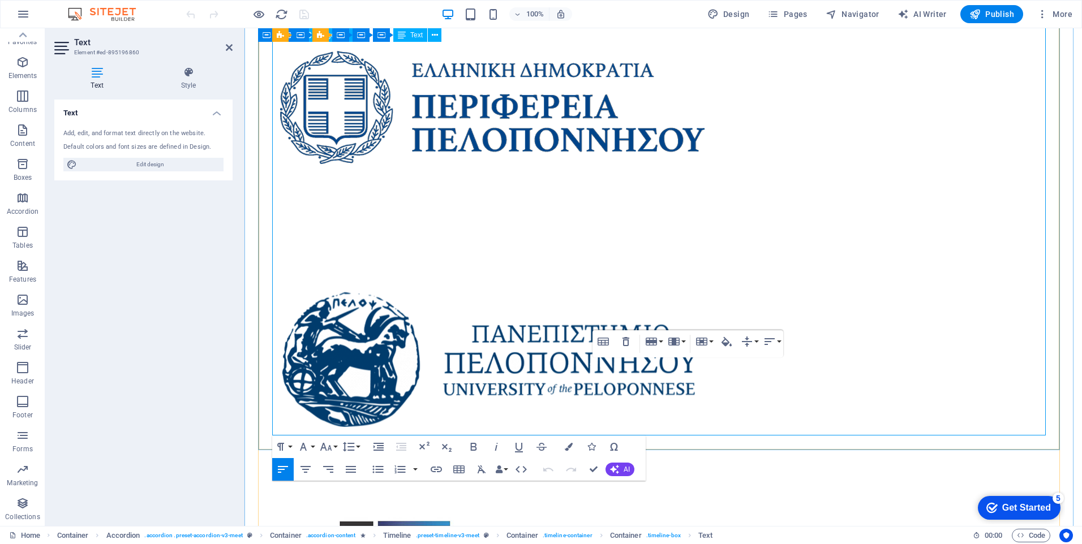
scroll to position [2380, 0]
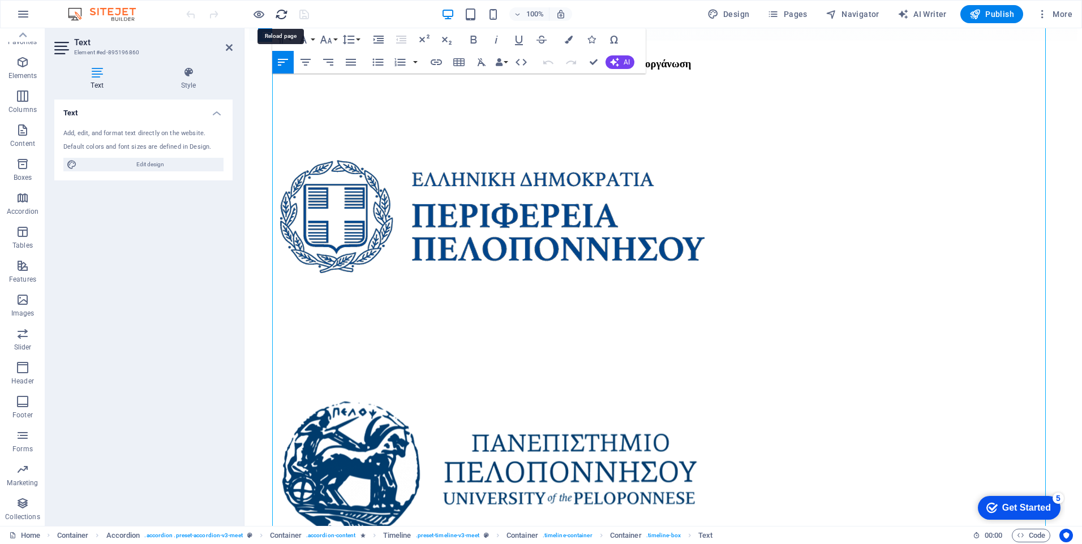
click at [281, 12] on icon "reload" at bounding box center [281, 14] width 13 height 13
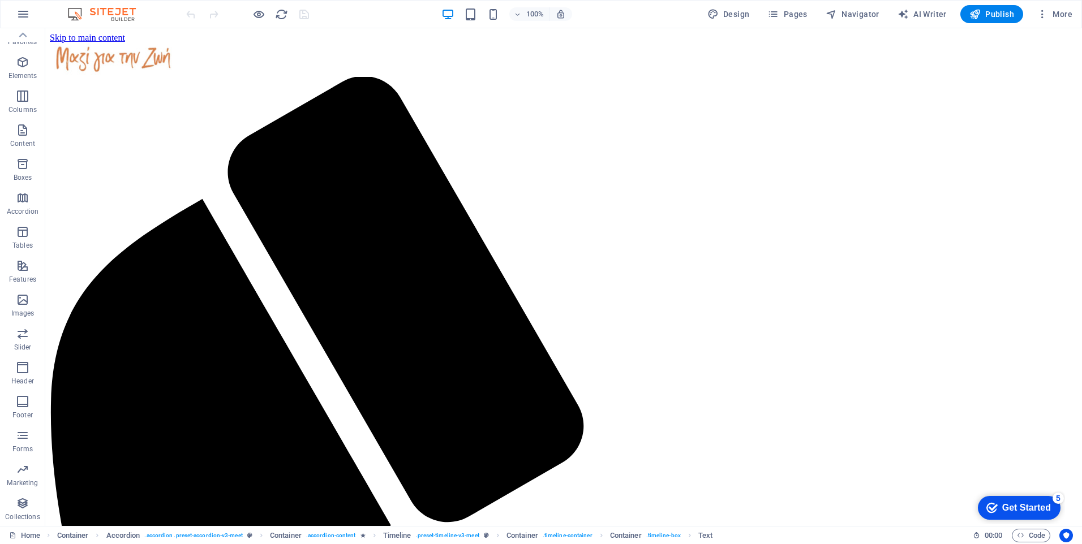
scroll to position [0, 0]
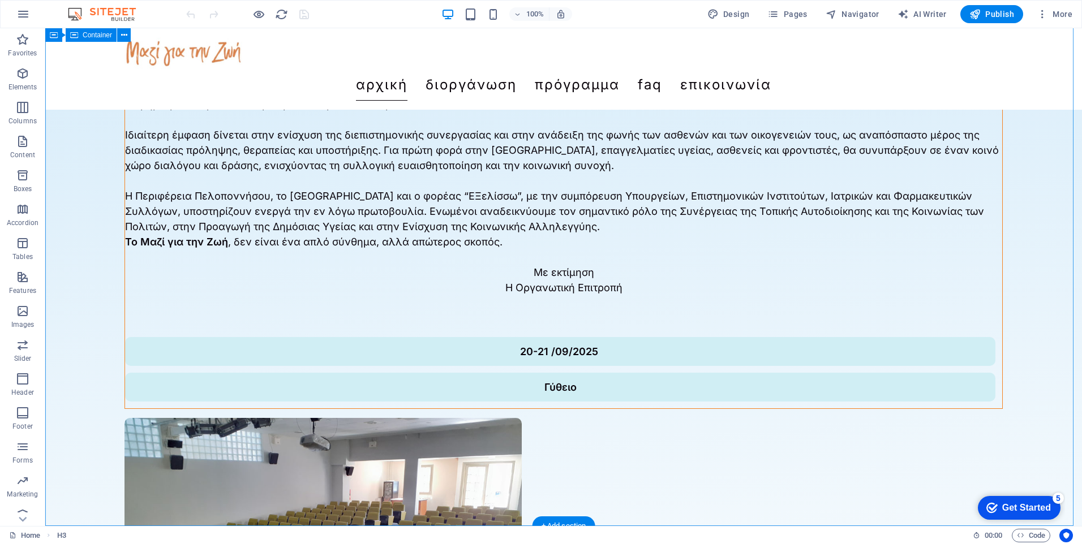
scroll to position [309, 0]
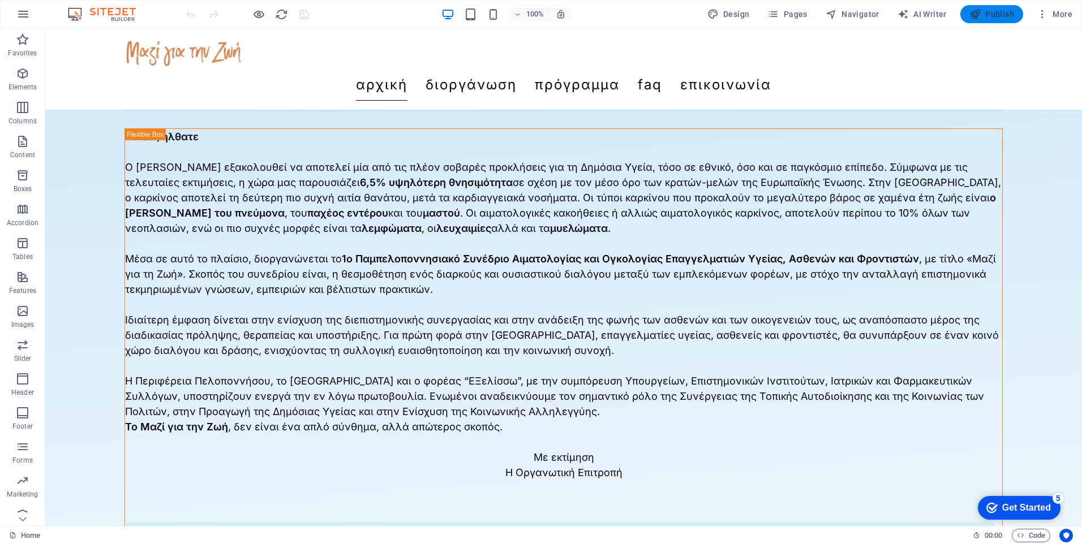
click at [995, 16] on span "Publish" at bounding box center [991, 13] width 45 height 11
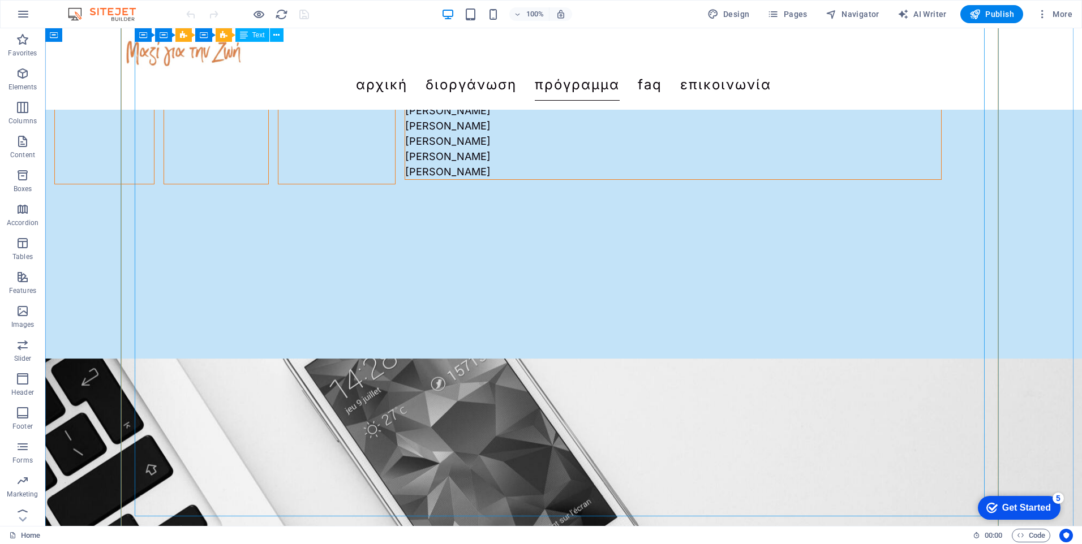
scroll to position [2489, 0]
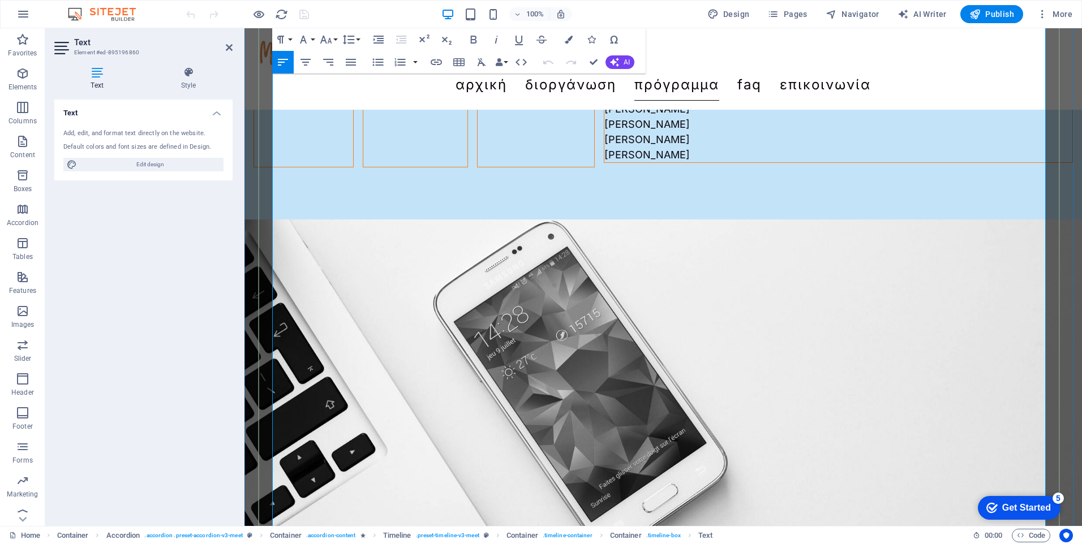
scroll to position [2550, 0]
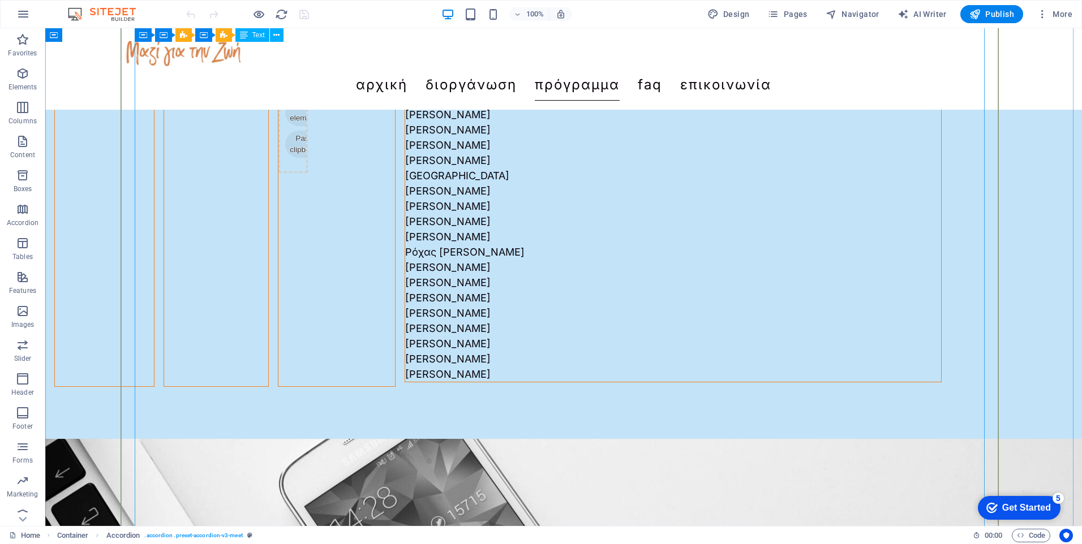
scroll to position [2289, 0]
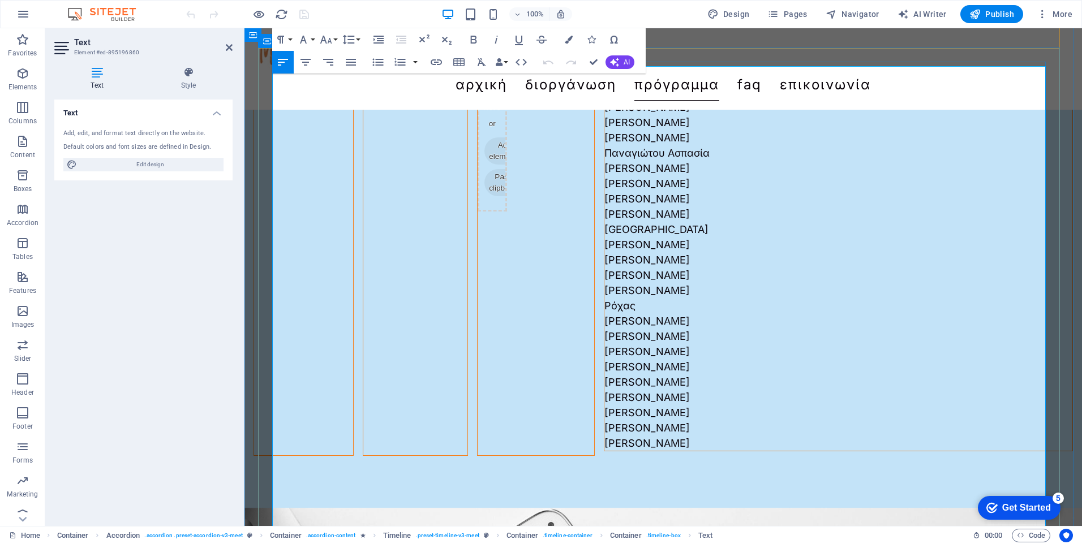
scroll to position [2324, 0]
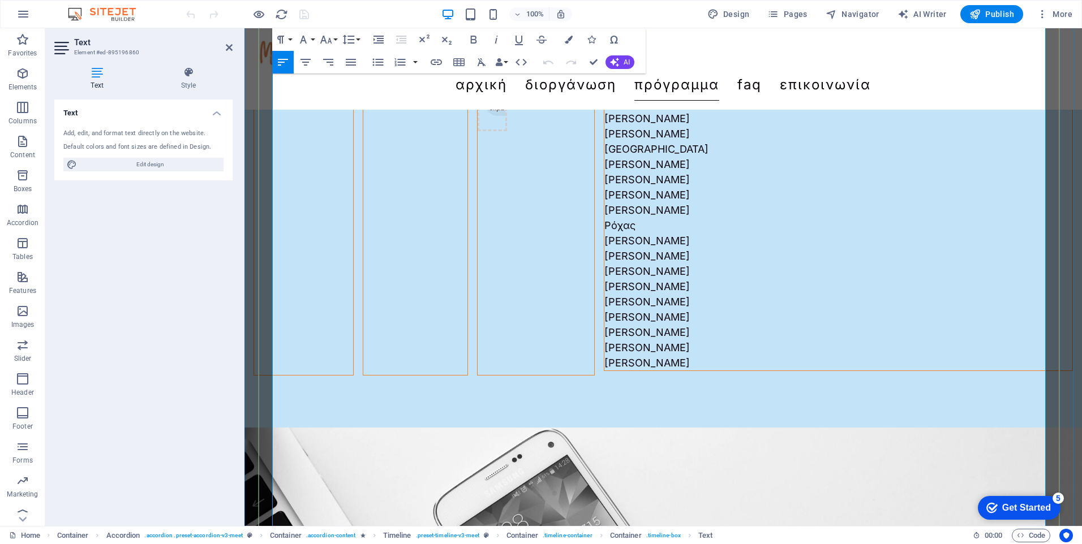
drag, startPoint x: 438, startPoint y: 371, endPoint x: 1036, endPoint y: 372, distance: 597.5
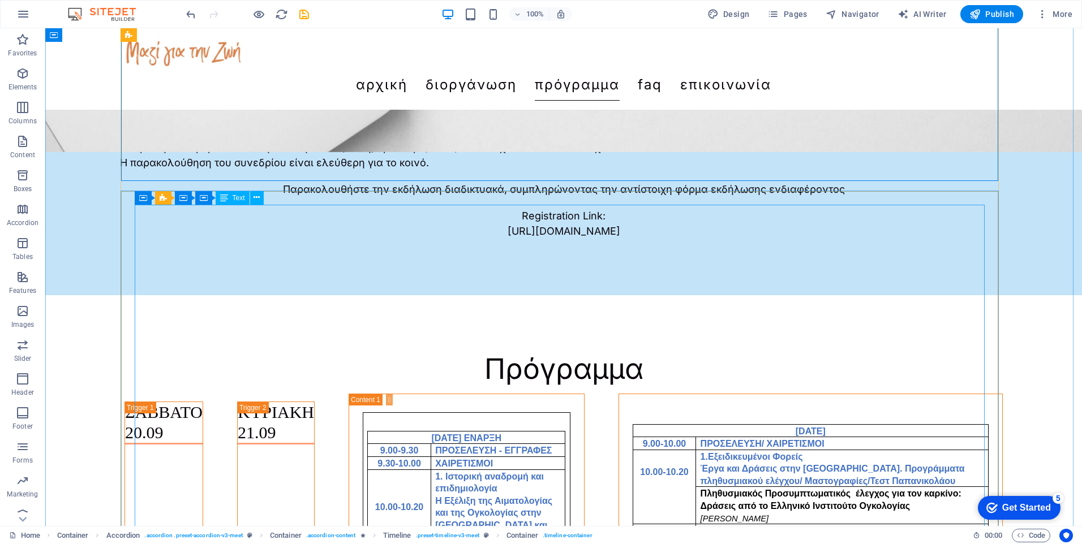
scroll to position [3206, 0]
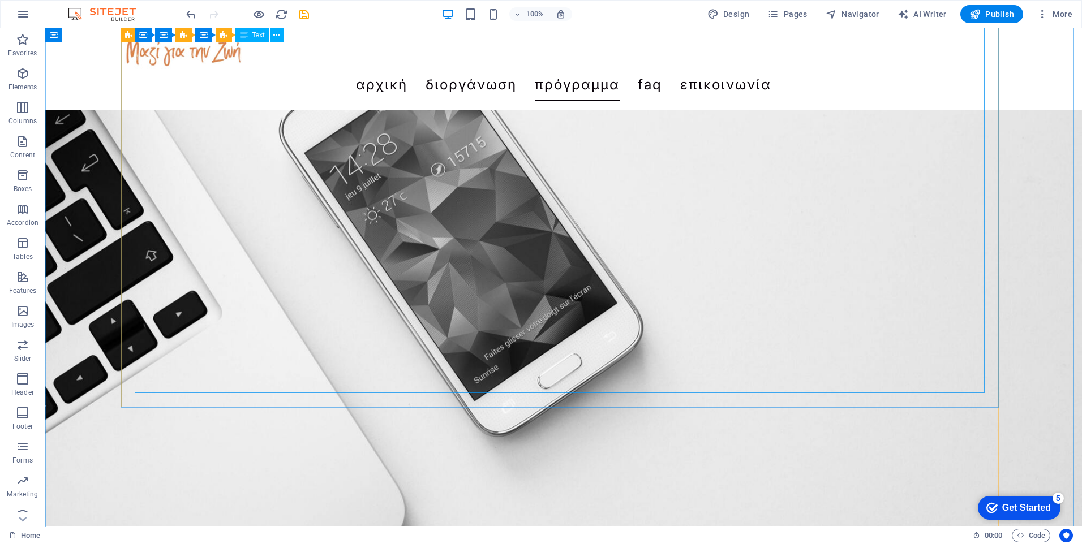
scroll to position [2527, 0]
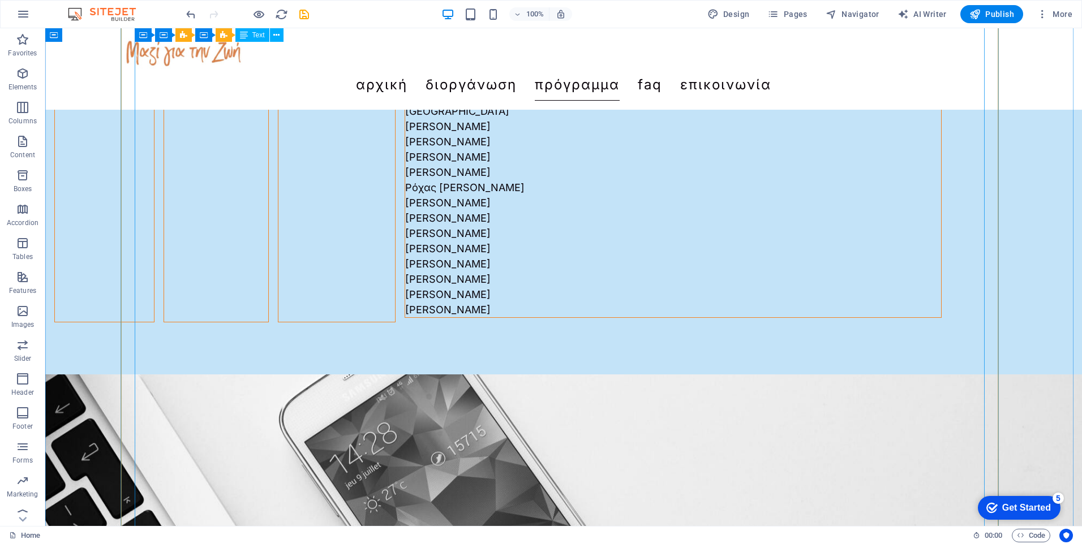
scroll to position [2471, 0]
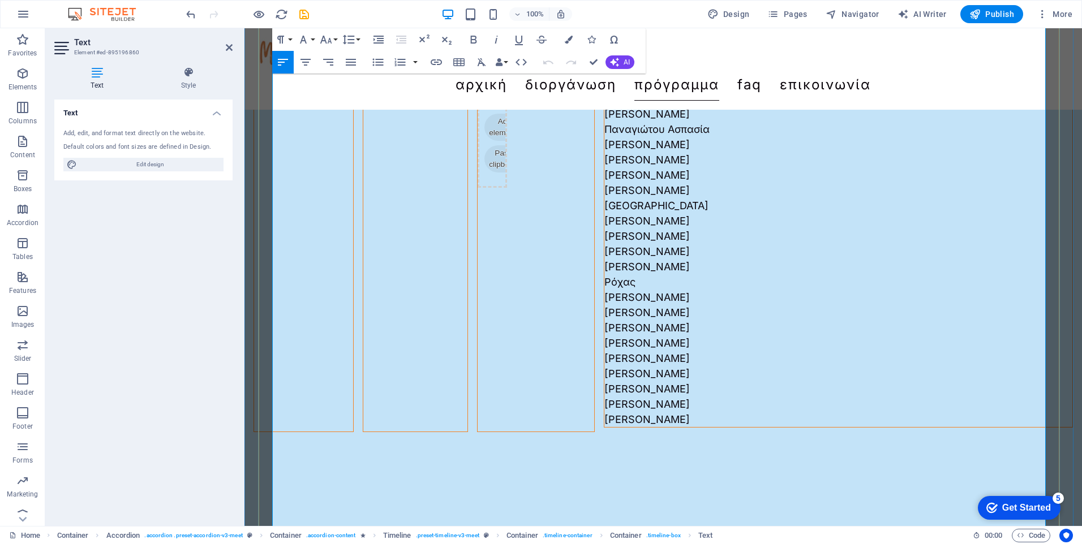
scroll to position [2380, 0]
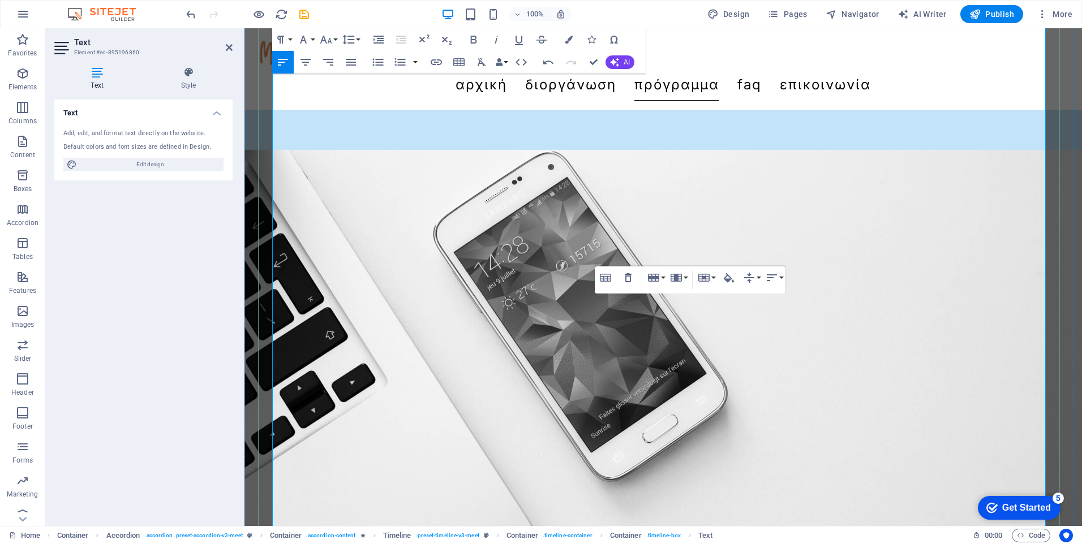
scroll to position [2663, 0]
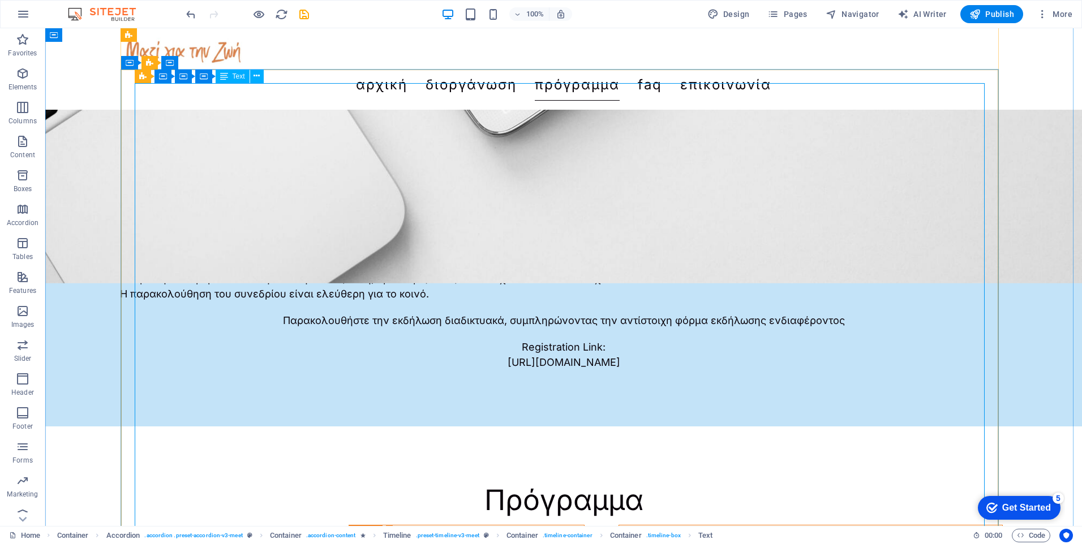
scroll to position [3024, 0]
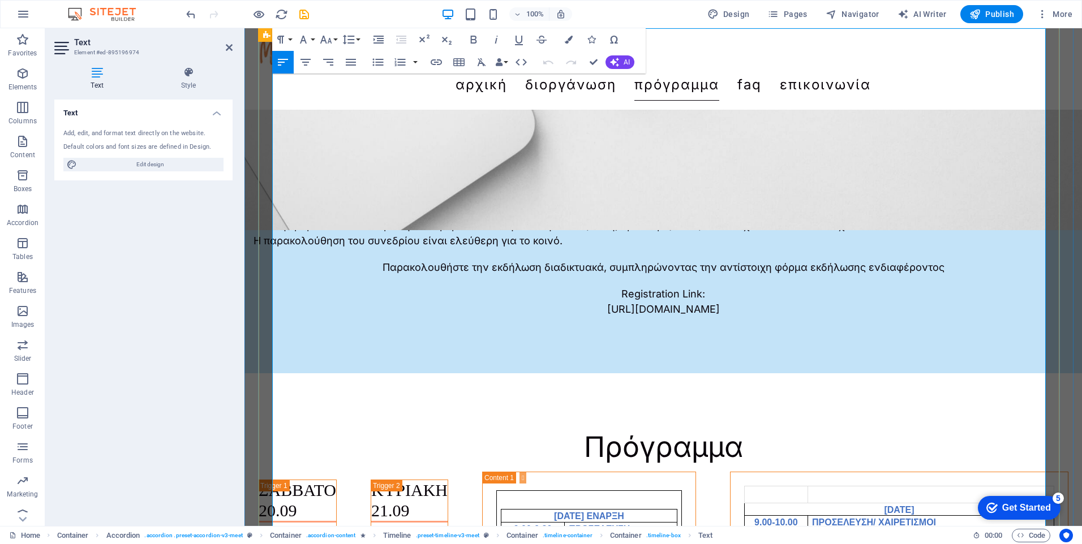
scroll to position [3000, 0]
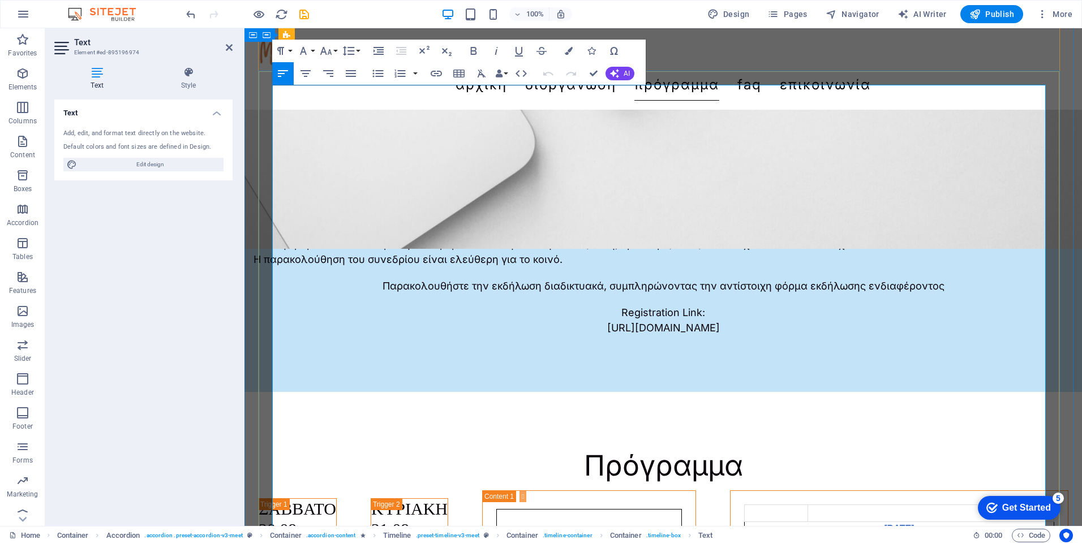
drag, startPoint x: 662, startPoint y: 254, endPoint x: 668, endPoint y: 262, distance: 9.7
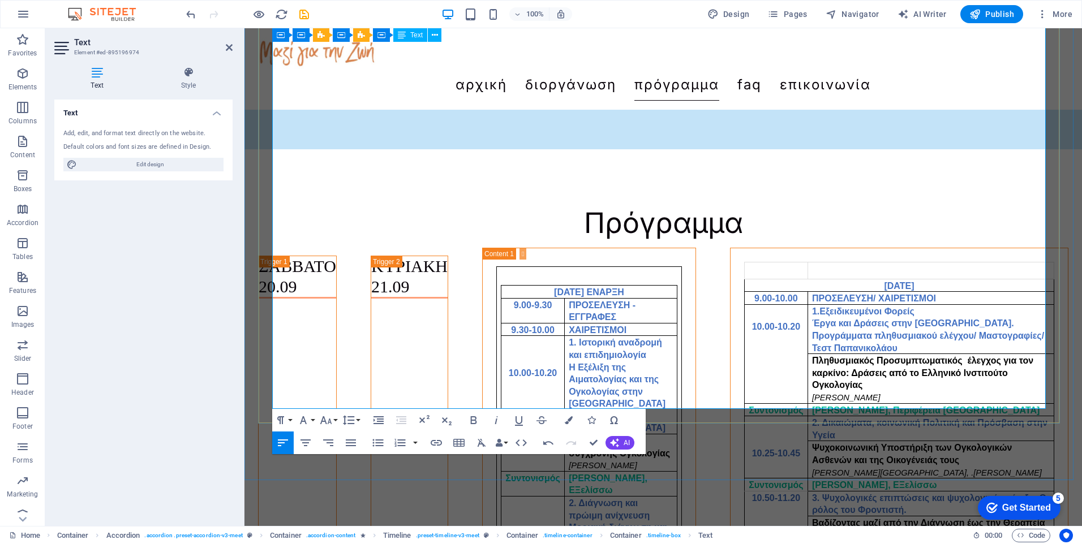
scroll to position [3227, 0]
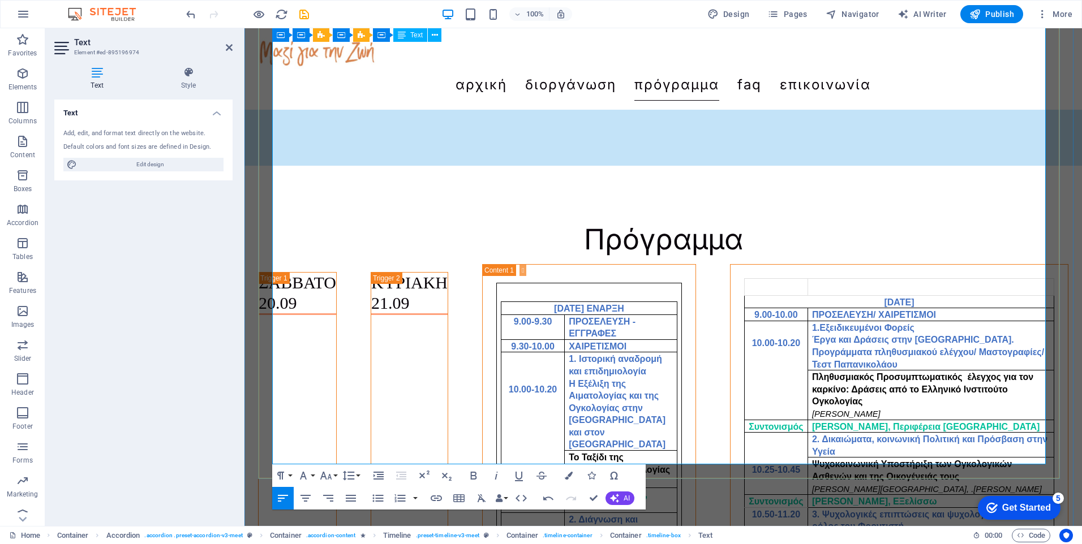
drag, startPoint x: 401, startPoint y: 306, endPoint x: 377, endPoint y: 308, distance: 23.9
drag, startPoint x: 615, startPoint y: 297, endPoint x: 862, endPoint y: 307, distance: 247.4
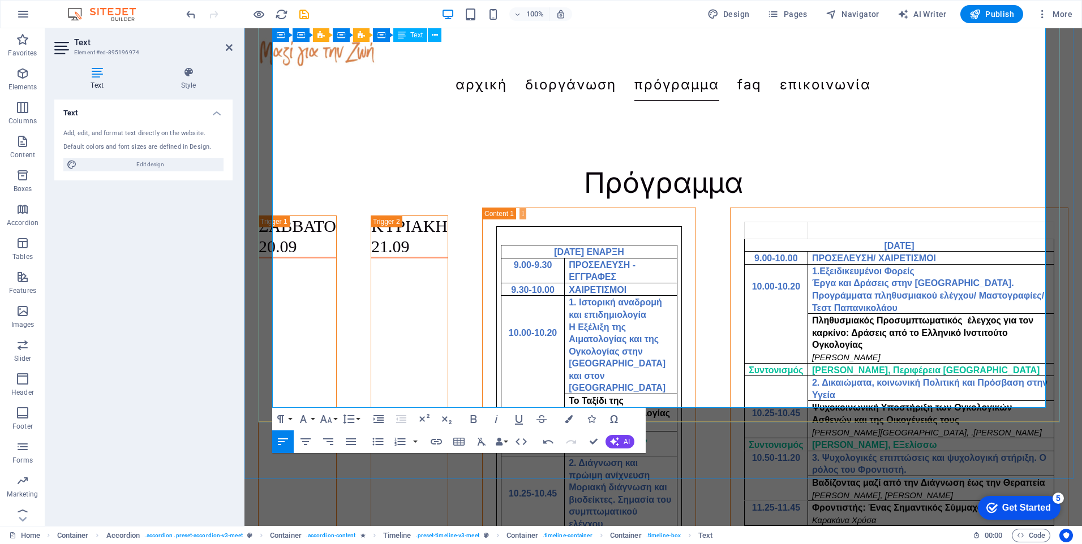
drag, startPoint x: 470, startPoint y: 347, endPoint x: 424, endPoint y: 346, distance: 46.4
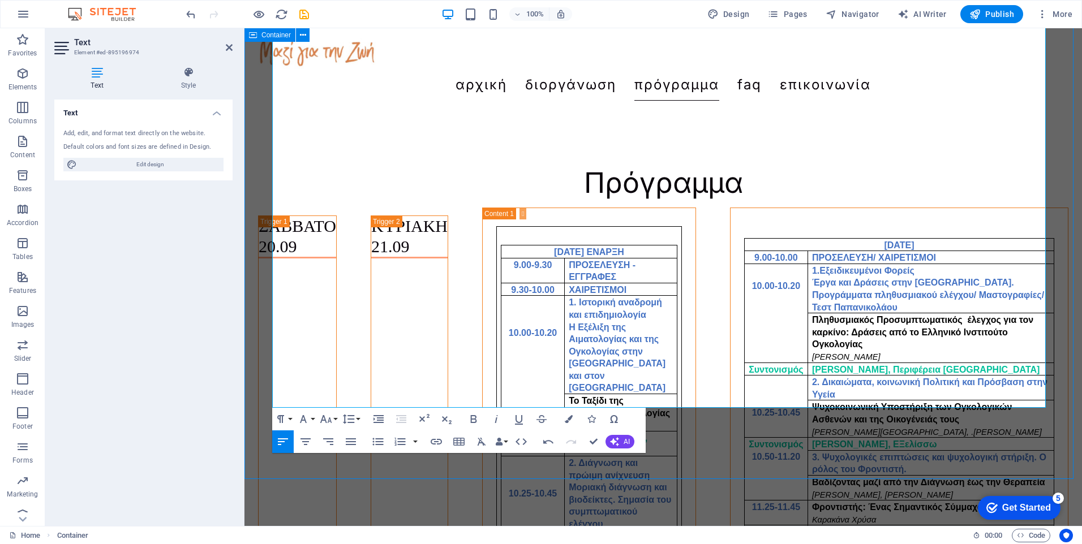
scroll to position [3305, 0]
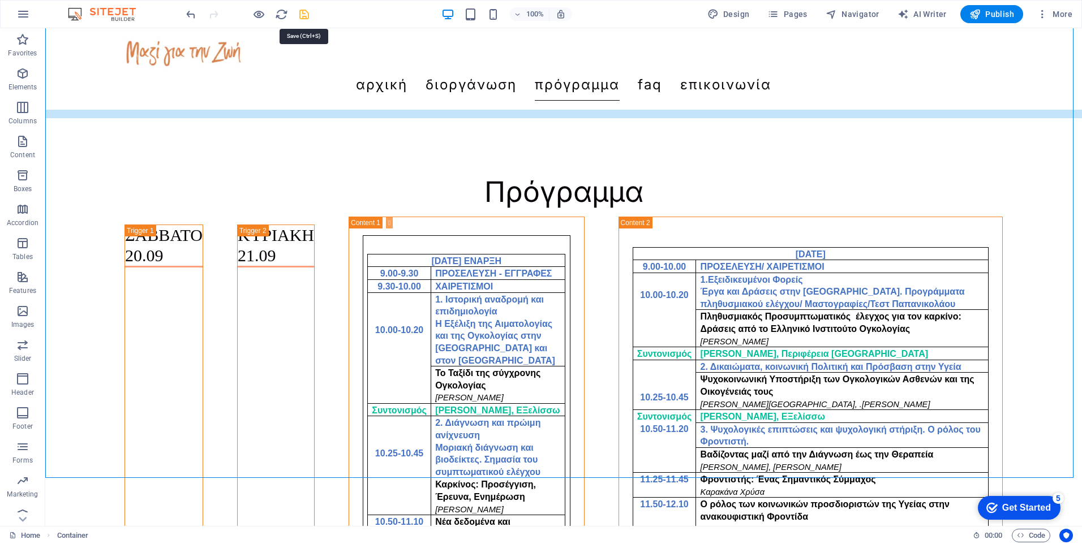
click at [304, 15] on icon "save" at bounding box center [304, 14] width 13 height 13
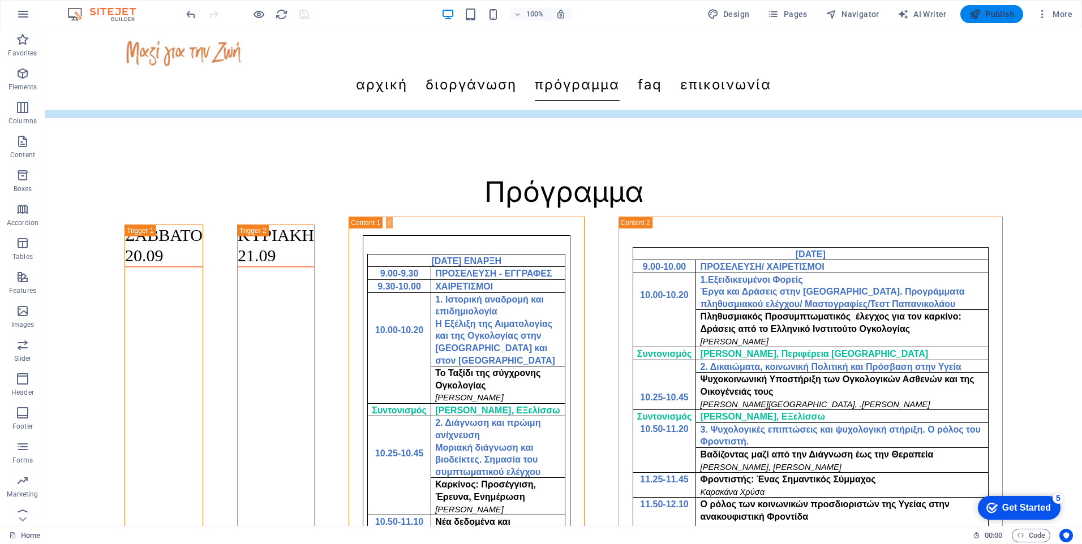
click at [1002, 14] on span "Publish" at bounding box center [991, 13] width 45 height 11
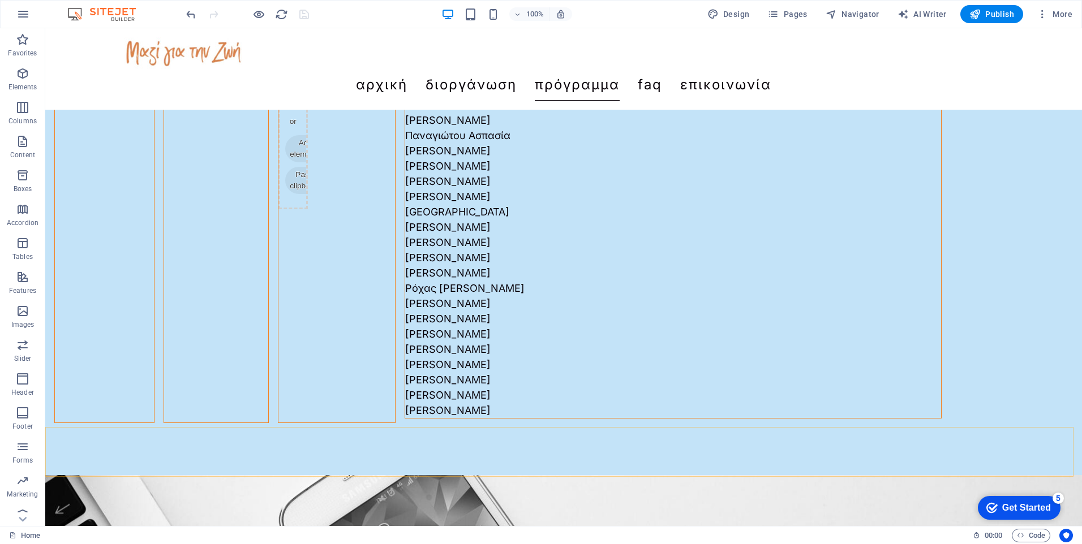
scroll to position [2570, 0]
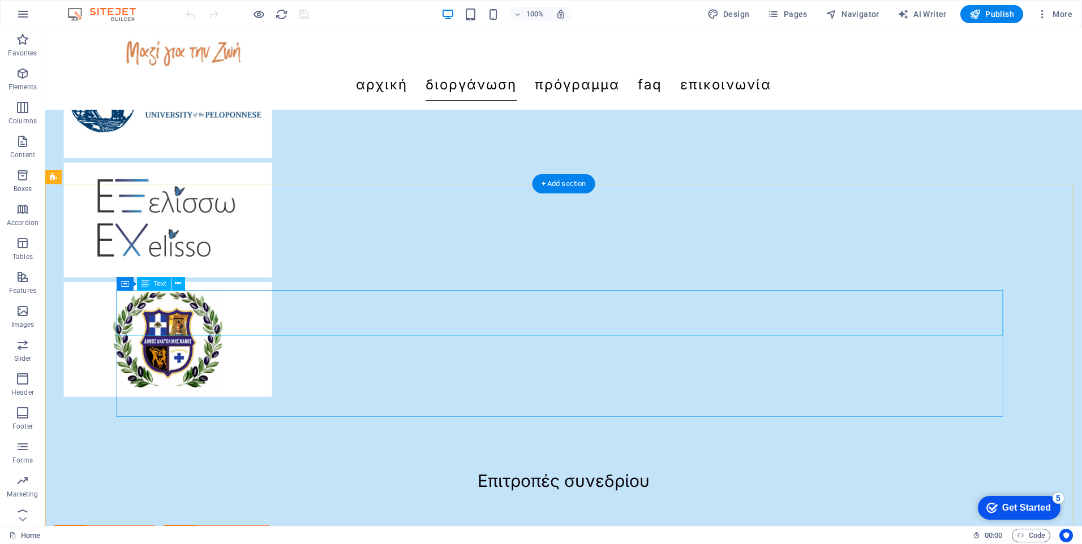
scroll to position [1471, 0]
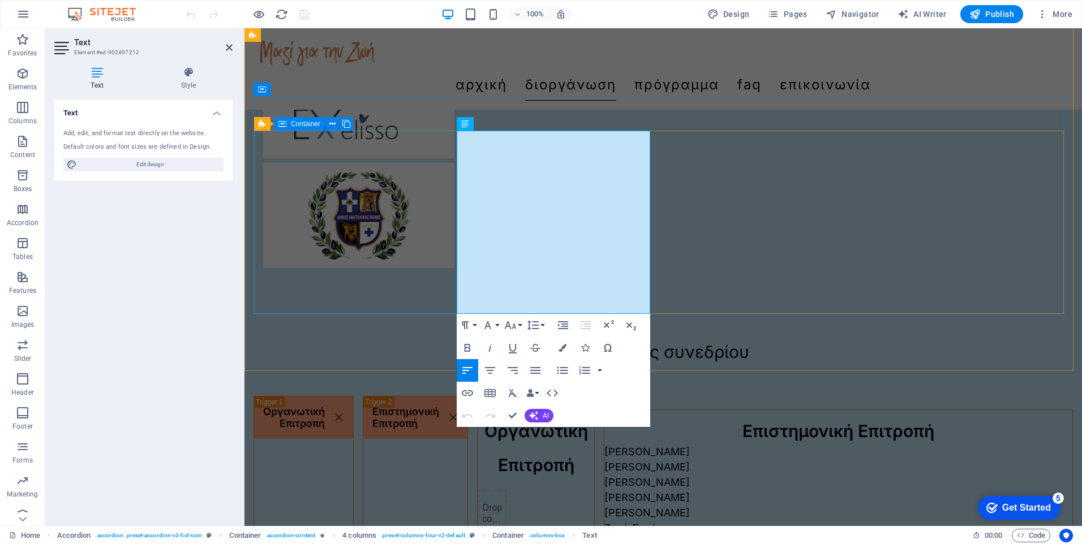
scroll to position [1449, 0]
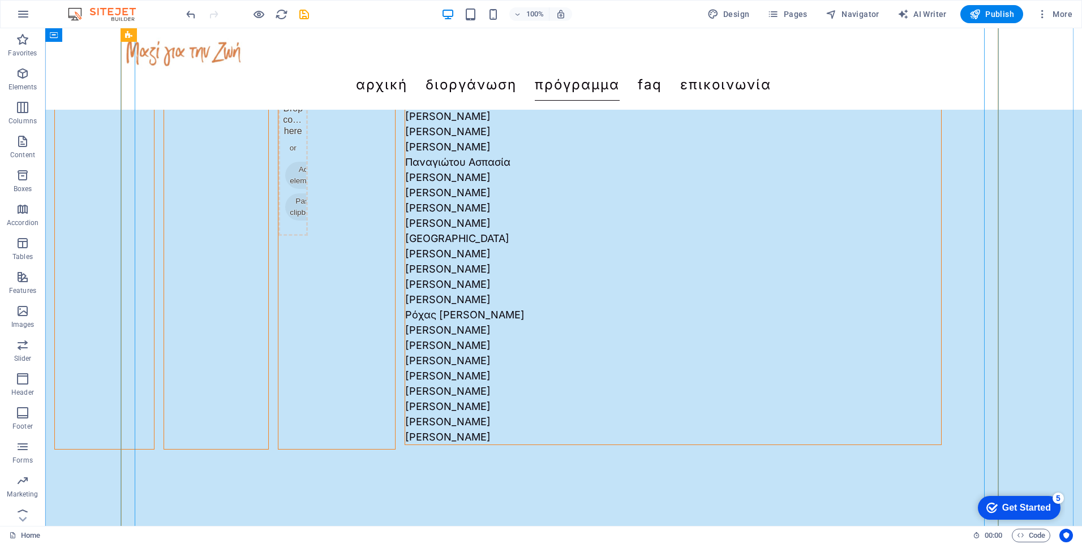
scroll to position [2433, 0]
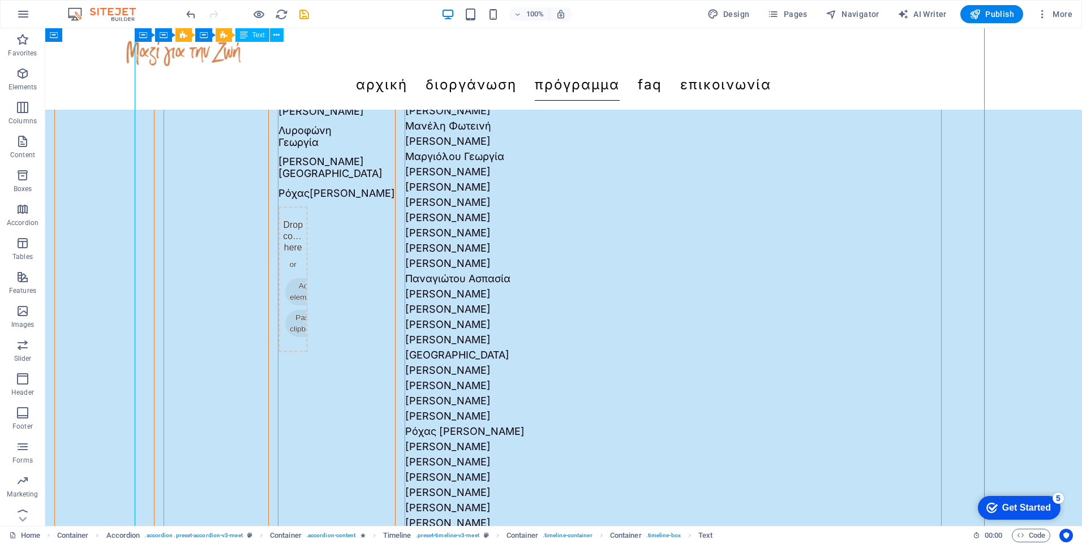
scroll to position [2150, 0]
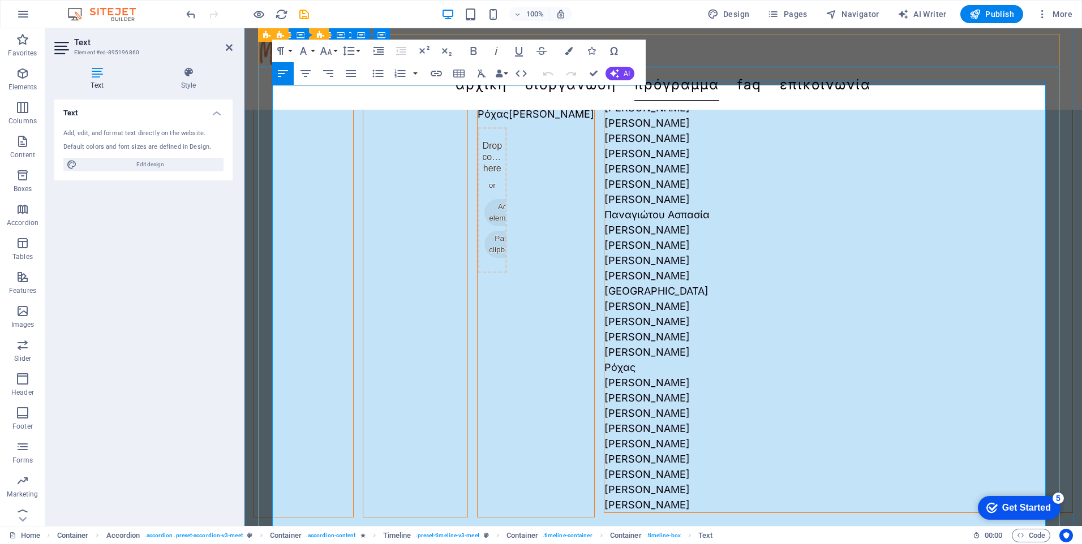
scroll to position [2154, 0]
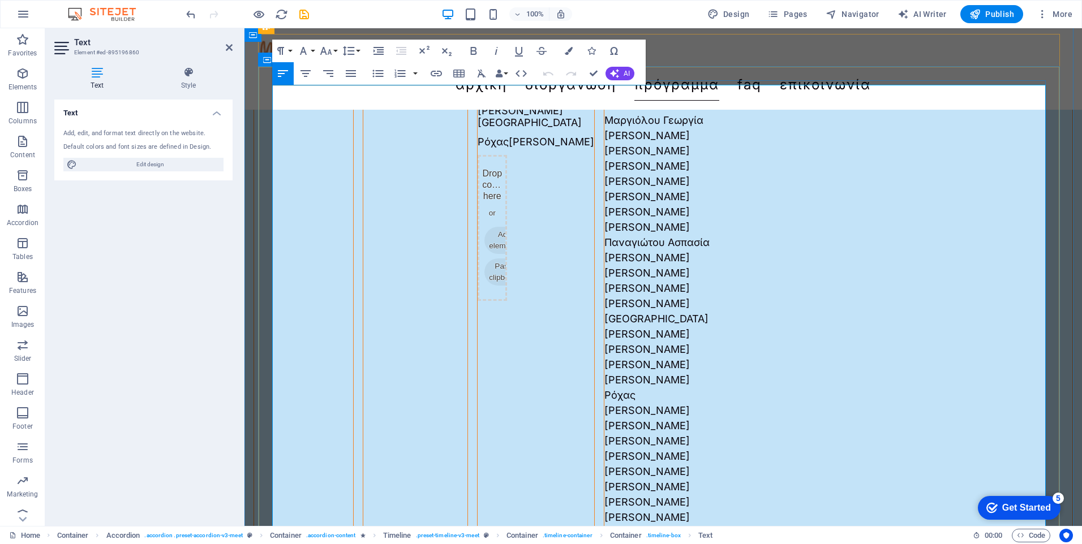
drag, startPoint x: 353, startPoint y: 274, endPoint x: 343, endPoint y: 273, distance: 10.2
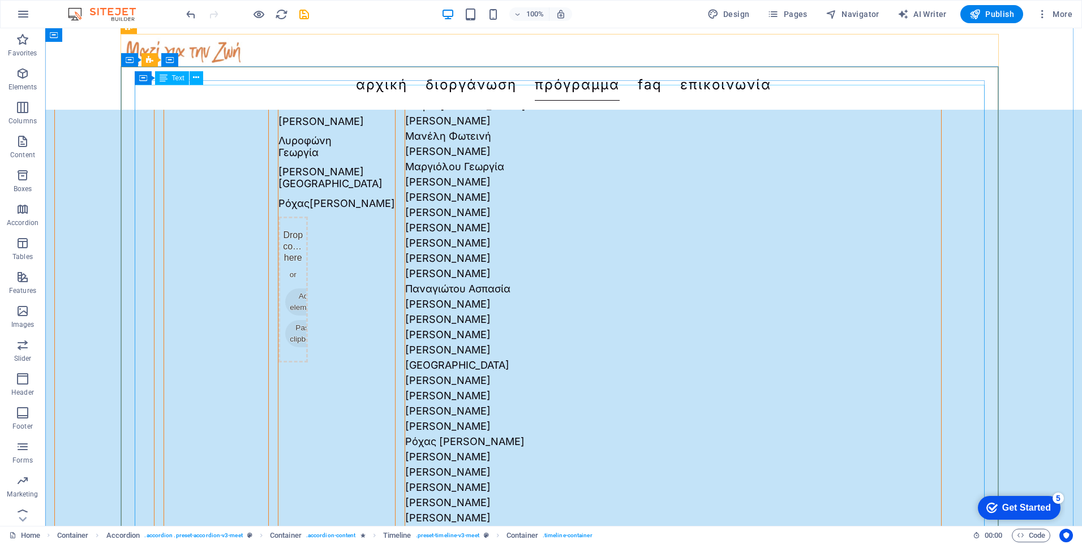
scroll to position [2176, 0]
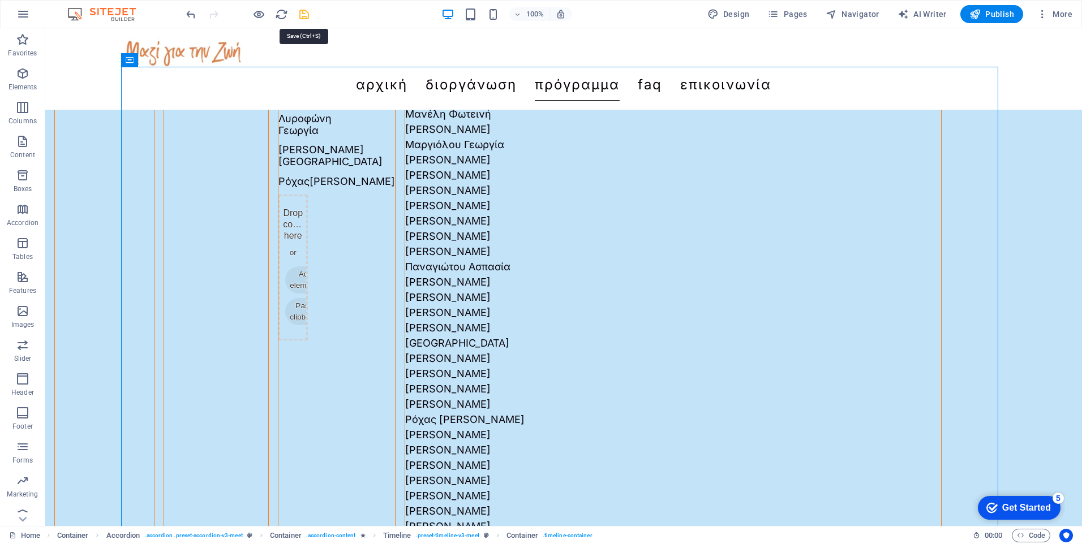
click at [304, 14] on icon "save" at bounding box center [304, 14] width 13 height 13
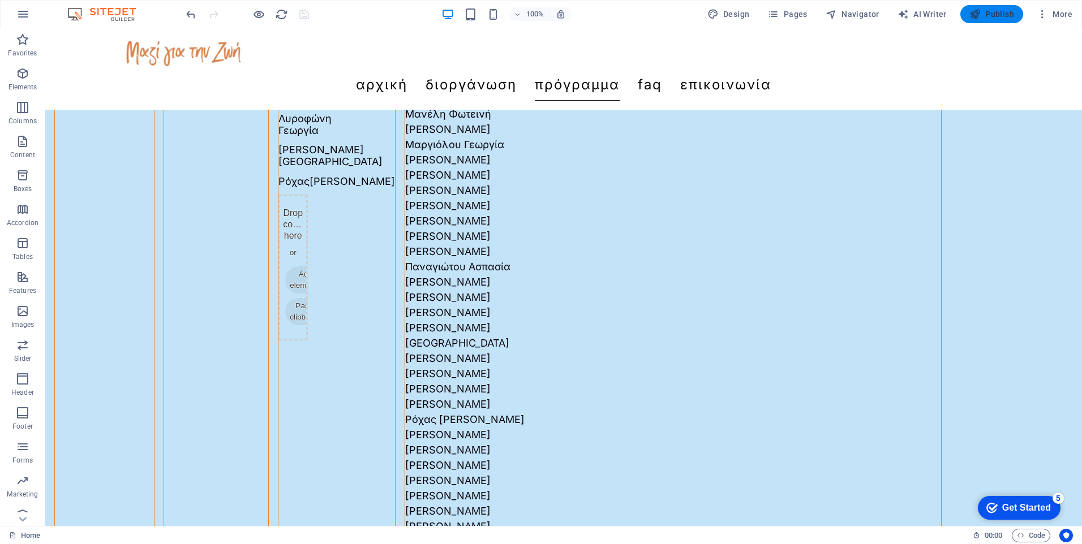
click at [494, 384] on span "Publish" at bounding box center [427, 391] width 134 height 15
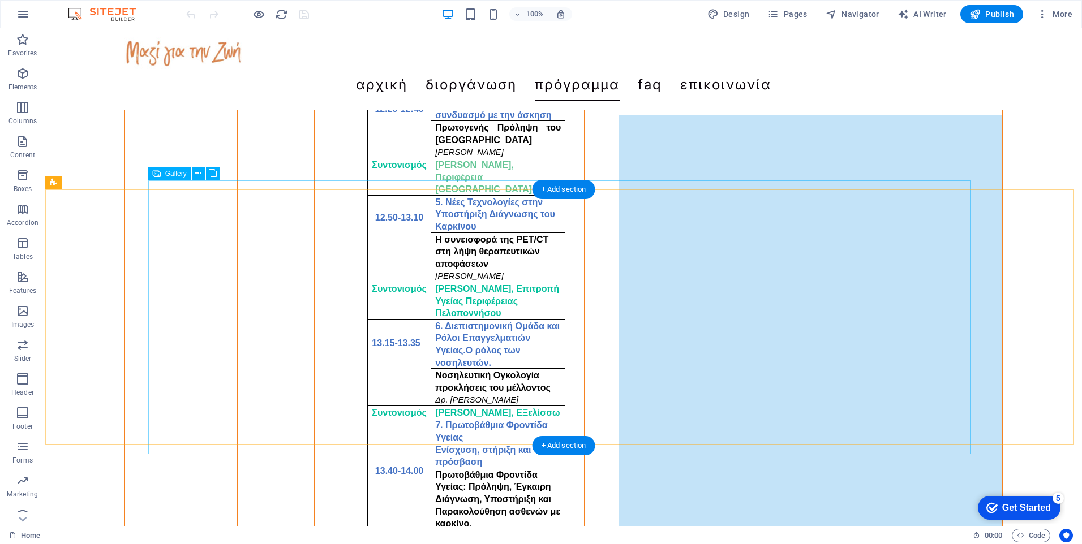
scroll to position [4383, 0]
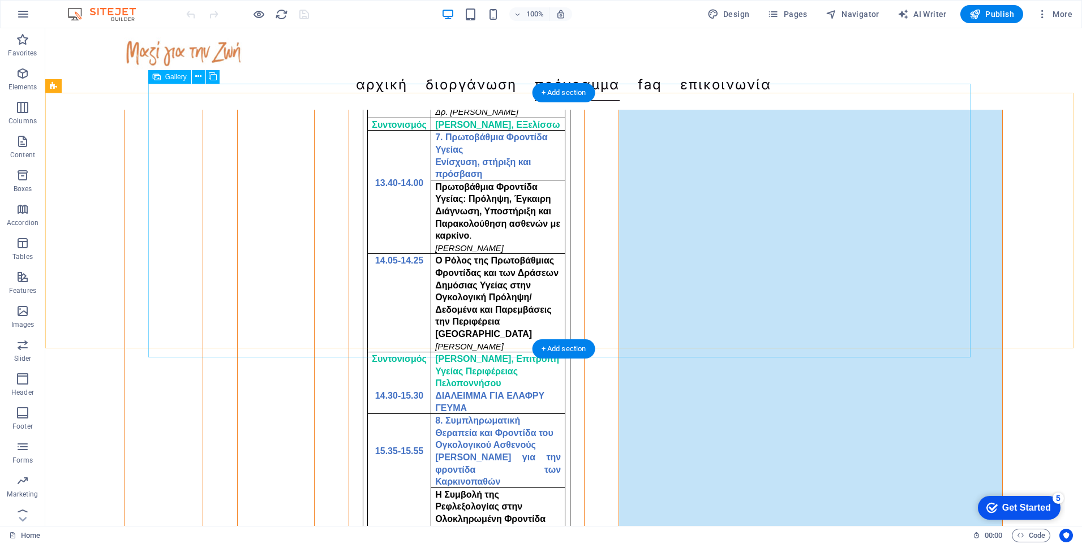
select select "4"
select select "px"
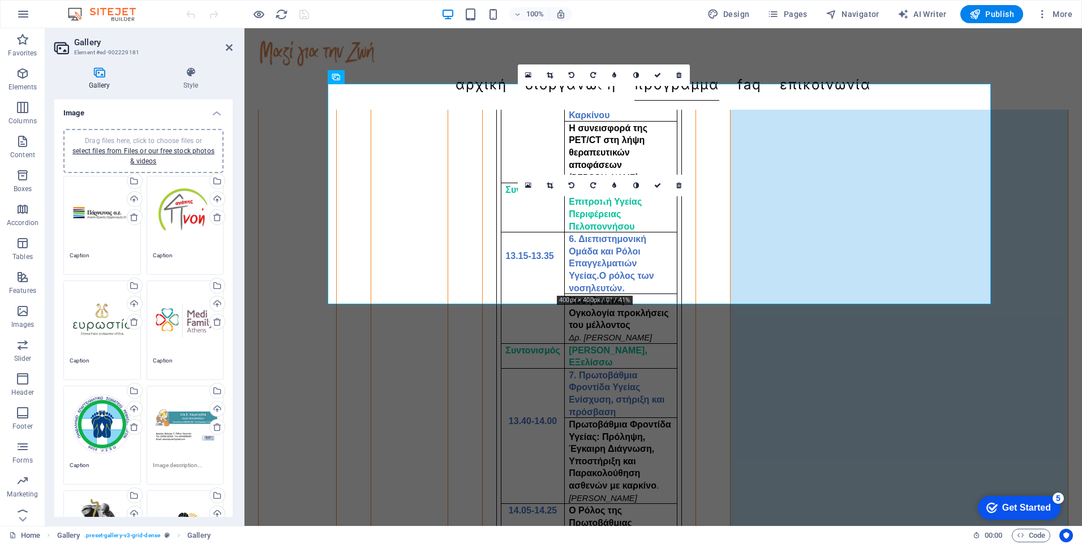
scroll to position [4319, 0]
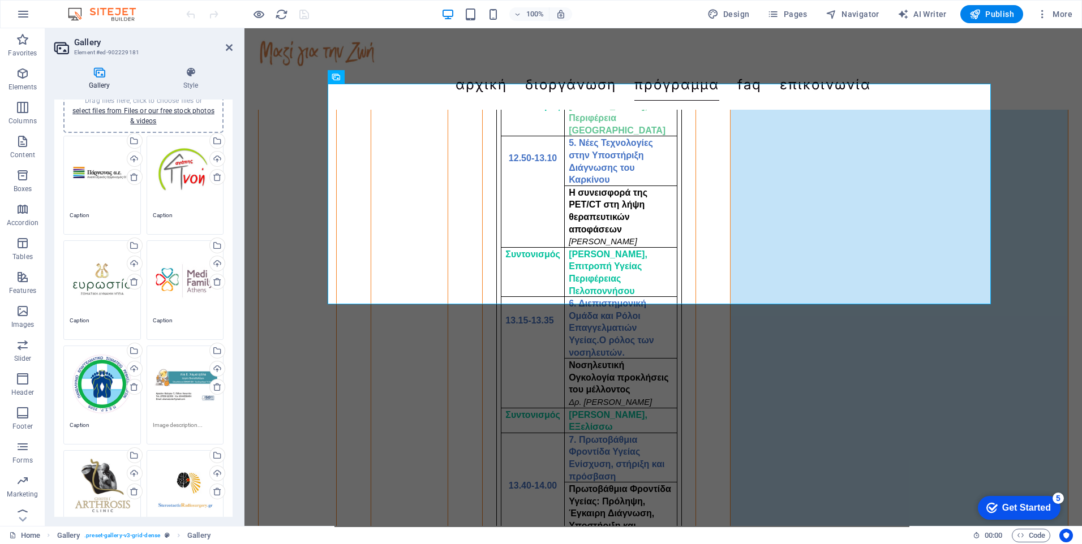
scroll to position [57, 0]
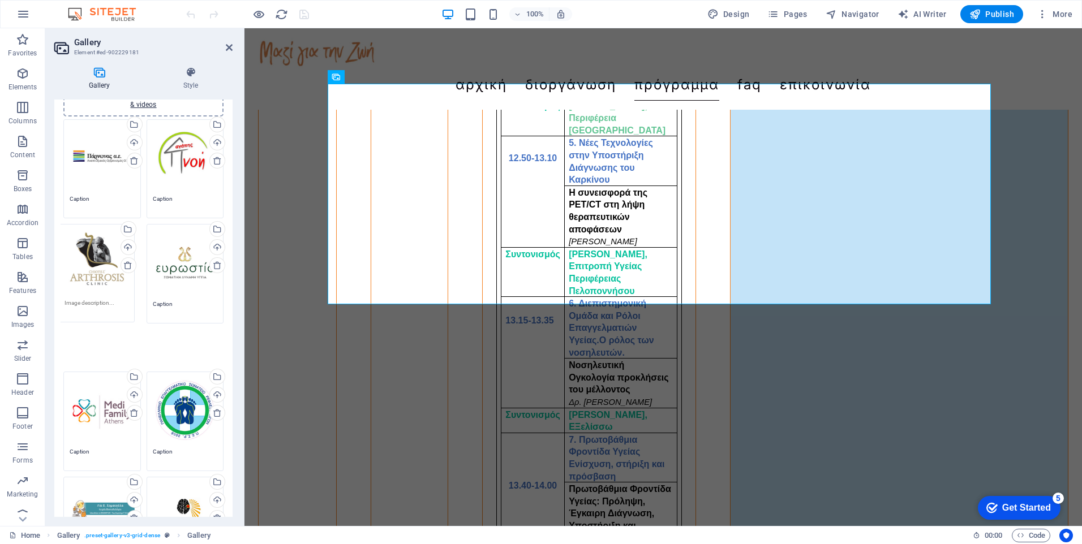
drag, startPoint x: 102, startPoint y: 444, endPoint x: 97, endPoint y: 238, distance: 206.6
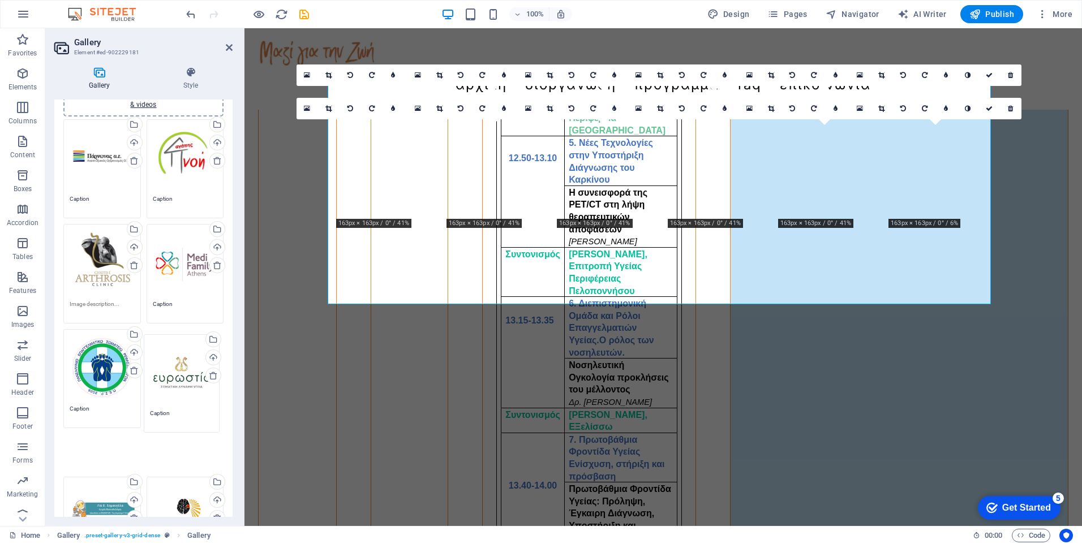
drag, startPoint x: 188, startPoint y: 282, endPoint x: 187, endPoint y: 393, distance: 111.5
drag, startPoint x: 181, startPoint y: 384, endPoint x: 98, endPoint y: 502, distance: 144.6
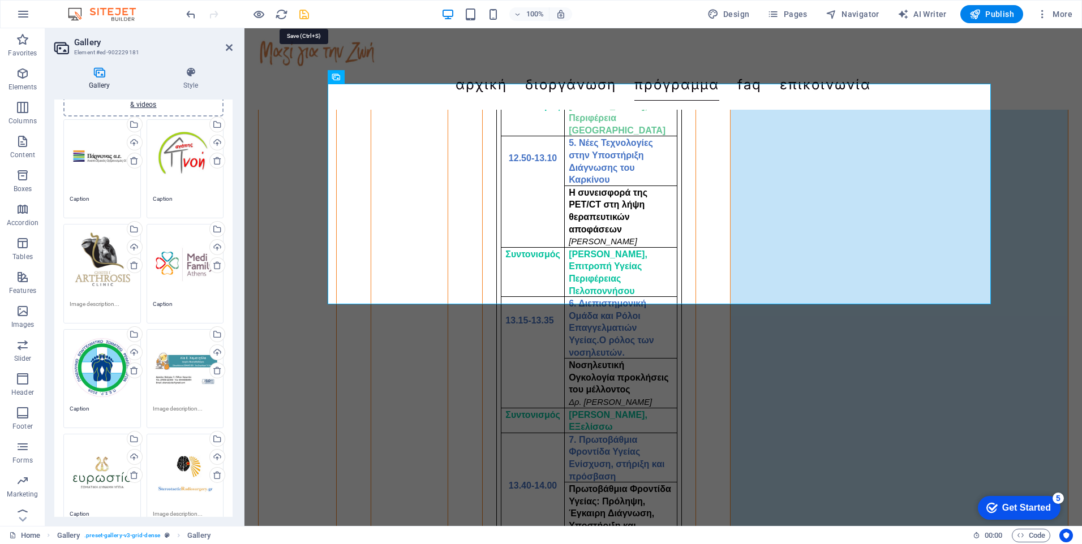
click at [0, 0] on icon "save" at bounding box center [0, 0] width 0 height 0
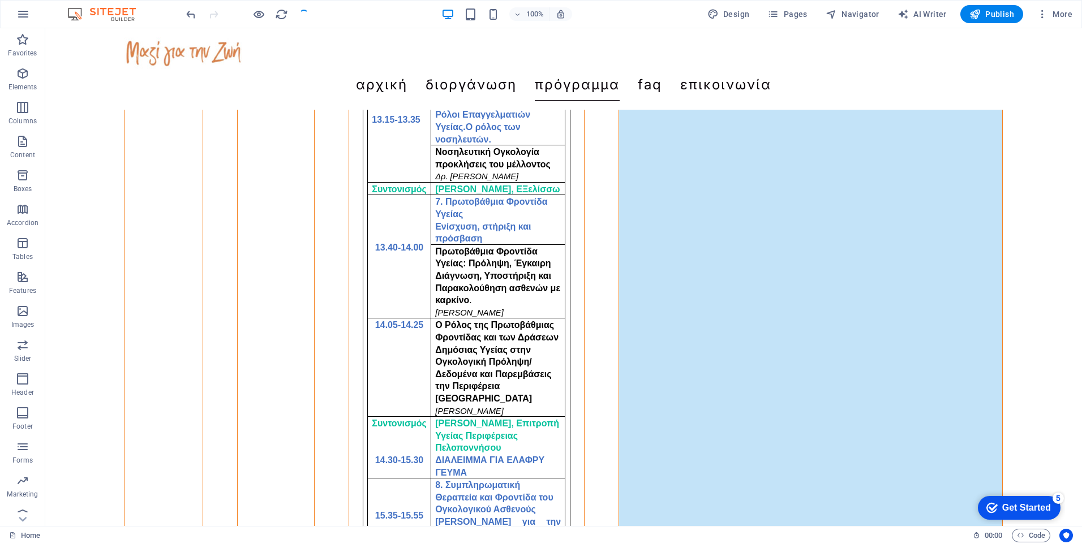
scroll to position [4383, 0]
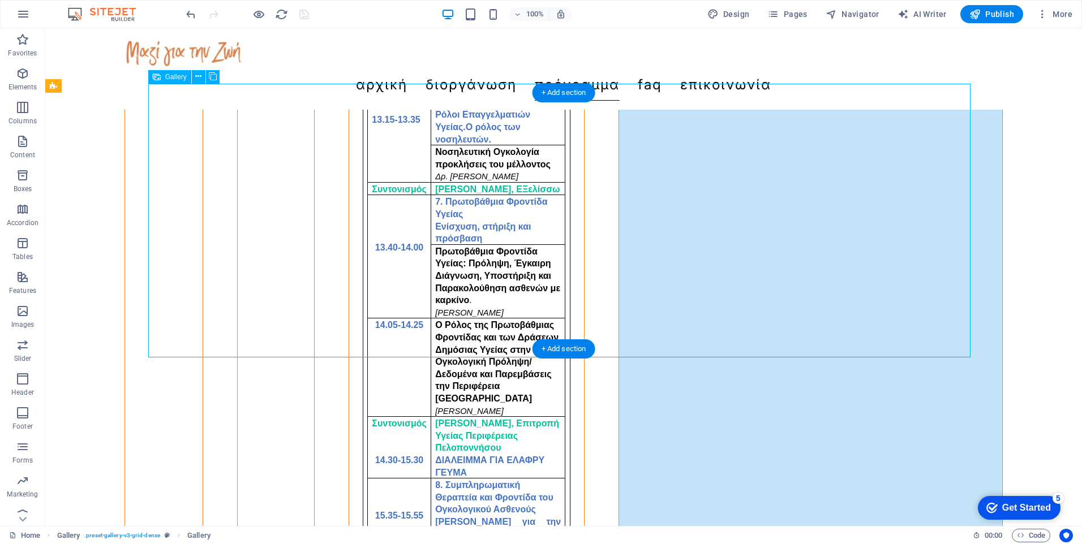
select select "4"
select select "px"
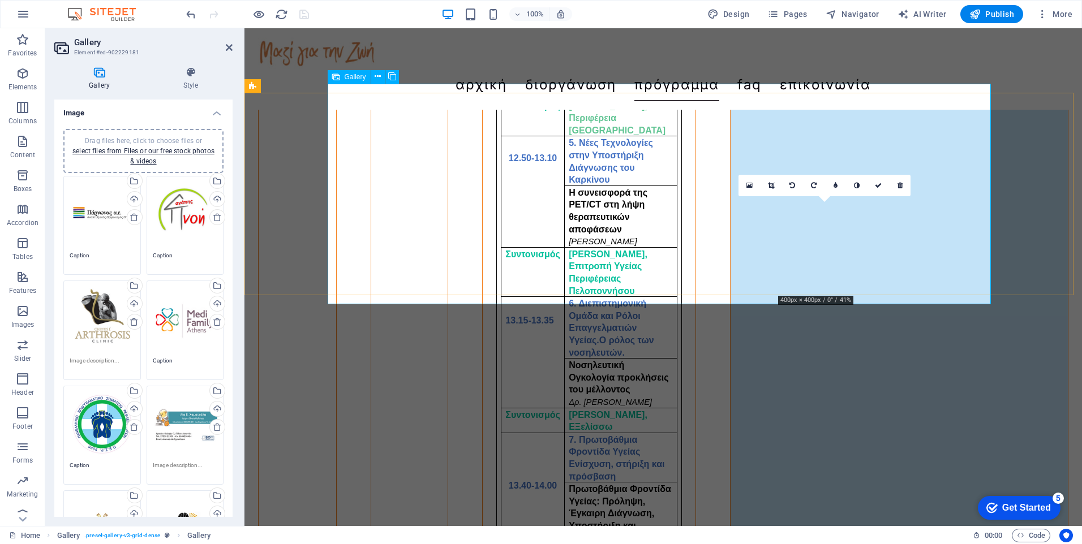
drag, startPoint x: 826, startPoint y: 235, endPoint x: 932, endPoint y: 122, distance: 155.3
type textarea "Caption"
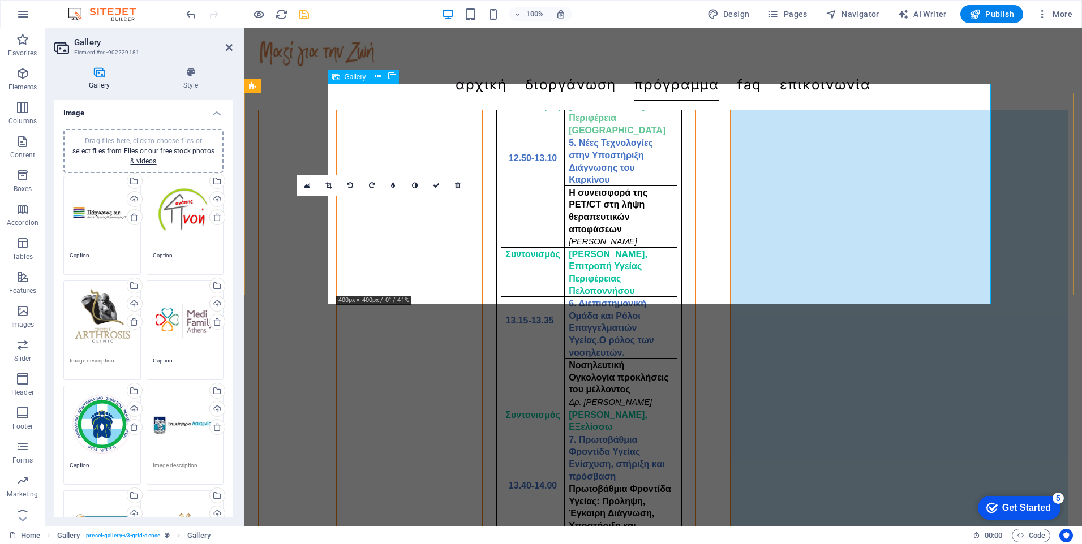
drag, startPoint x: 395, startPoint y: 259, endPoint x: 828, endPoint y: 245, distance: 433.0
type textarea "Caption"
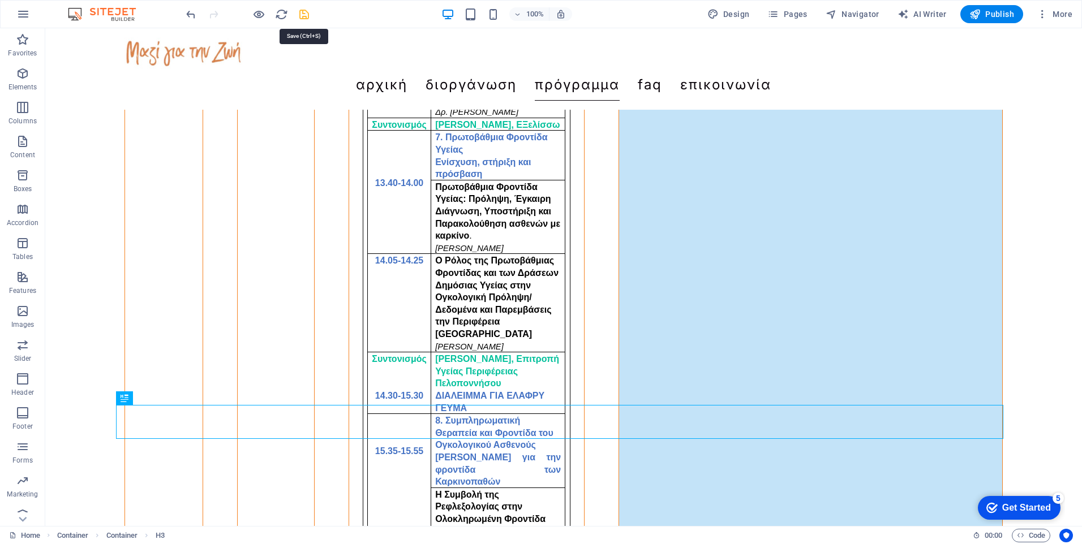
click at [307, 16] on icon "save" at bounding box center [304, 14] width 13 height 13
